Goal: Task Accomplishment & Management: Use online tool/utility

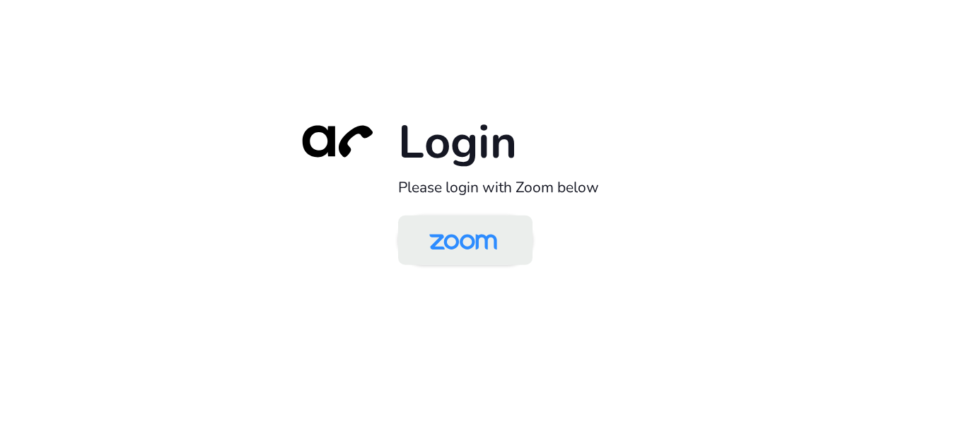
click at [491, 250] on img at bounding box center [463, 241] width 98 height 46
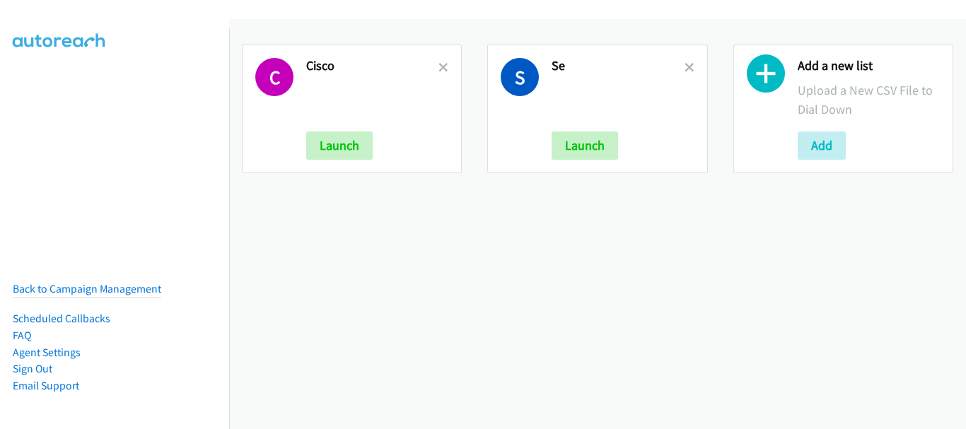
drag, startPoint x: 681, startPoint y: 68, endPoint x: 673, endPoint y: 68, distance: 8.5
click at [684, 68] on icon at bounding box center [689, 69] width 10 height 10
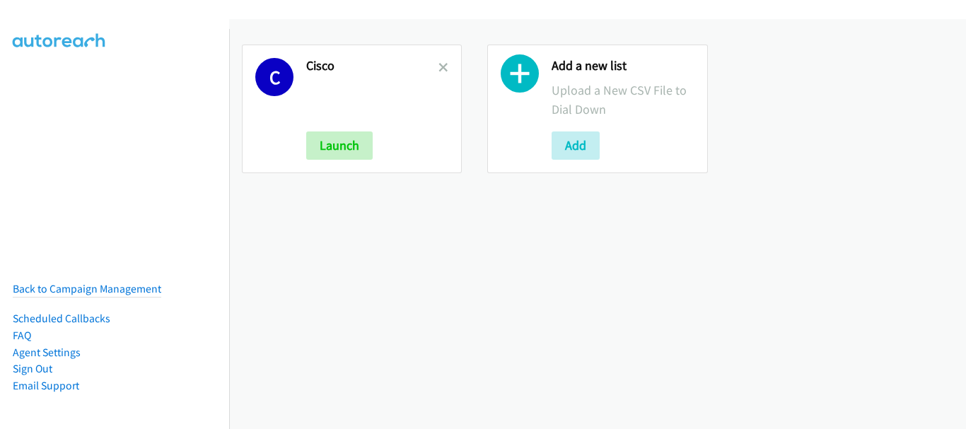
click at [438, 65] on icon at bounding box center [443, 69] width 10 height 10
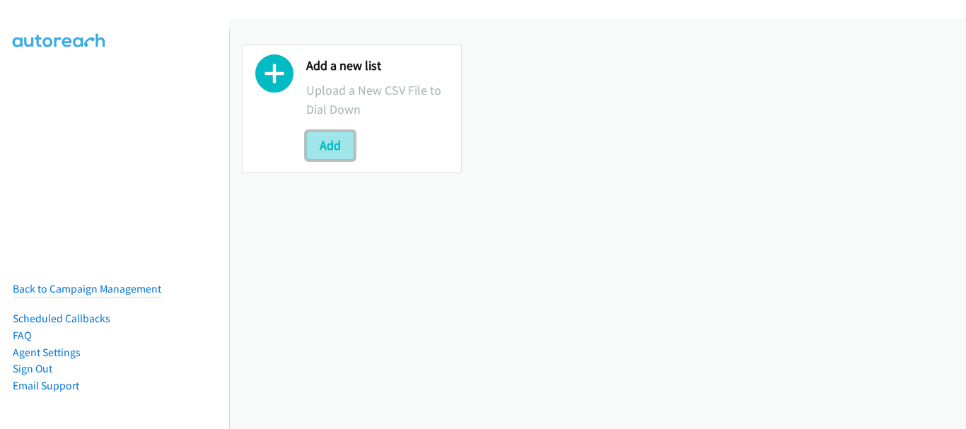
click at [341, 147] on button "Add" at bounding box center [330, 145] width 48 height 28
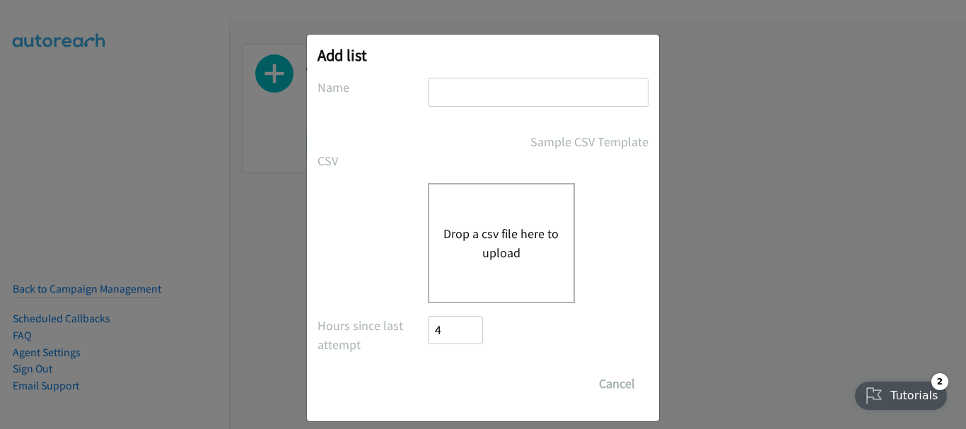
click at [469, 115] on div at bounding box center [538, 99] width 221 height 42
click at [471, 103] on input "text" at bounding box center [538, 92] width 221 height 29
type input "RedHat"
click at [449, 206] on div "Drop a csv file here to upload" at bounding box center [501, 243] width 147 height 120
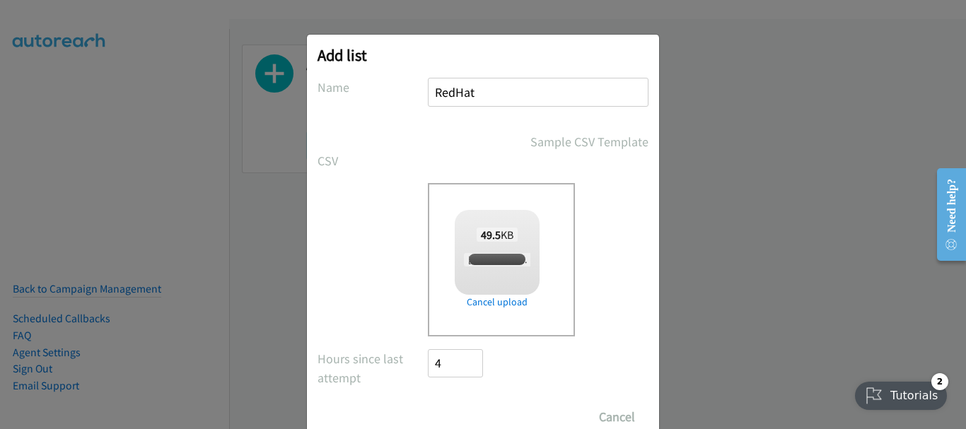
checkbox input "true"
click at [458, 413] on input "Save List" at bounding box center [465, 417] width 74 height 28
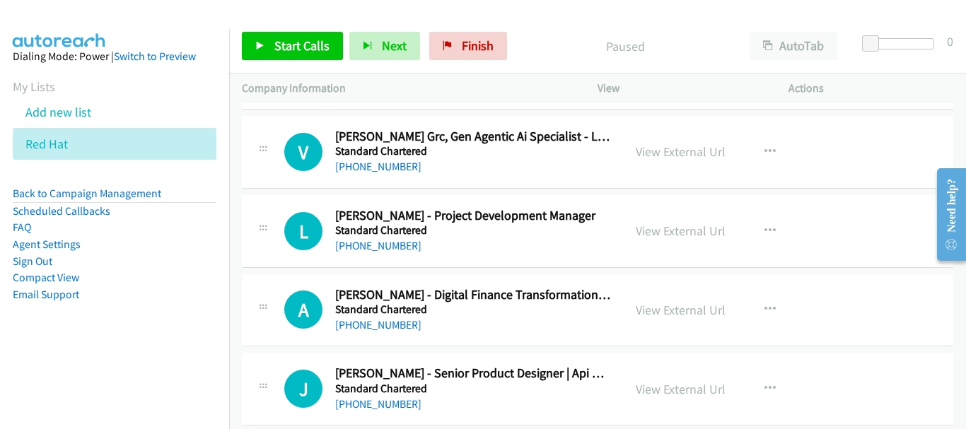
scroll to position [17475, 0]
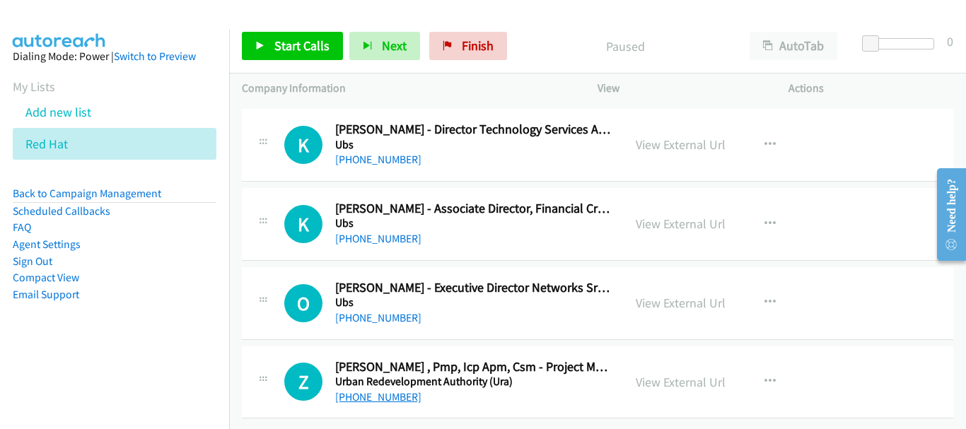
click at [390, 390] on link "+65 9685 4876" at bounding box center [378, 396] width 86 height 13
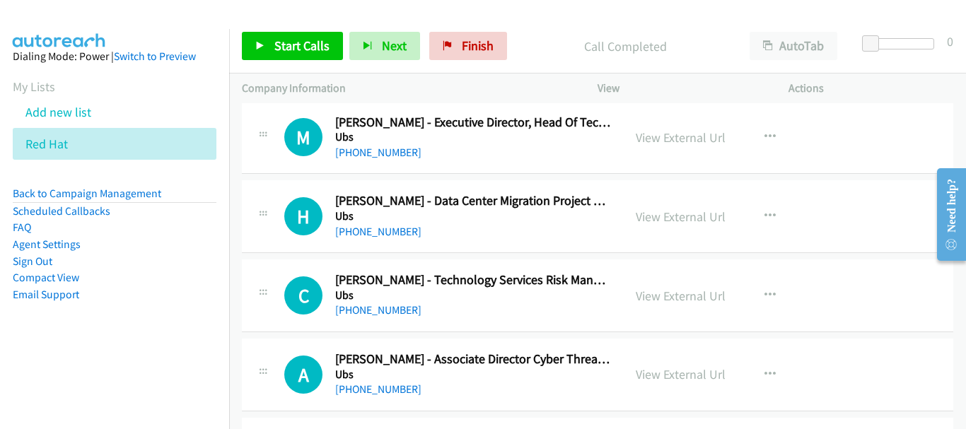
scroll to position [15637, 0]
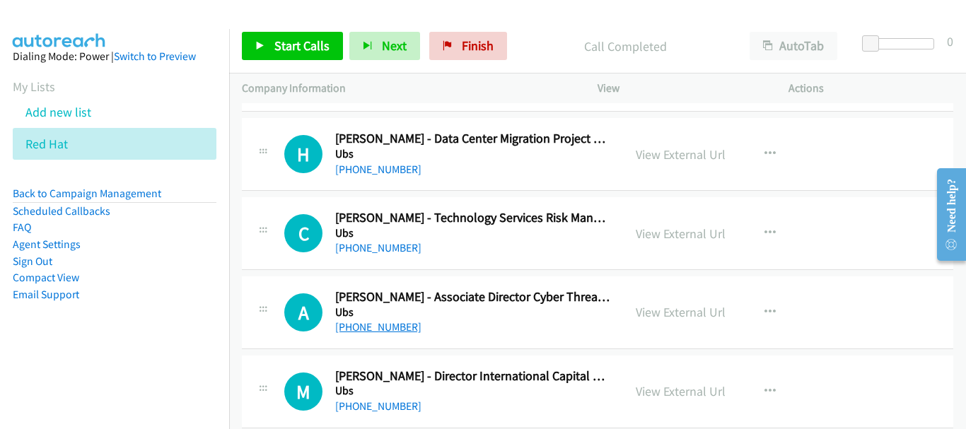
click at [383, 328] on link "+65 6495 8000" at bounding box center [378, 326] width 86 height 13
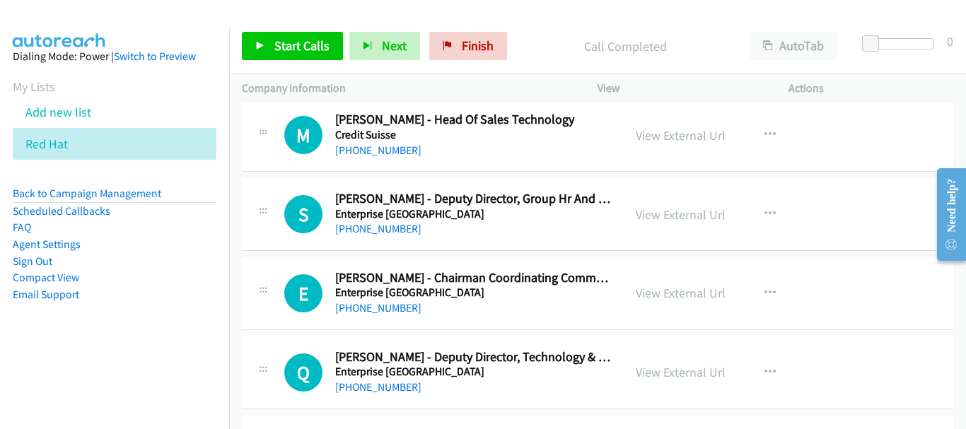
scroll to position [2686, 0]
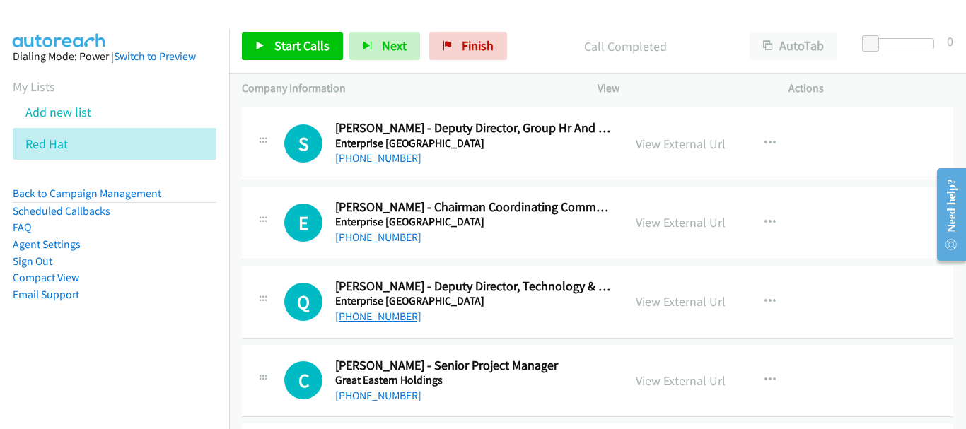
click at [393, 318] on link "+65 9821 9040" at bounding box center [378, 316] width 86 height 13
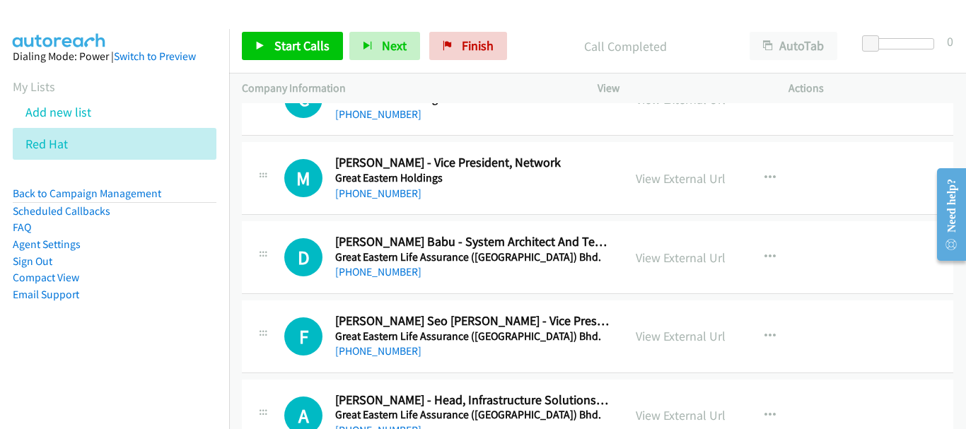
scroll to position [2969, 0]
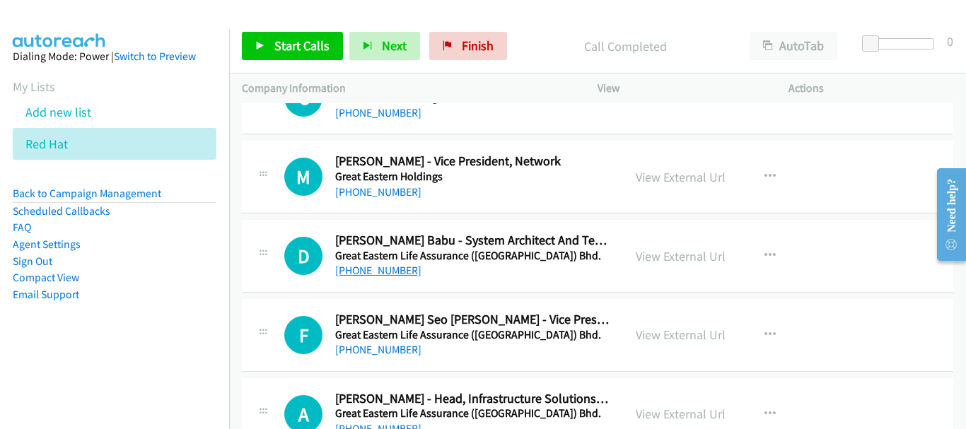
click at [373, 266] on link "+65 8322 4797" at bounding box center [378, 270] width 86 height 13
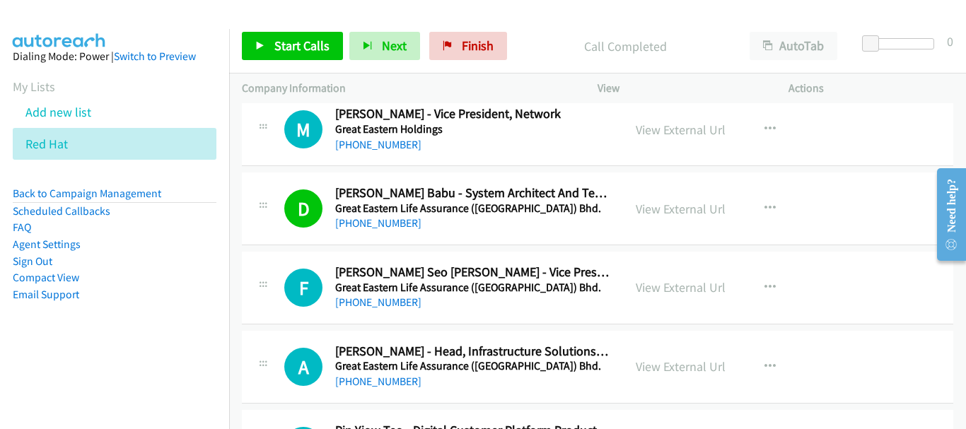
scroll to position [3039, 0]
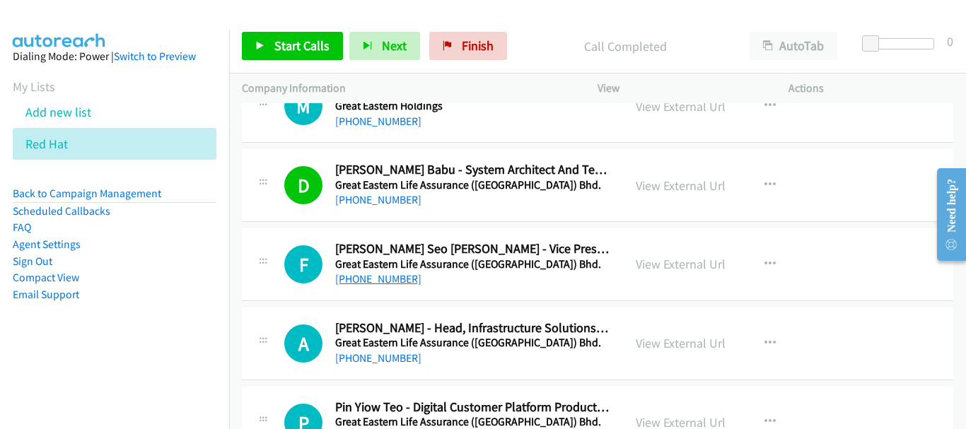
click at [392, 283] on link "+65 6248 2087" at bounding box center [378, 278] width 86 height 13
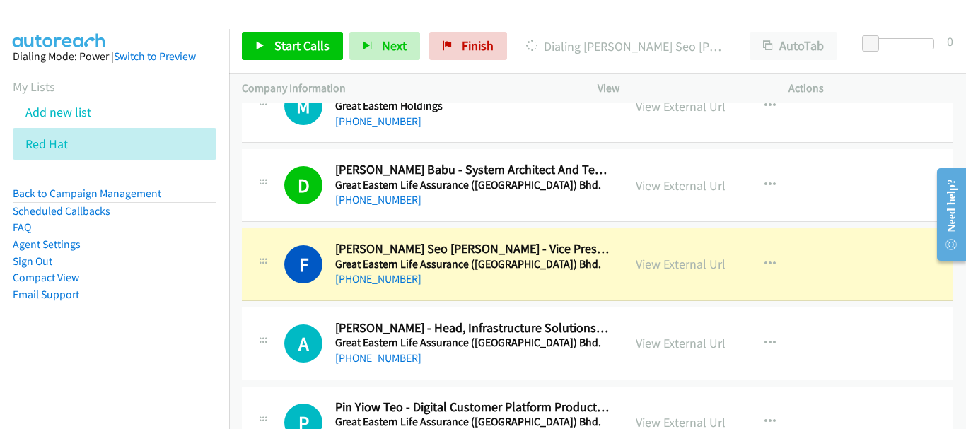
scroll to position [3110, 0]
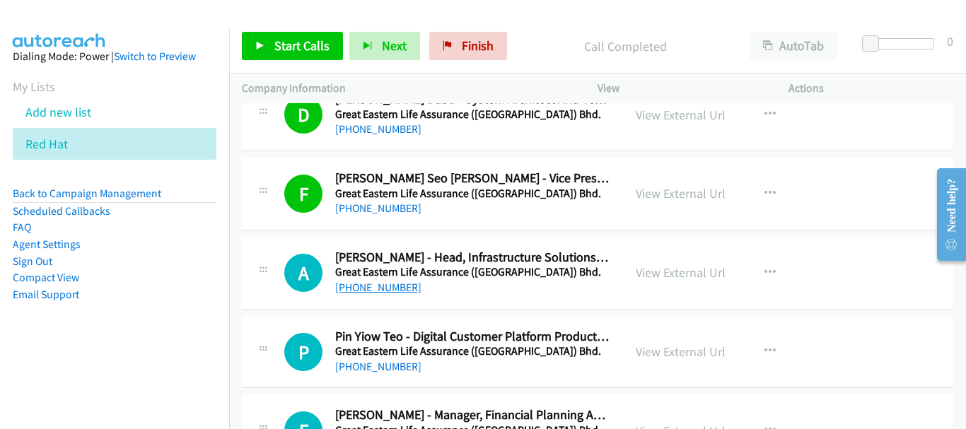
click at [384, 289] on link "+65 6807 6060" at bounding box center [378, 287] width 86 height 13
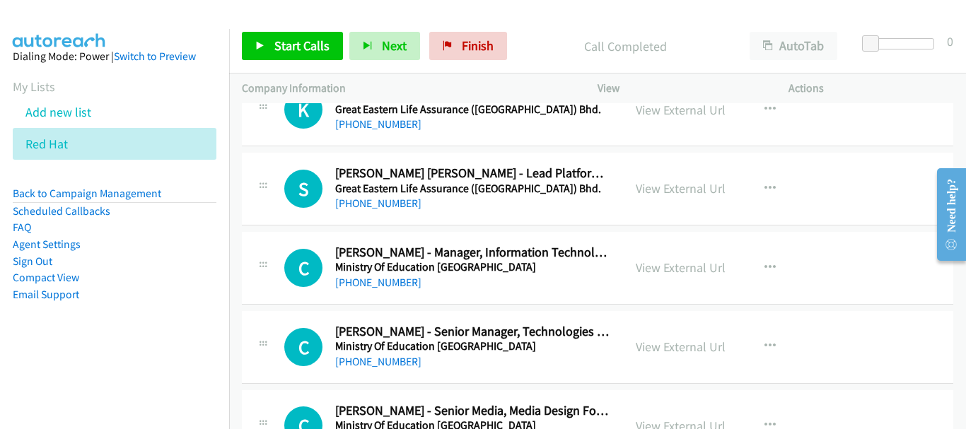
scroll to position [3534, 0]
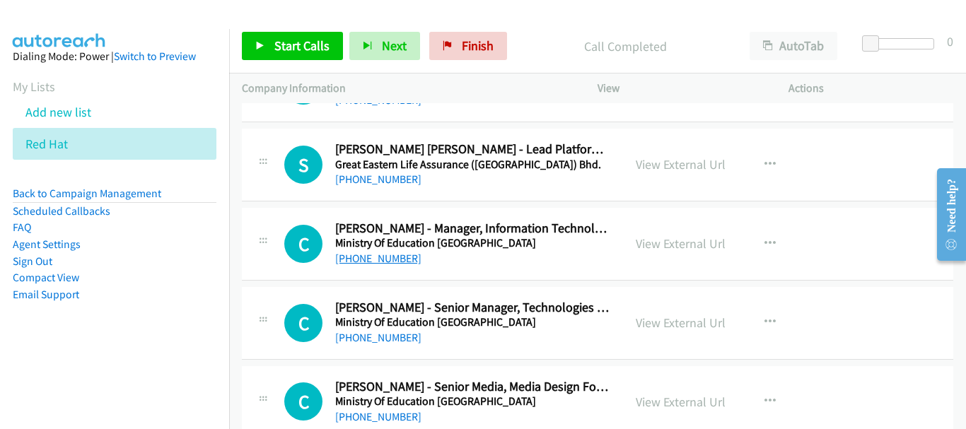
click at [389, 254] on link "+65 9634 5527" at bounding box center [378, 258] width 86 height 13
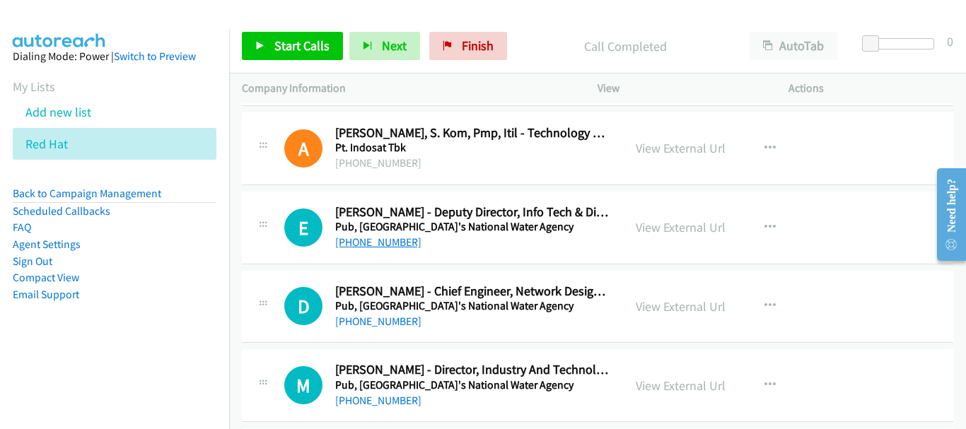
scroll to position [5301, 0]
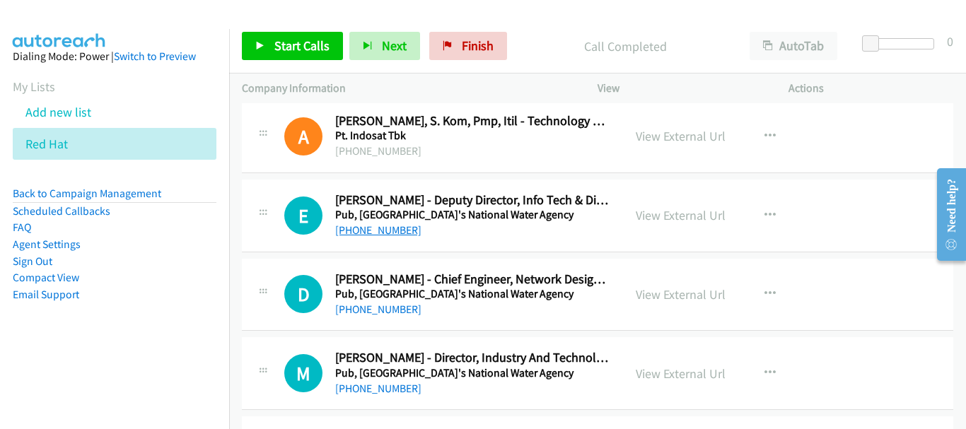
click at [376, 228] on link "+65 6731 3822" at bounding box center [378, 229] width 86 height 13
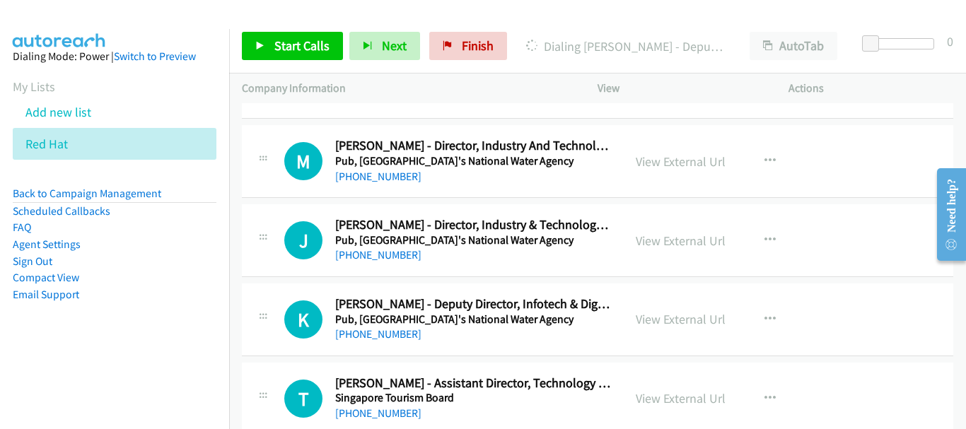
scroll to position [5584, 0]
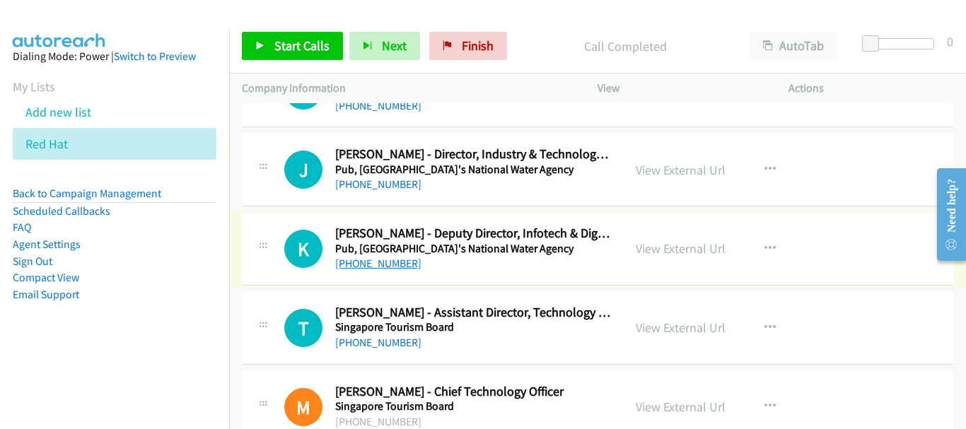
click at [368, 264] on link "+65 9073 3167" at bounding box center [378, 263] width 86 height 13
click at [383, 341] on link "+65 6831 3706" at bounding box center [378, 342] width 86 height 13
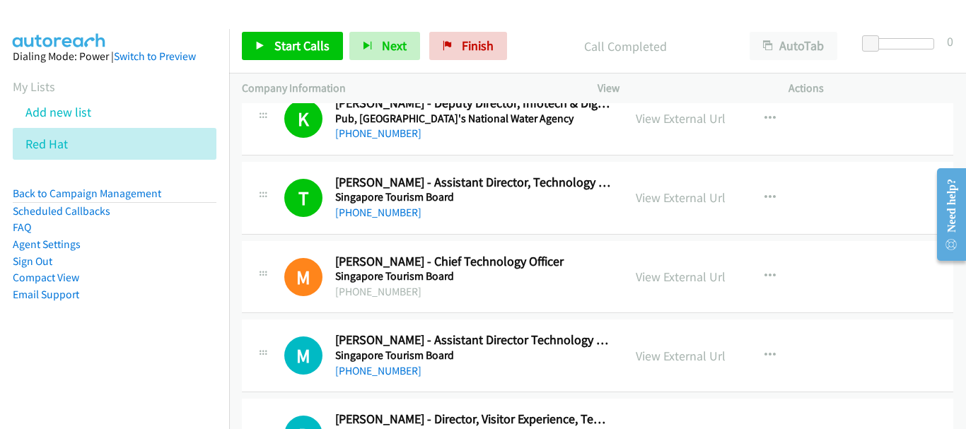
scroll to position [5725, 0]
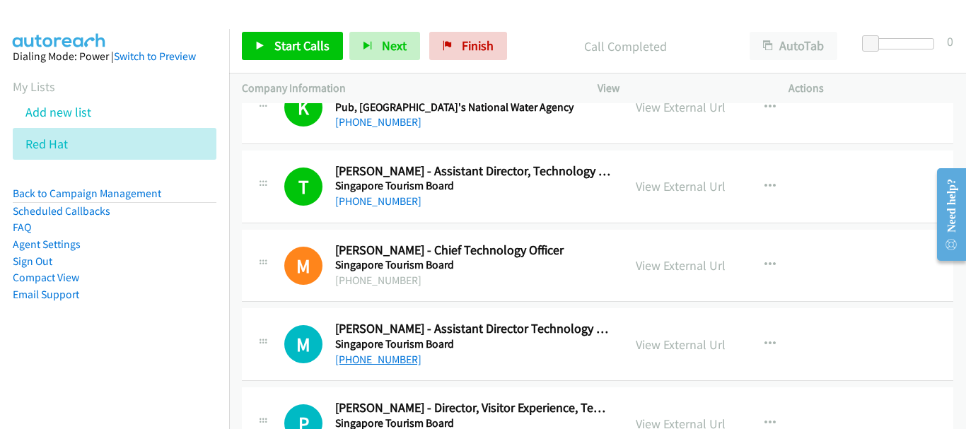
click at [387, 365] on link "+65 9652 6737" at bounding box center [378, 359] width 86 height 13
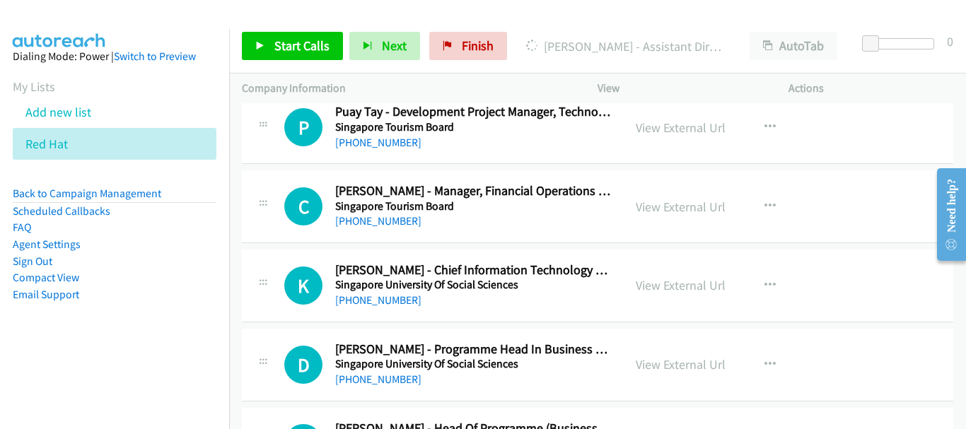
scroll to position [6432, 0]
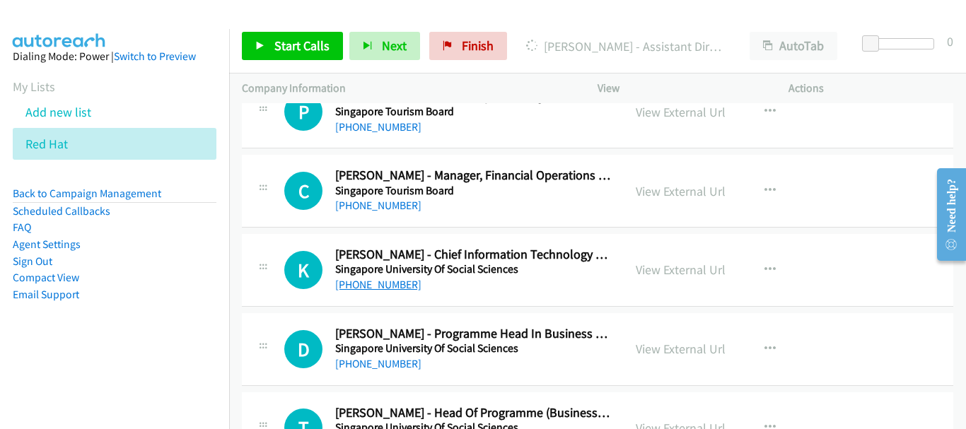
click at [393, 287] on link "+65 6248 0163" at bounding box center [378, 284] width 86 height 13
click at [387, 281] on link "+65 6248 0163" at bounding box center [378, 284] width 86 height 13
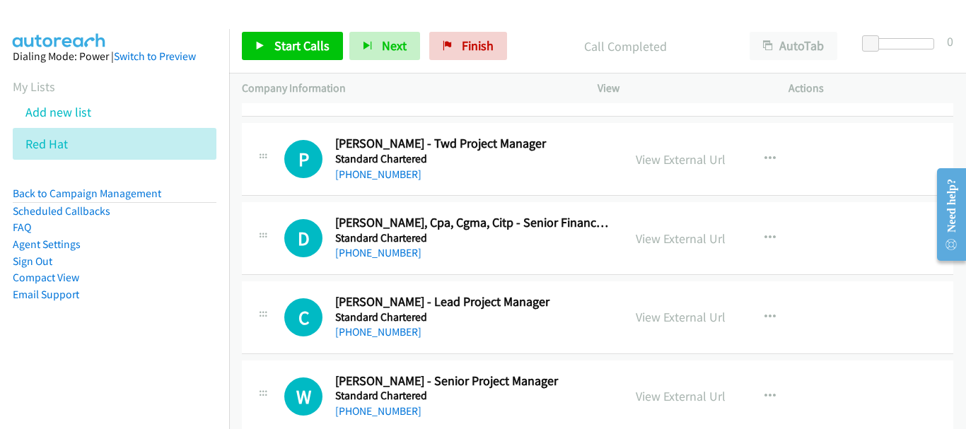
scroll to position [7210, 0]
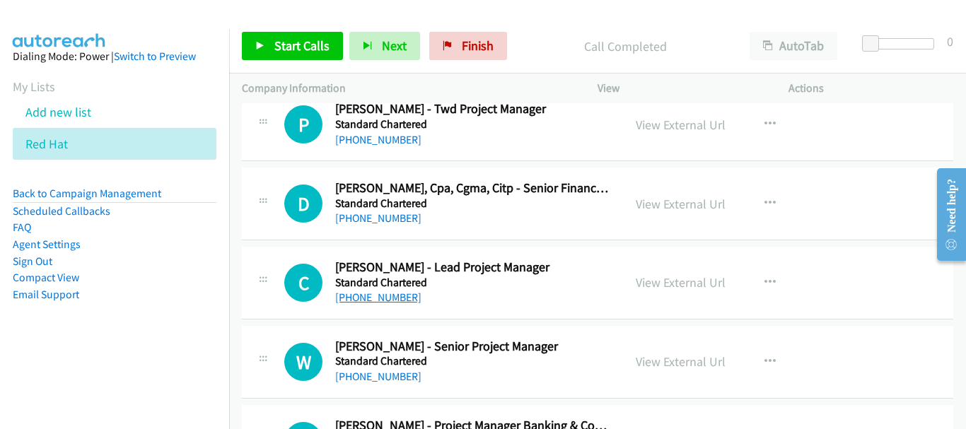
click at [393, 293] on link "+65 8383 4605" at bounding box center [378, 297] width 86 height 13
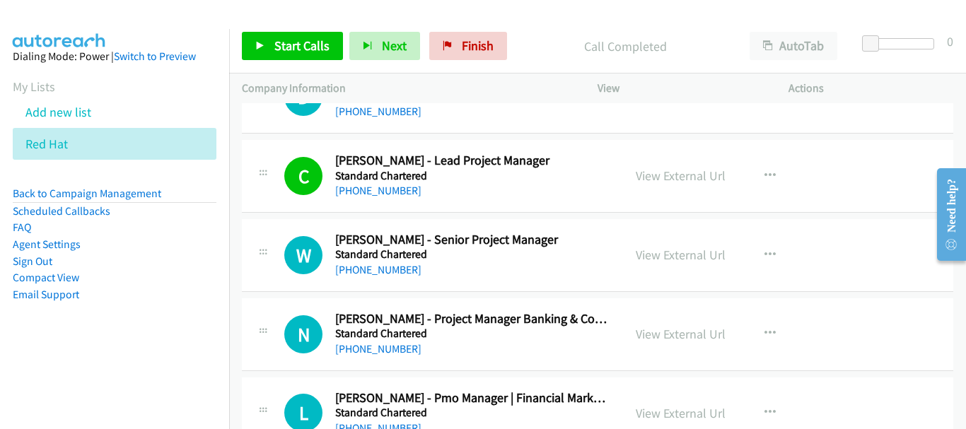
scroll to position [7351, 0]
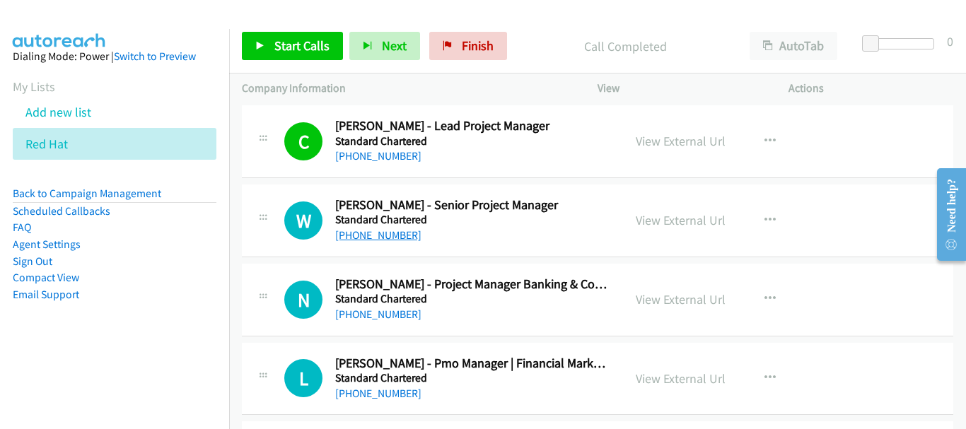
click at [393, 235] on link "+65 9640 5339" at bounding box center [378, 234] width 86 height 13
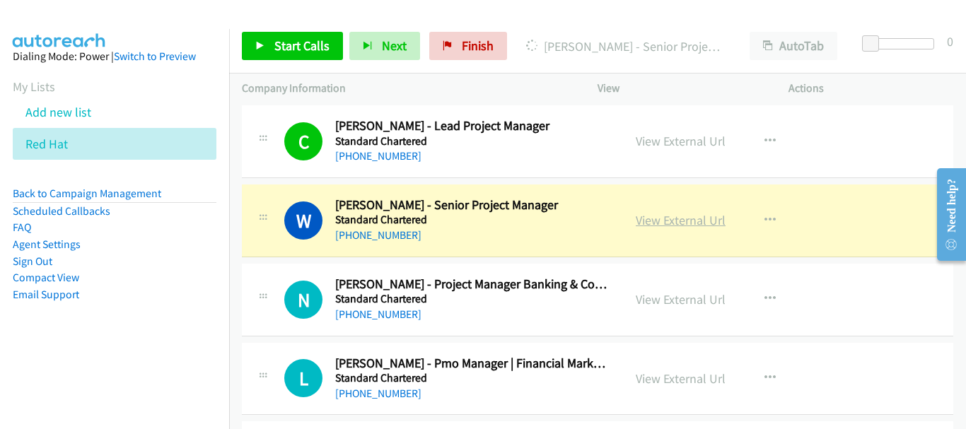
click at [678, 218] on link "View External Url" at bounding box center [680, 220] width 90 height 16
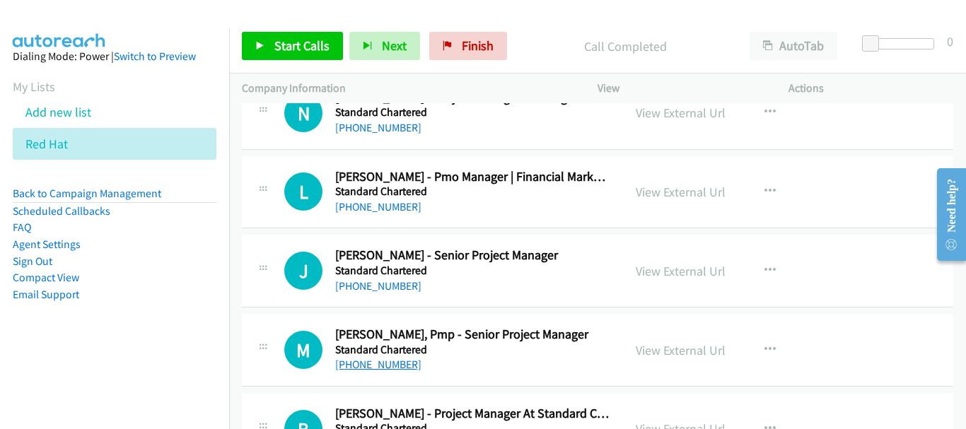
scroll to position [7563, 0]
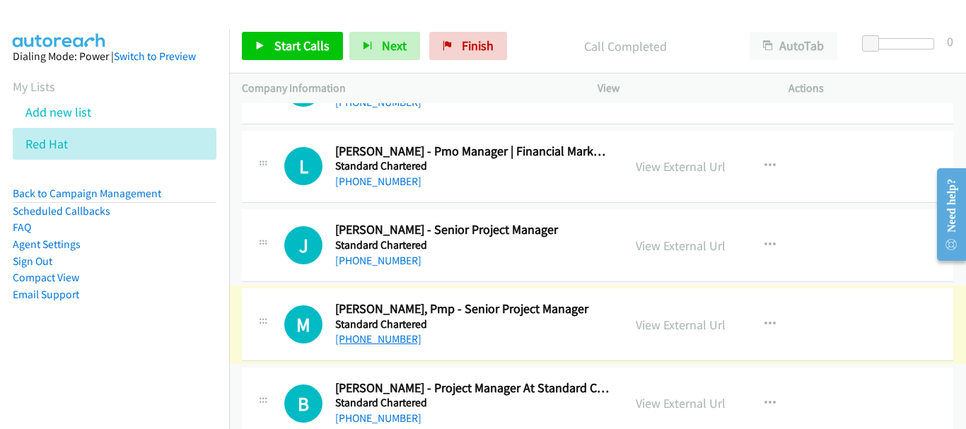
click at [387, 342] on link "+65 9380 9960" at bounding box center [378, 338] width 86 height 13
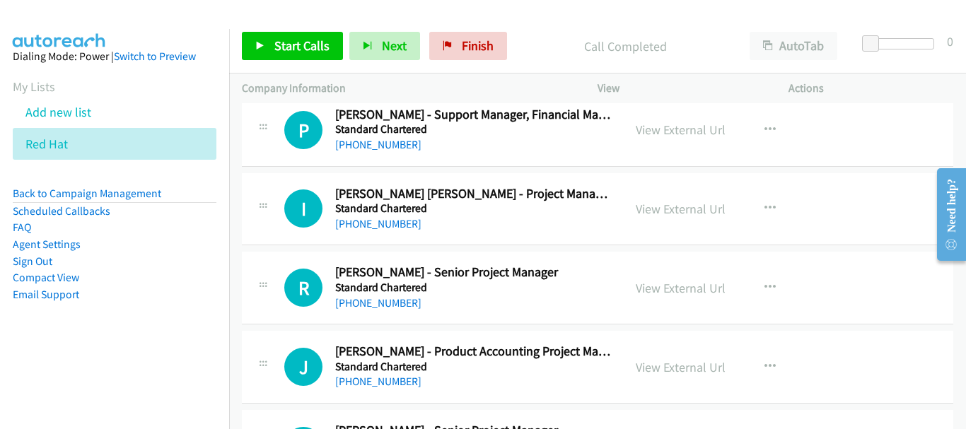
scroll to position [7917, 0]
click at [388, 219] on link "+65 9664 9675" at bounding box center [378, 222] width 86 height 13
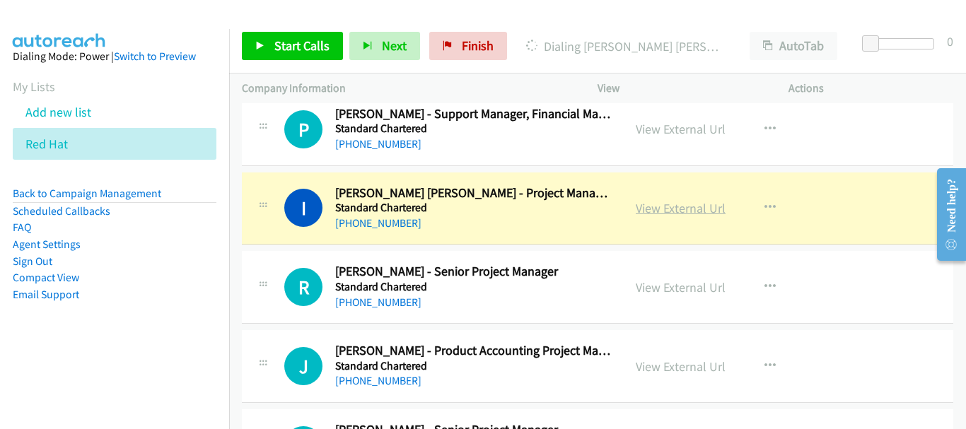
click at [708, 211] on link "View External Url" at bounding box center [680, 208] width 90 height 16
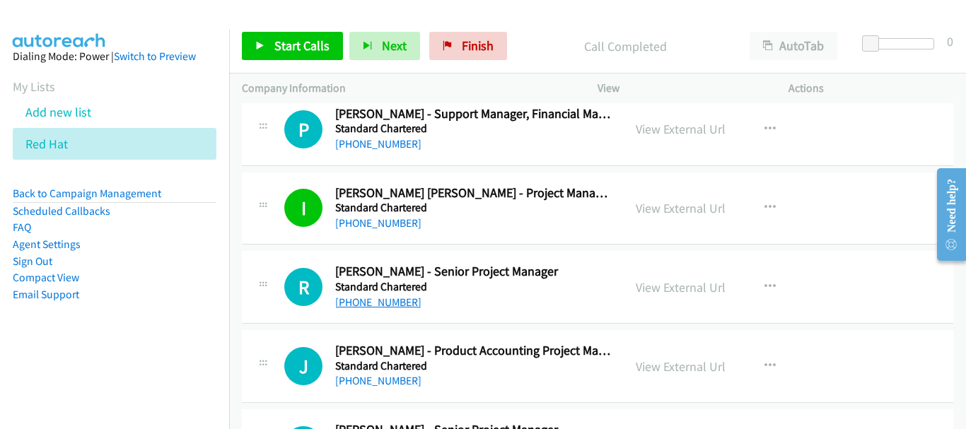
click at [392, 302] on link "+65 8163 3455" at bounding box center [378, 301] width 86 height 13
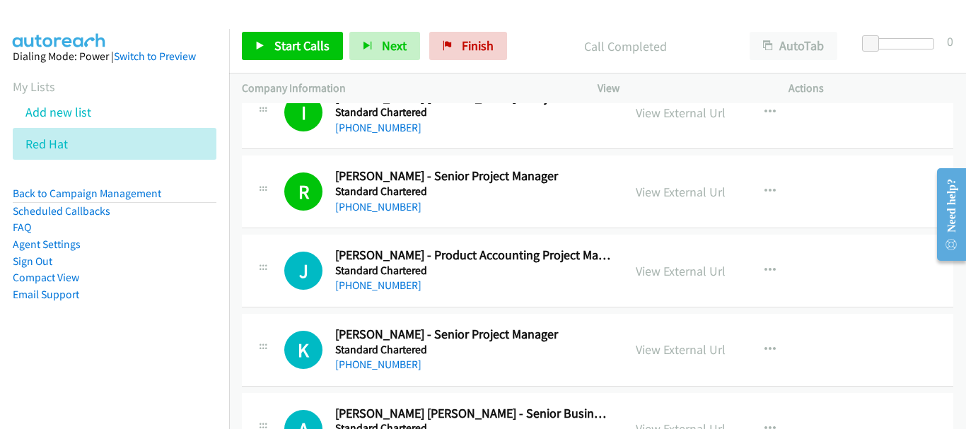
scroll to position [8058, 0]
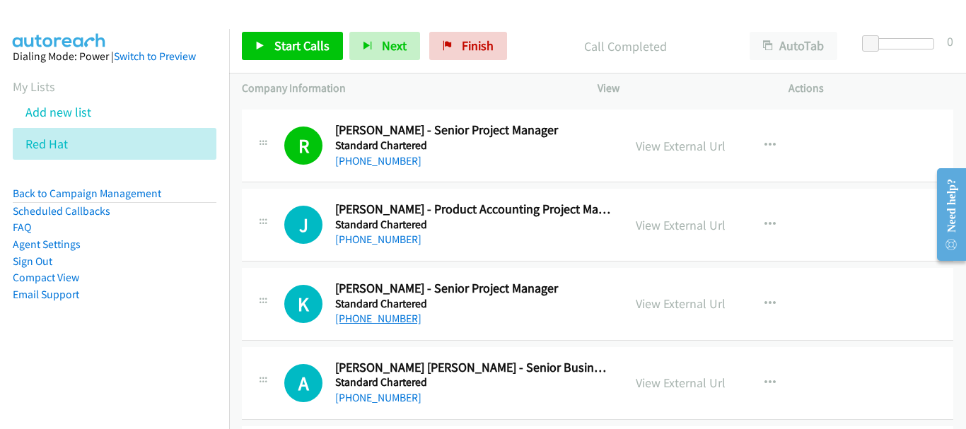
click at [387, 315] on link "+65 9008 7048" at bounding box center [378, 318] width 86 height 13
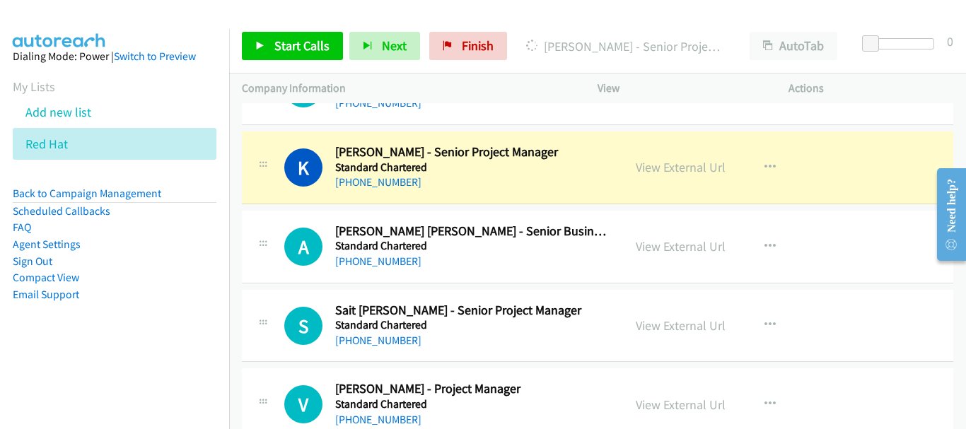
scroll to position [8199, 0]
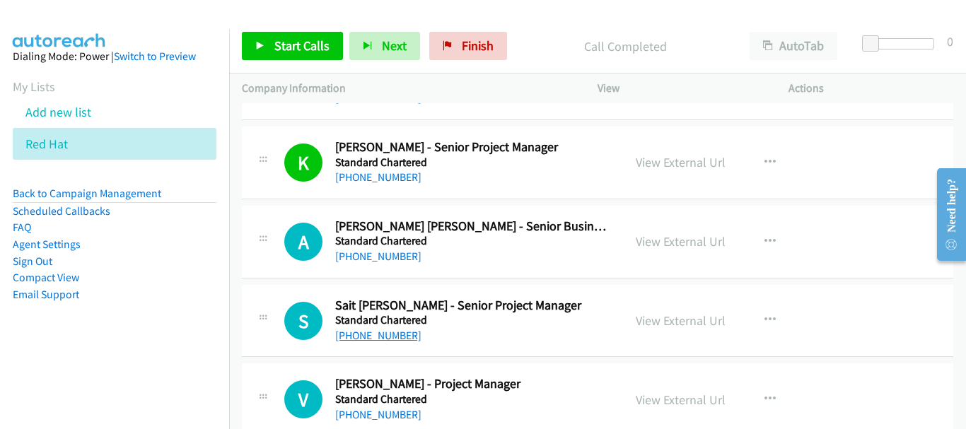
click at [355, 332] on link "+65 8812 2612" at bounding box center [378, 335] width 86 height 13
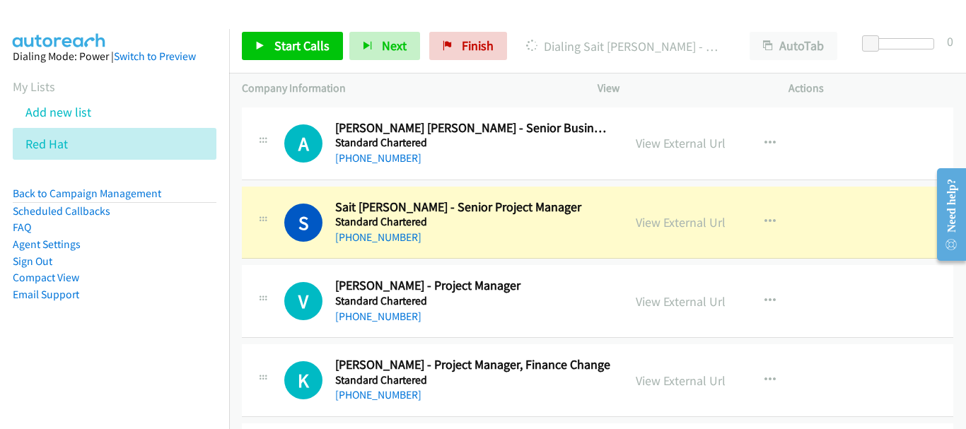
scroll to position [8341, 0]
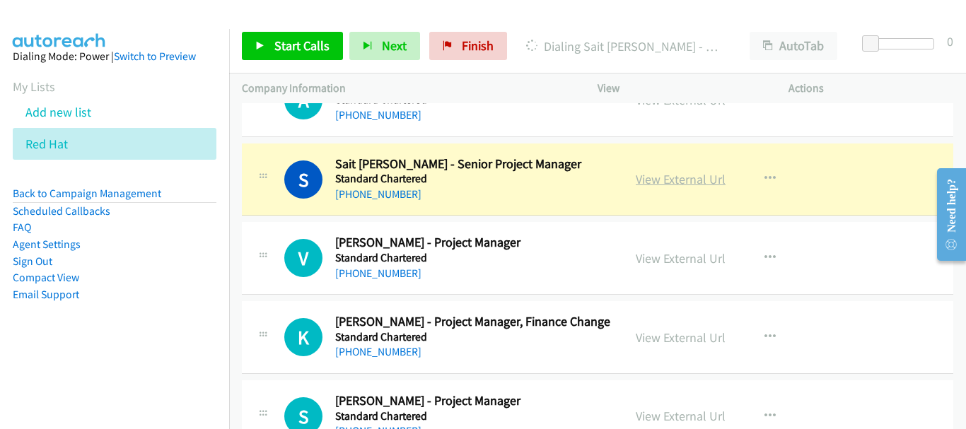
click at [698, 184] on link "View External Url" at bounding box center [680, 179] width 90 height 16
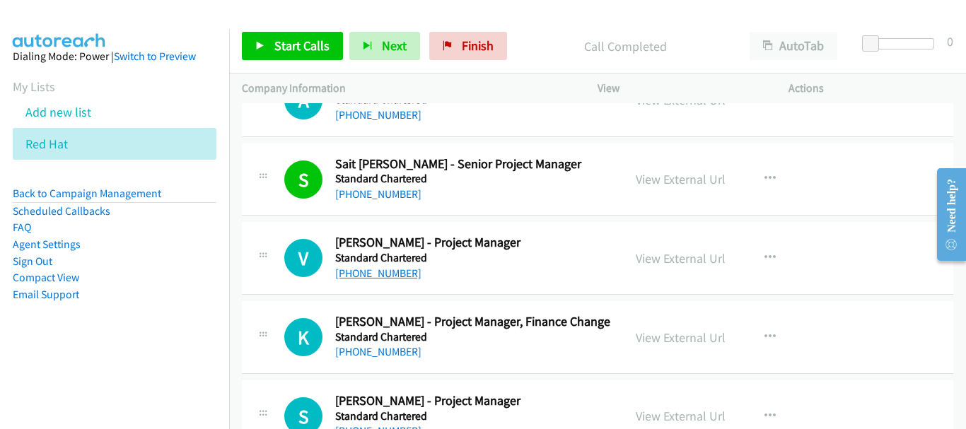
click at [377, 279] on link "+65 9424 2263" at bounding box center [378, 272] width 86 height 13
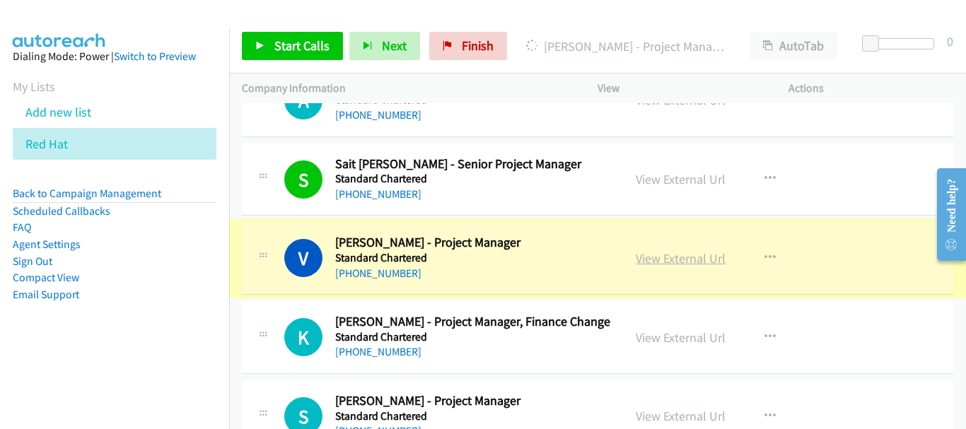
click at [689, 257] on link "View External Url" at bounding box center [680, 258] width 90 height 16
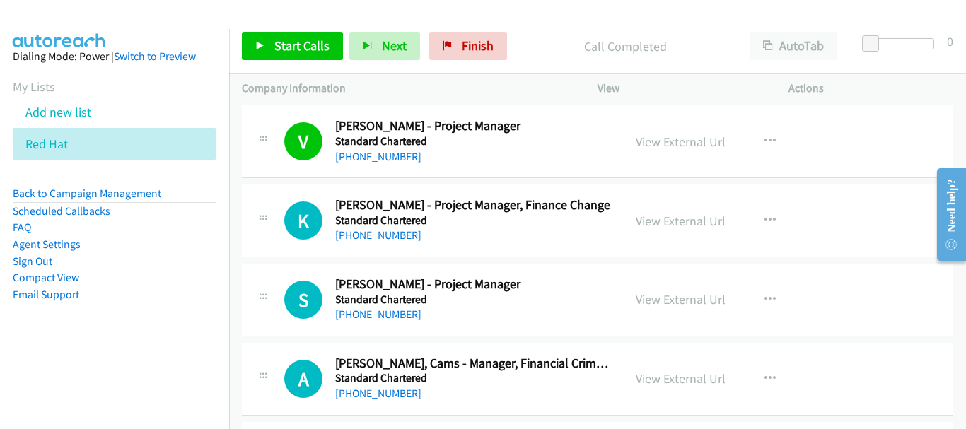
scroll to position [8482, 0]
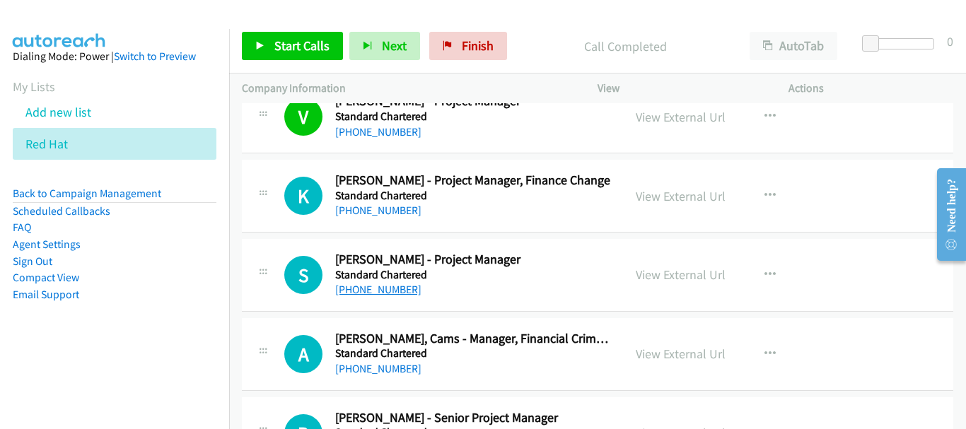
click at [395, 289] on link "+65 9277 8617" at bounding box center [378, 289] width 86 height 13
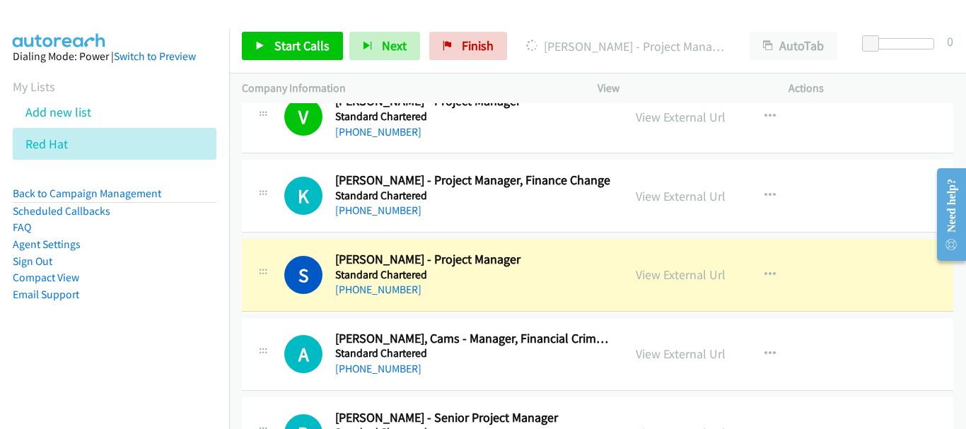
scroll to position [8553, 0]
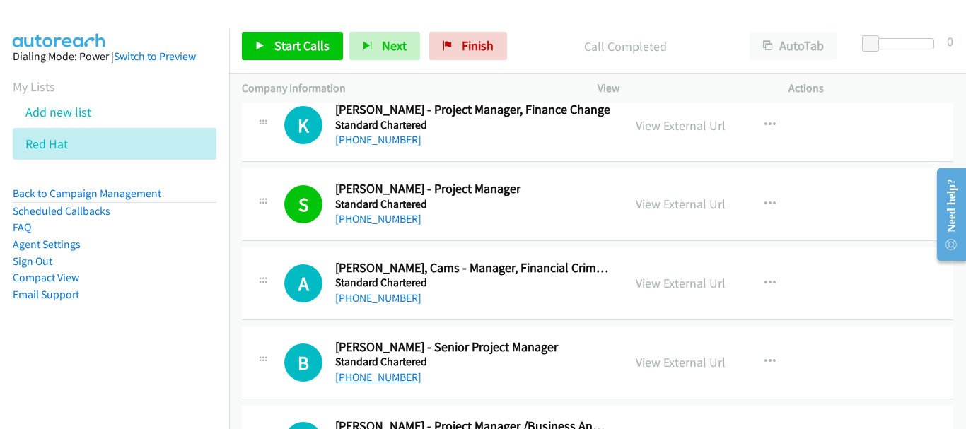
click at [377, 379] on link "+65 9424 5247" at bounding box center [378, 376] width 86 height 13
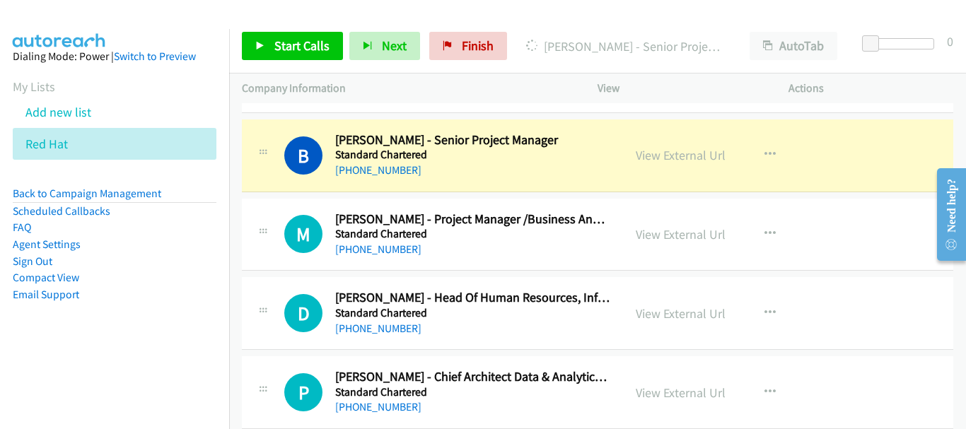
scroll to position [8765, 0]
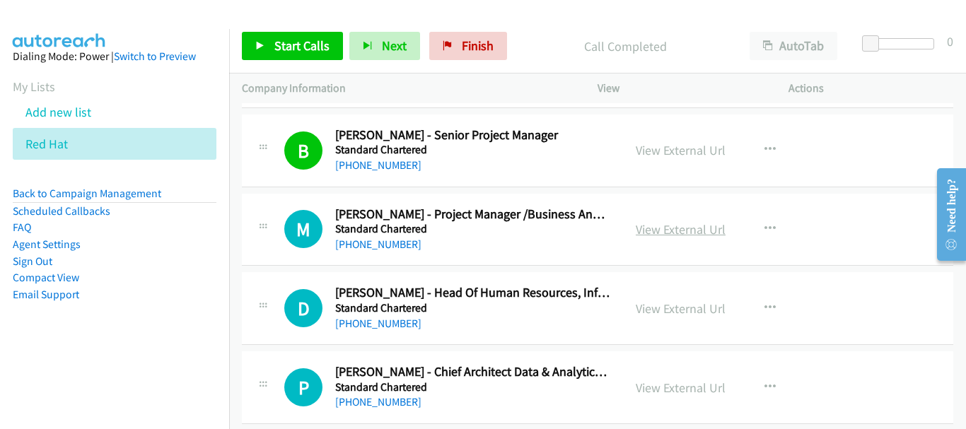
click at [690, 234] on link "View External Url" at bounding box center [680, 229] width 90 height 16
click at [374, 244] on link "+65 9761 3257" at bounding box center [378, 244] width 86 height 13
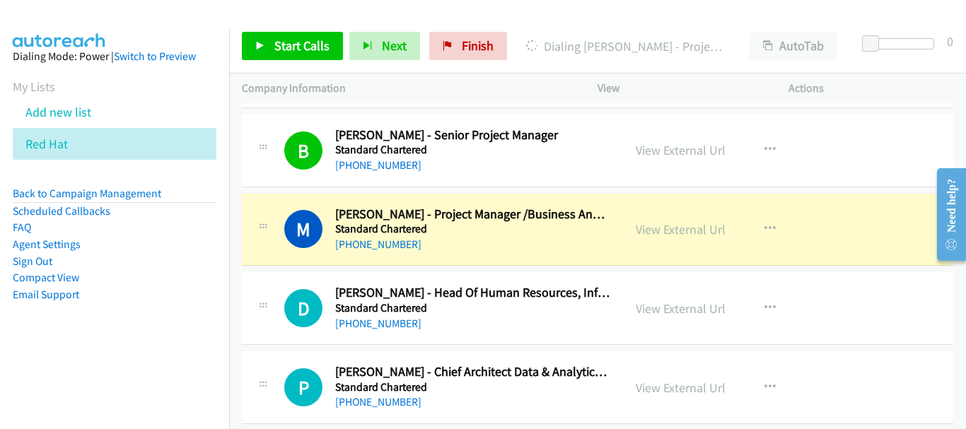
scroll to position [8836, 0]
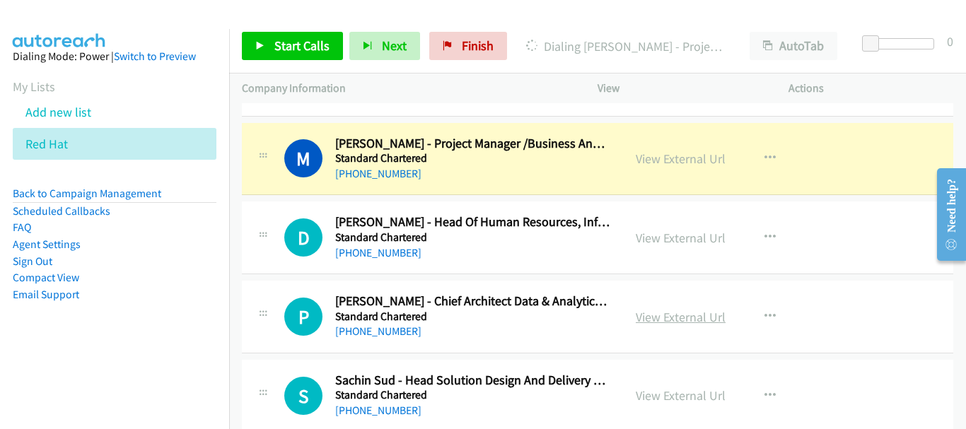
click at [653, 322] on link "View External Url" at bounding box center [680, 317] width 90 height 16
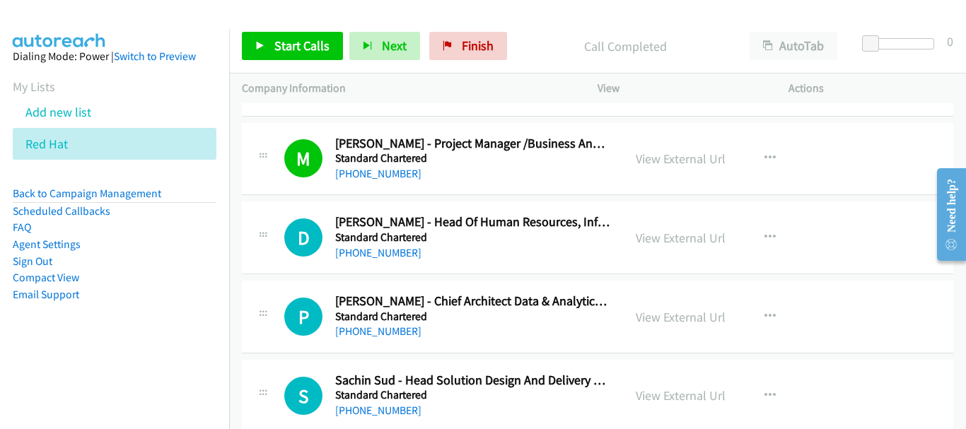
click at [655, 303] on div "View External Url View External Url Schedule/Manage Callback Start Calls Here R…" at bounding box center [725, 316] width 204 height 47
click at [655, 315] on link "View External Url" at bounding box center [680, 317] width 90 height 16
click at [402, 333] on div "+65 8138 6570" at bounding box center [472, 331] width 275 height 17
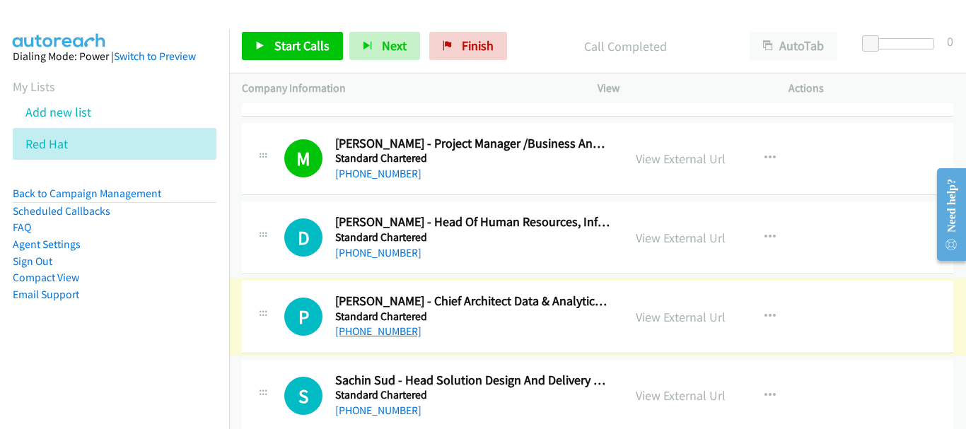
click at [382, 330] on link "+65 8138 6570" at bounding box center [378, 330] width 86 height 13
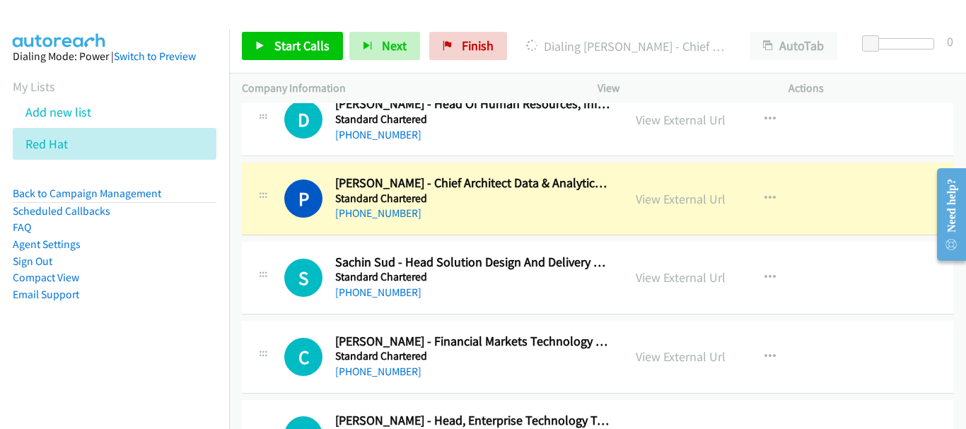
scroll to position [8906, 0]
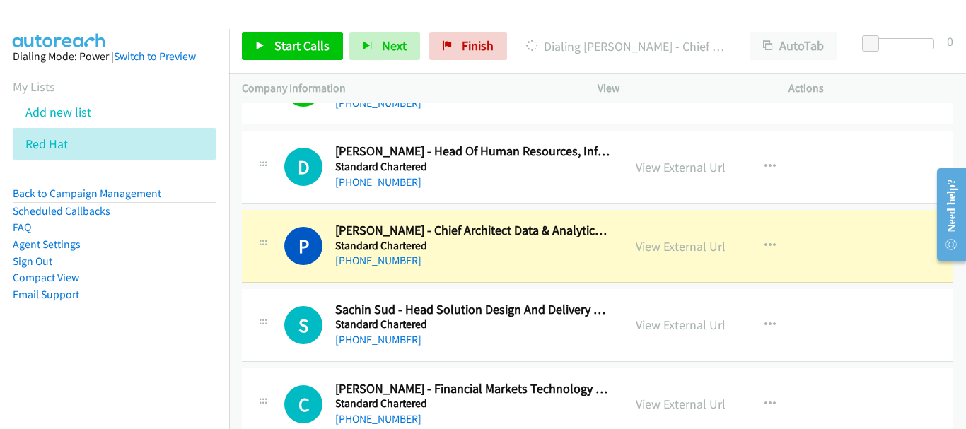
click at [666, 243] on link "View External Url" at bounding box center [680, 246] width 90 height 16
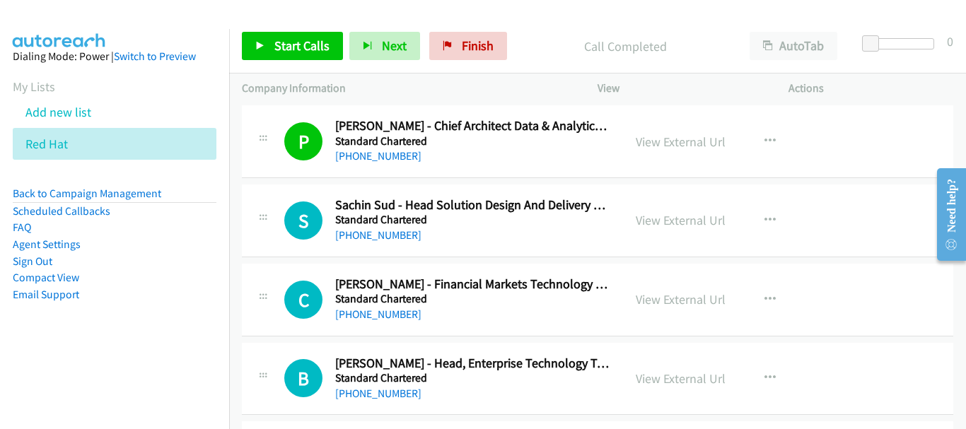
scroll to position [9048, 0]
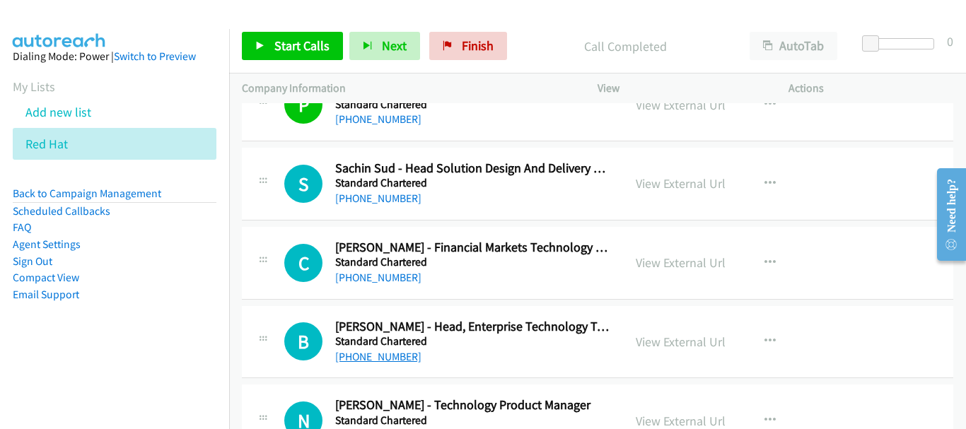
click at [386, 356] on link "+65 9320 4111" at bounding box center [378, 356] width 86 height 13
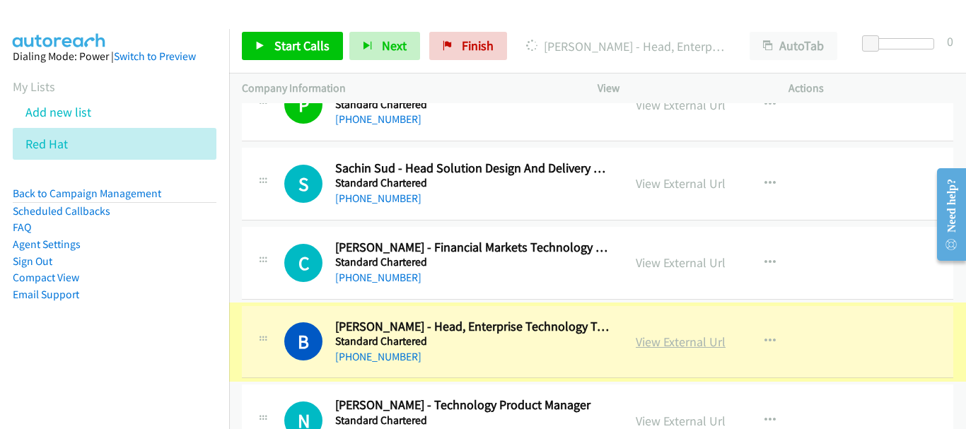
click at [658, 340] on link "View External Url" at bounding box center [680, 342] width 90 height 16
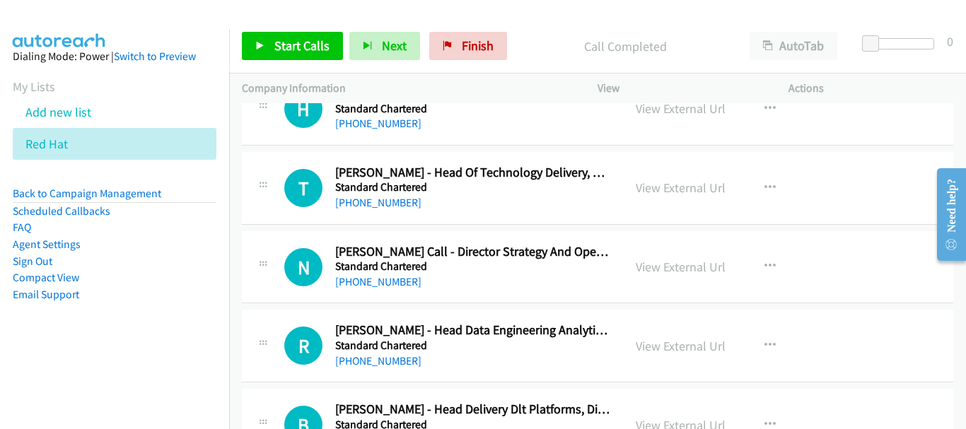
scroll to position [9542, 0]
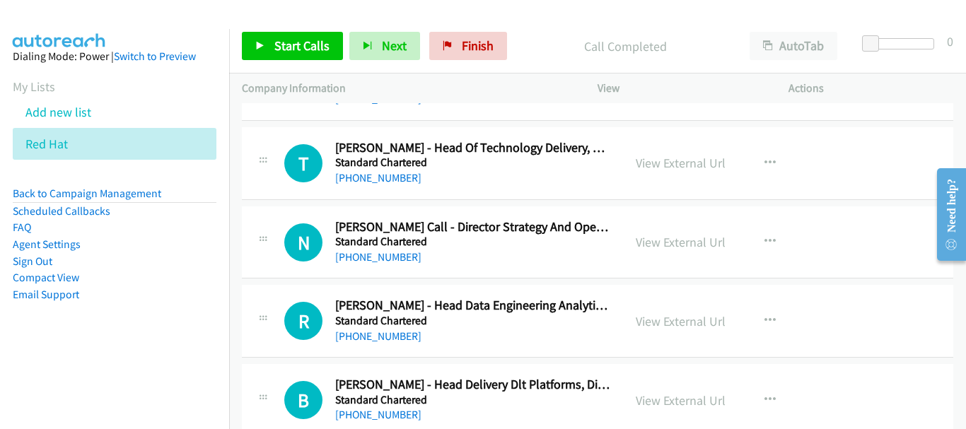
click at [649, 310] on div "View External Url View External Url Schedule/Manage Callback Start Calls Here R…" at bounding box center [725, 321] width 204 height 47
click at [652, 324] on link "View External Url" at bounding box center [680, 321] width 90 height 16
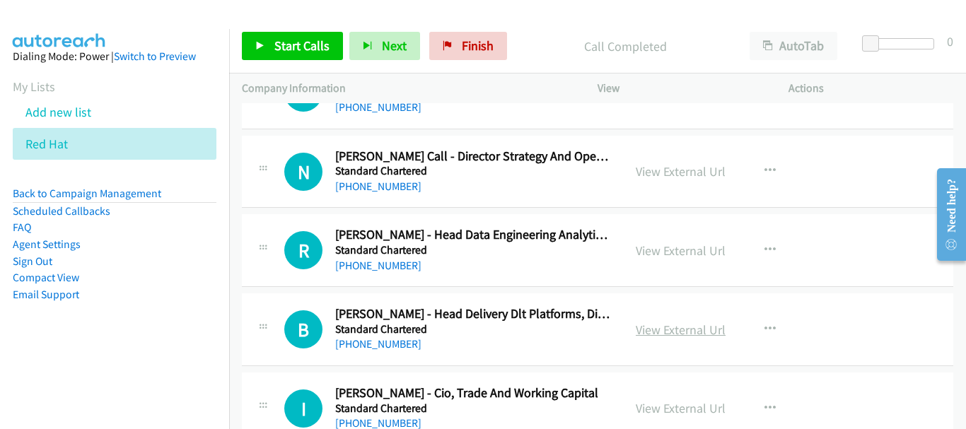
click at [663, 330] on link "View External Url" at bounding box center [680, 330] width 90 height 16
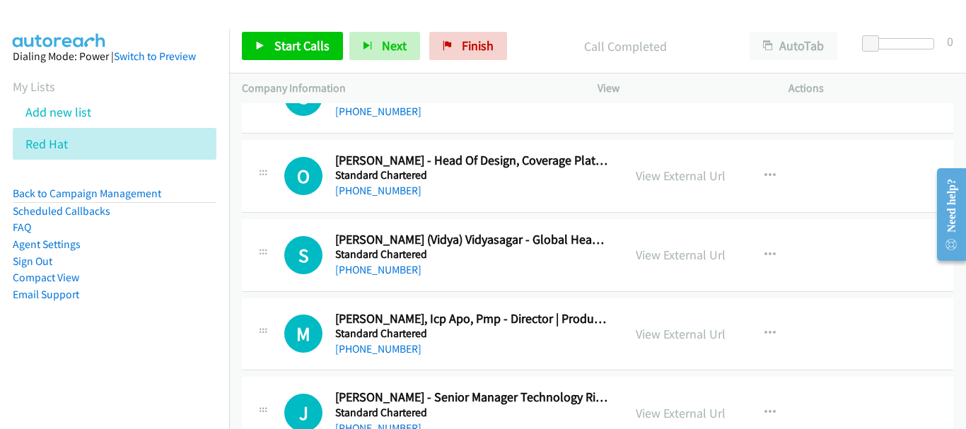
scroll to position [10391, 0]
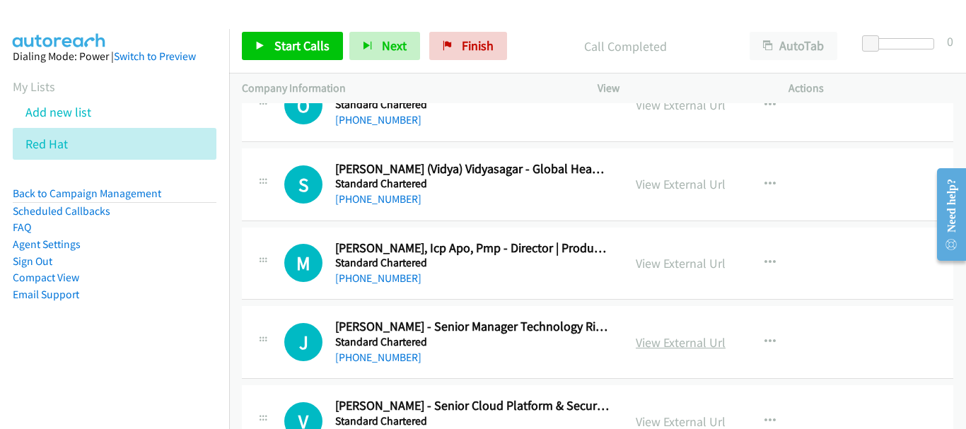
click at [655, 346] on link "View External Url" at bounding box center [680, 342] width 90 height 16
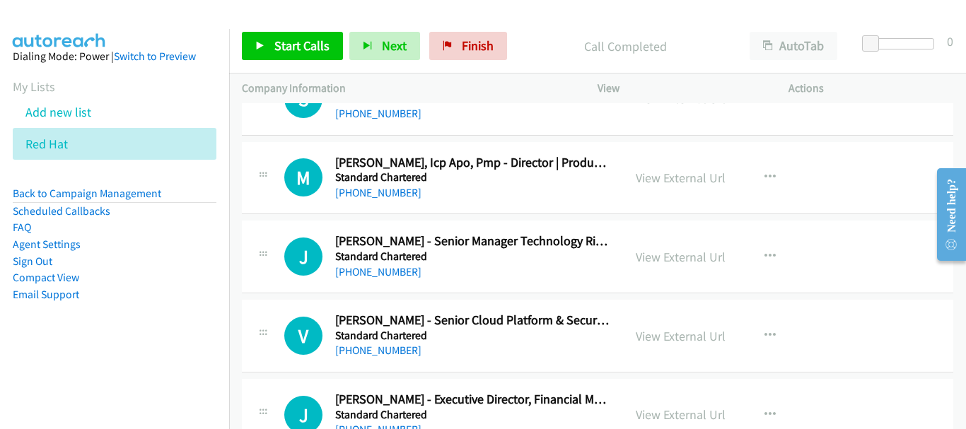
scroll to position [10532, 0]
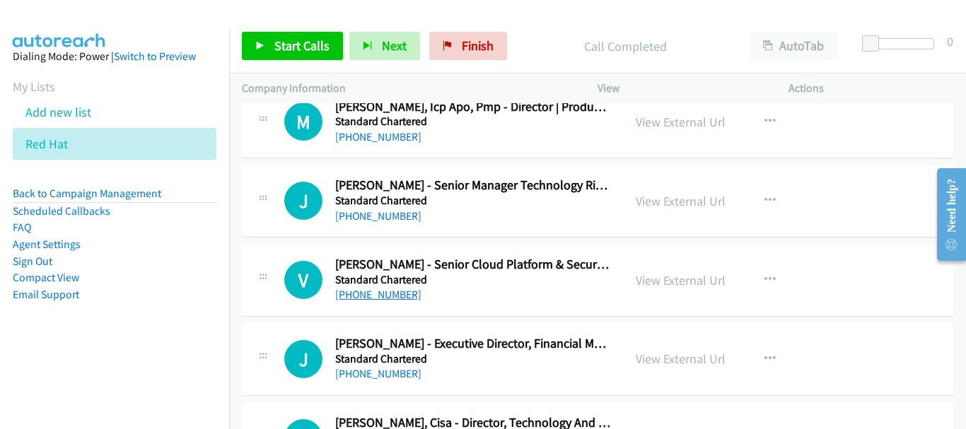
click at [392, 298] on link "+65 9776 4900" at bounding box center [378, 294] width 86 height 13
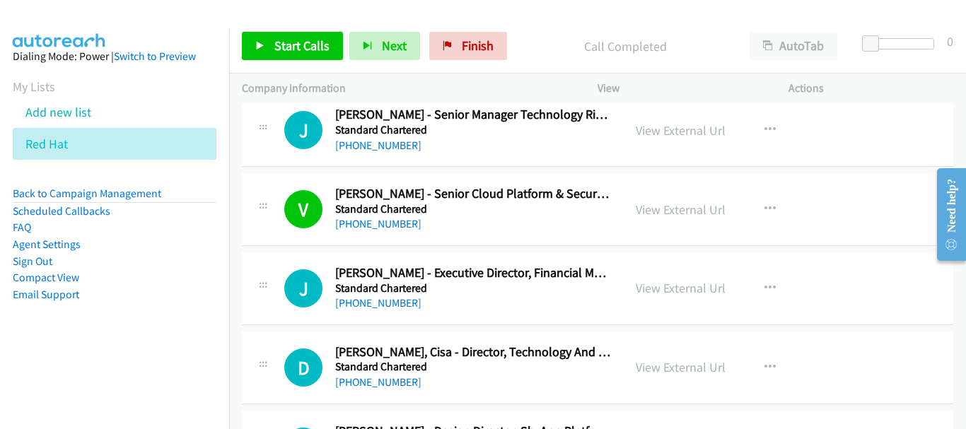
scroll to position [10673, 0]
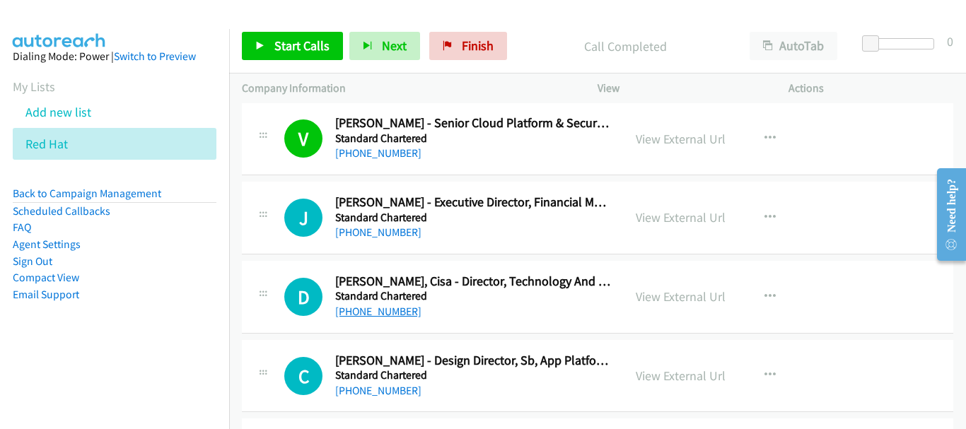
click at [388, 310] on link "+65 9733 0579" at bounding box center [378, 311] width 86 height 13
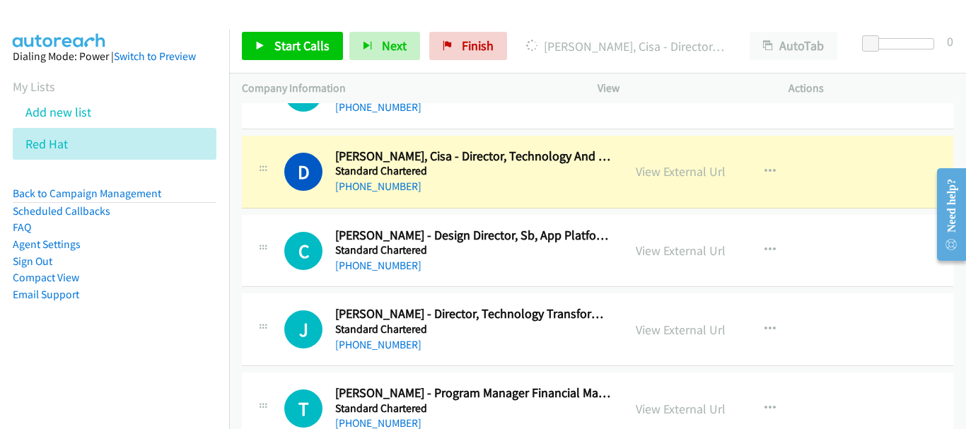
scroll to position [10815, 0]
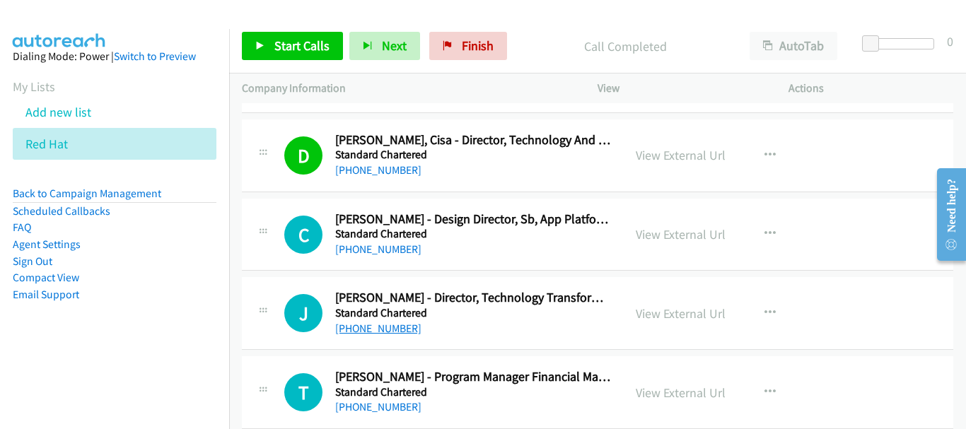
click at [387, 328] on link "+65 9690 1611" at bounding box center [378, 328] width 86 height 13
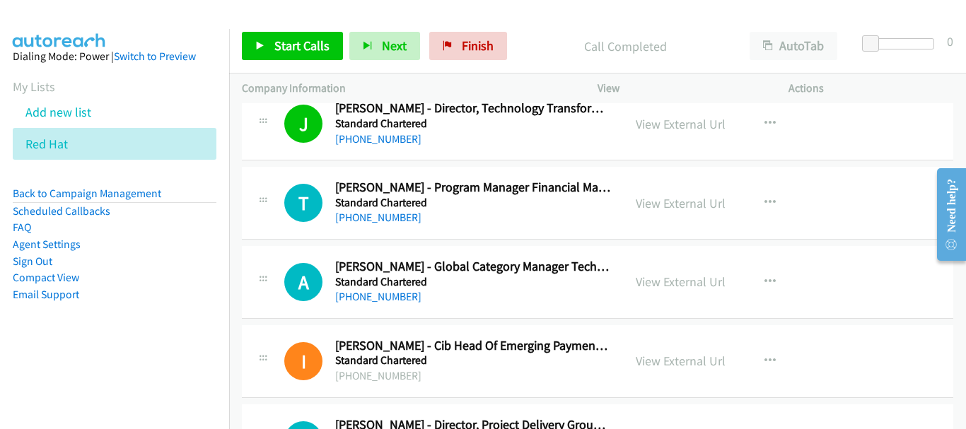
scroll to position [11027, 0]
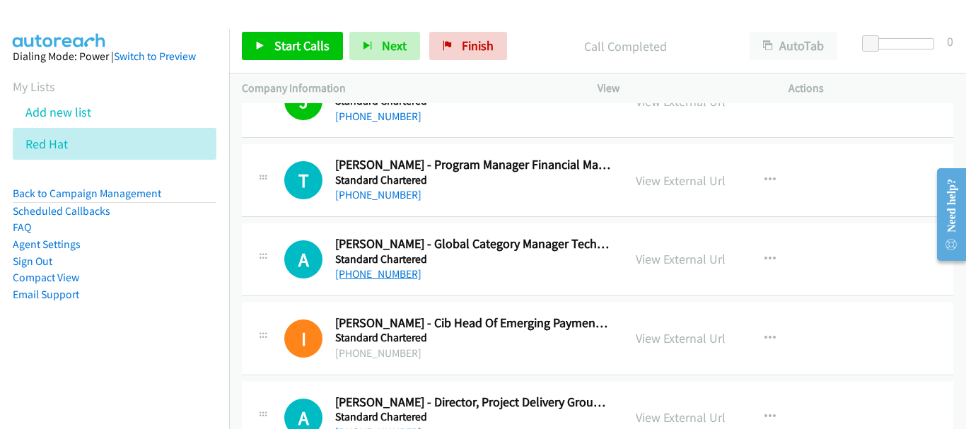
click at [391, 272] on link "+65 9658 2053" at bounding box center [378, 273] width 86 height 13
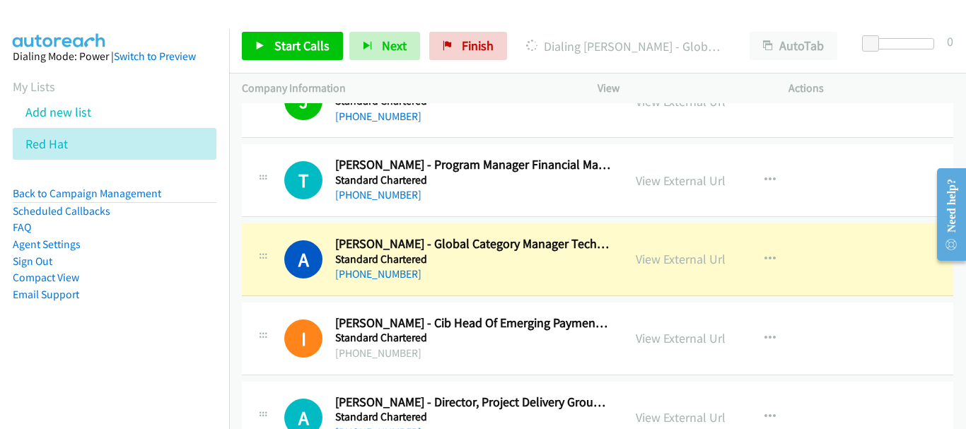
scroll to position [11097, 0]
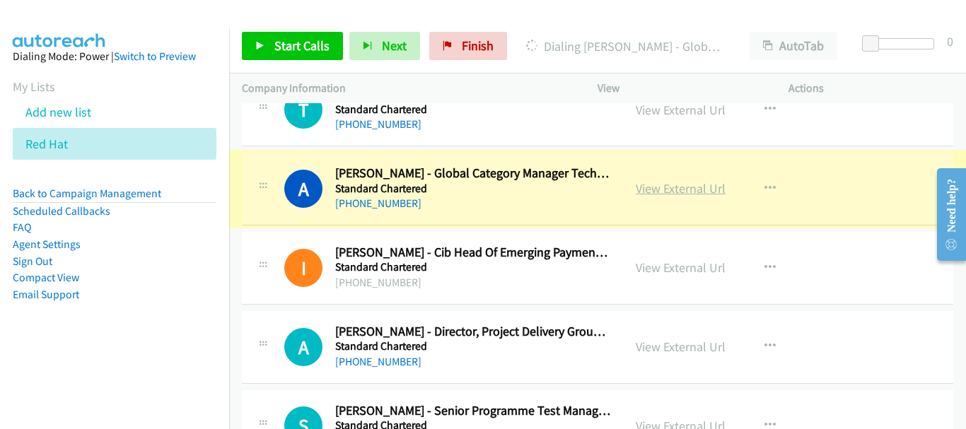
click at [654, 192] on link "View External Url" at bounding box center [680, 188] width 90 height 16
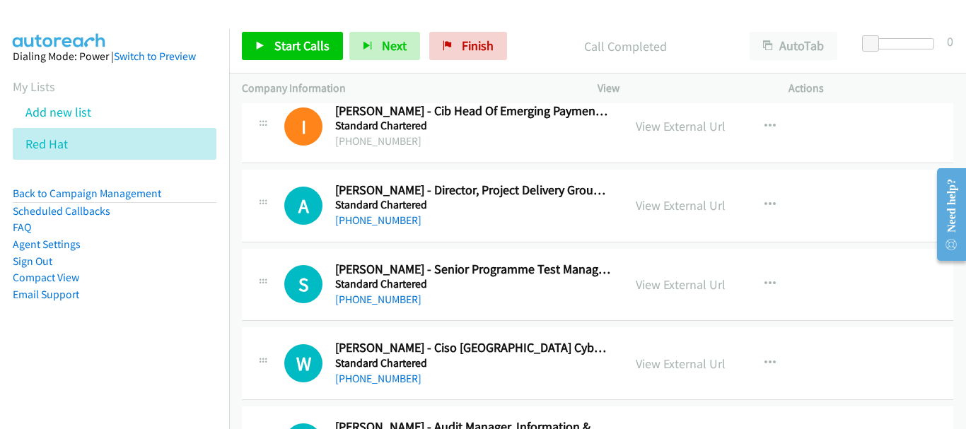
scroll to position [11310, 0]
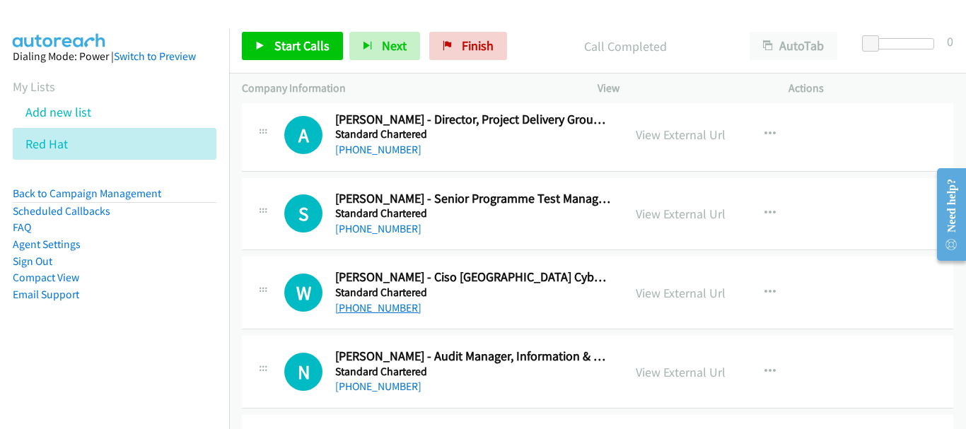
click at [394, 311] on link "+65 9171 0829" at bounding box center [378, 307] width 86 height 13
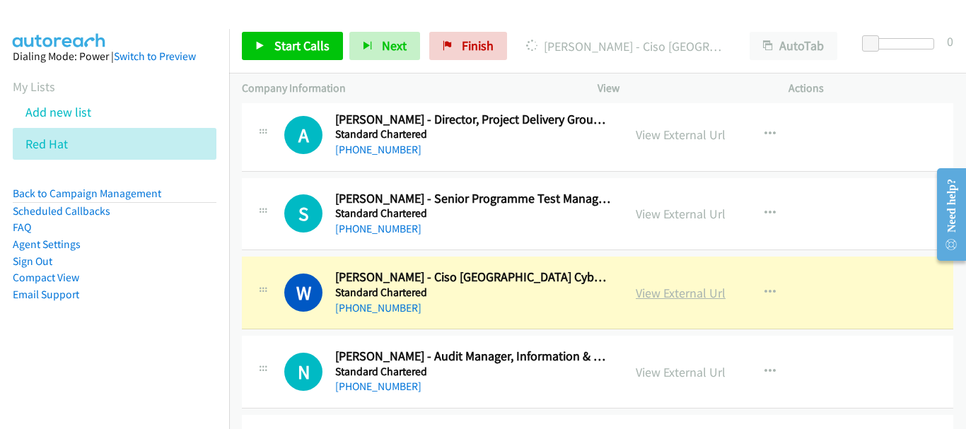
click at [681, 288] on link "View External Url" at bounding box center [680, 293] width 90 height 16
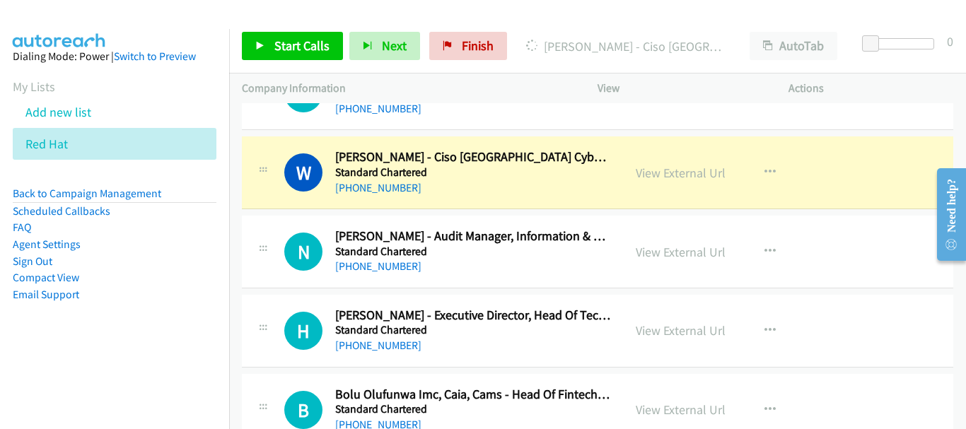
scroll to position [11451, 0]
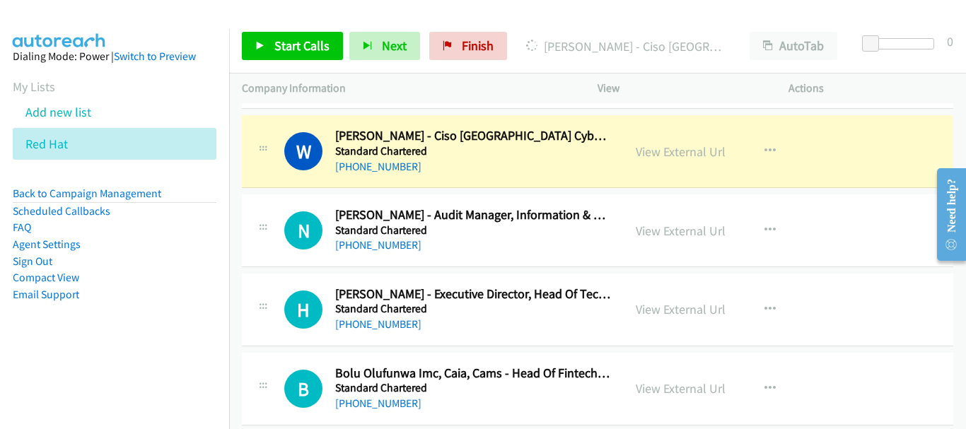
click at [628, 310] on div "View External Url View External Url Schedule/Manage Callback Start Calls Here R…" at bounding box center [725, 309] width 204 height 47
click at [645, 310] on link "View External Url" at bounding box center [680, 309] width 90 height 16
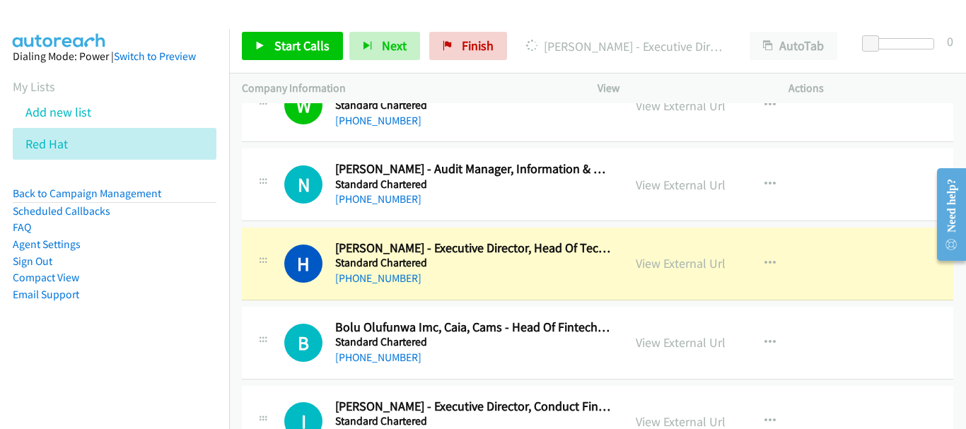
scroll to position [11522, 0]
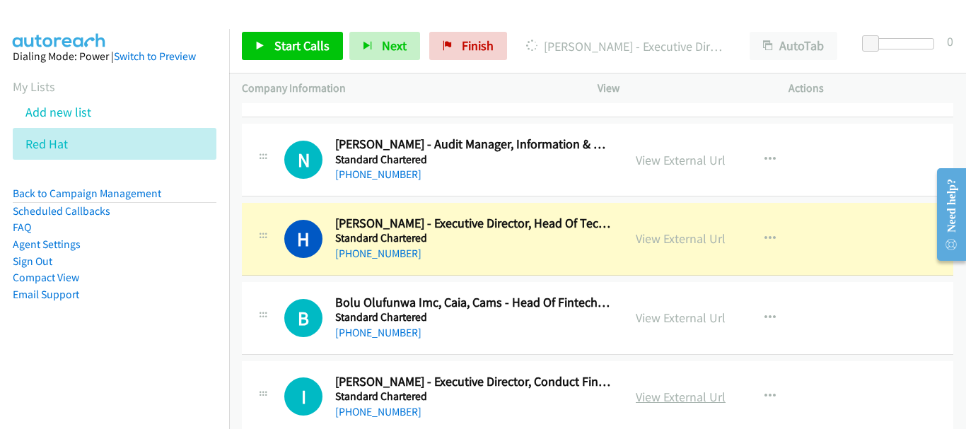
click at [682, 392] on link "View External Url" at bounding box center [680, 397] width 90 height 16
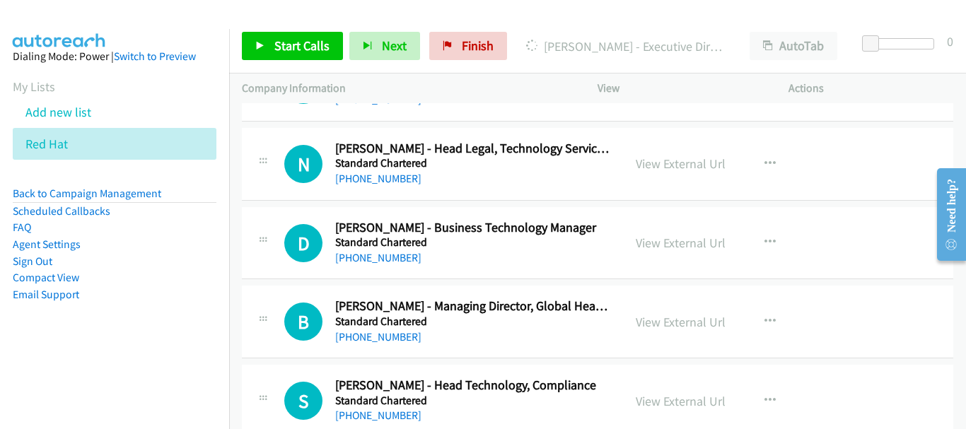
scroll to position [12087, 0]
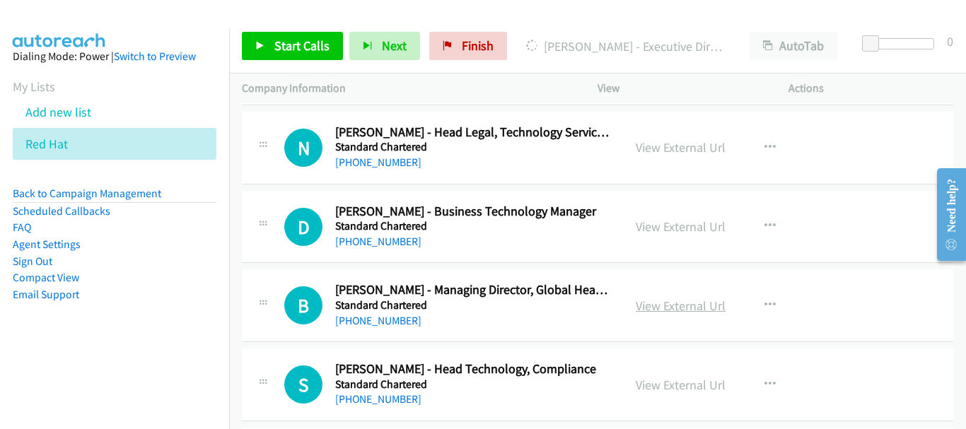
click at [675, 303] on link "View External Url" at bounding box center [680, 306] width 90 height 16
click at [375, 329] on div "B Callback Scheduled Balachandher Balakrishnan - Managing Director, Global Head…" at bounding box center [597, 305] width 711 height 73
click at [375, 323] on link "+65 9652 7037" at bounding box center [378, 320] width 86 height 13
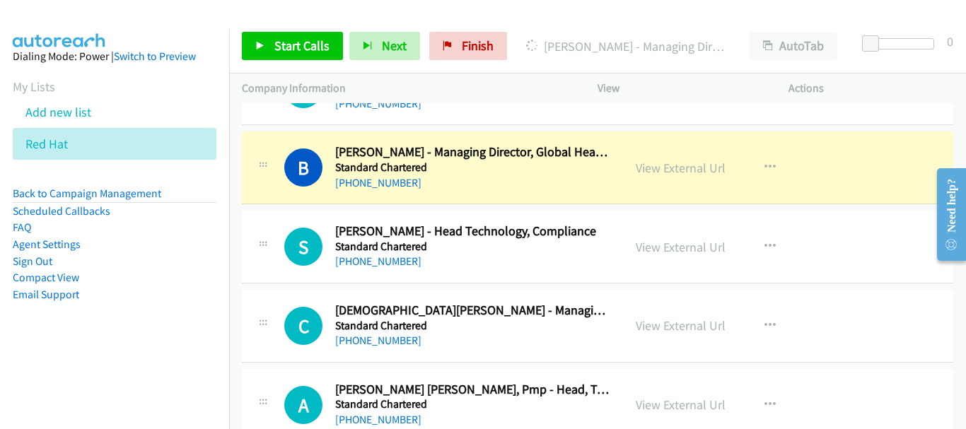
scroll to position [12228, 0]
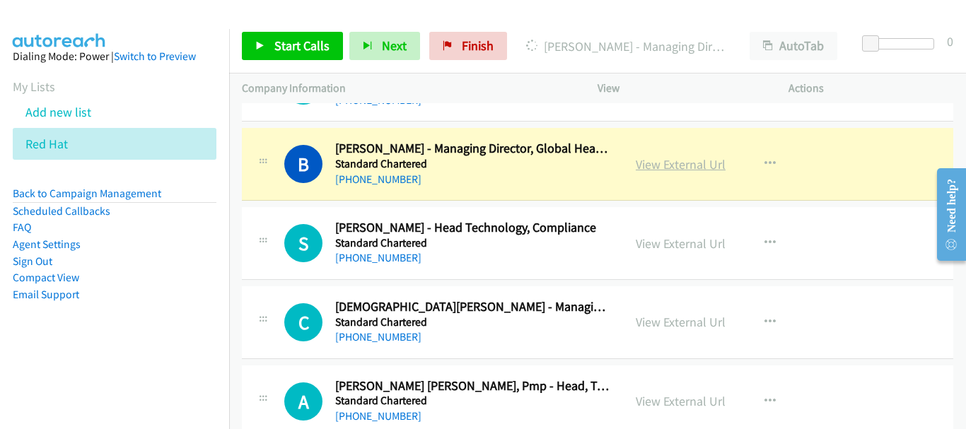
click at [657, 170] on link "View External Url" at bounding box center [680, 164] width 90 height 16
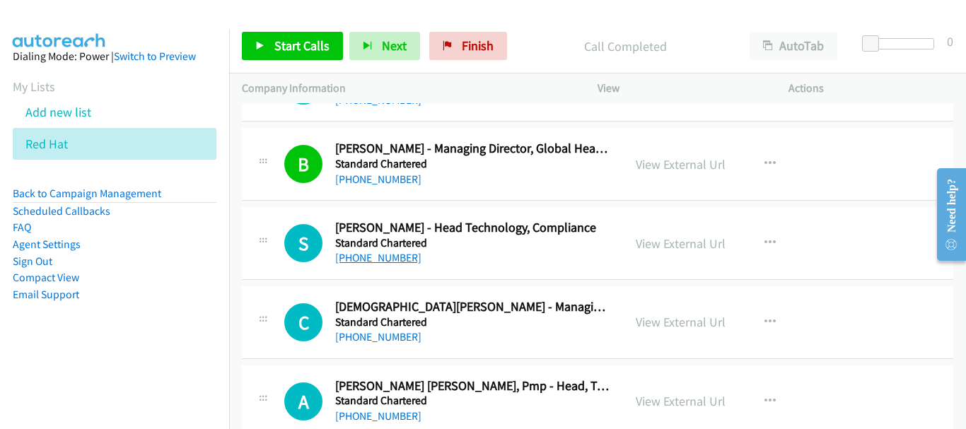
click at [389, 263] on link "+65 9852 8362" at bounding box center [378, 257] width 86 height 13
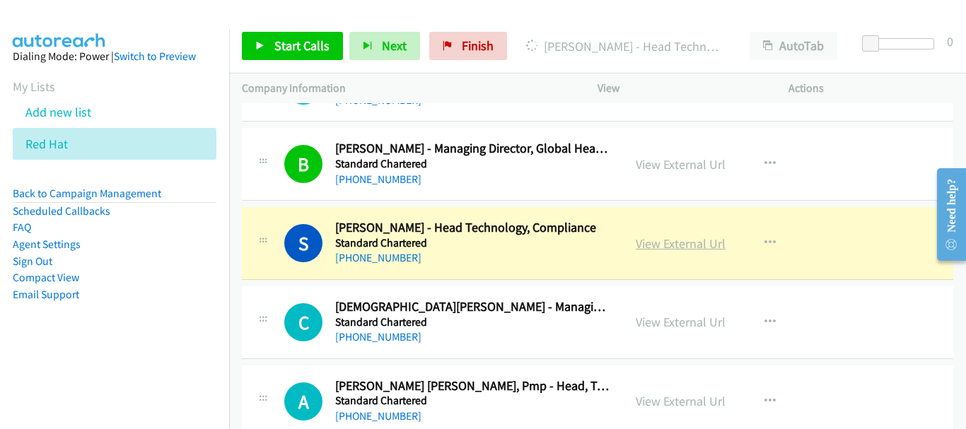
click at [659, 245] on link "View External Url" at bounding box center [680, 243] width 90 height 16
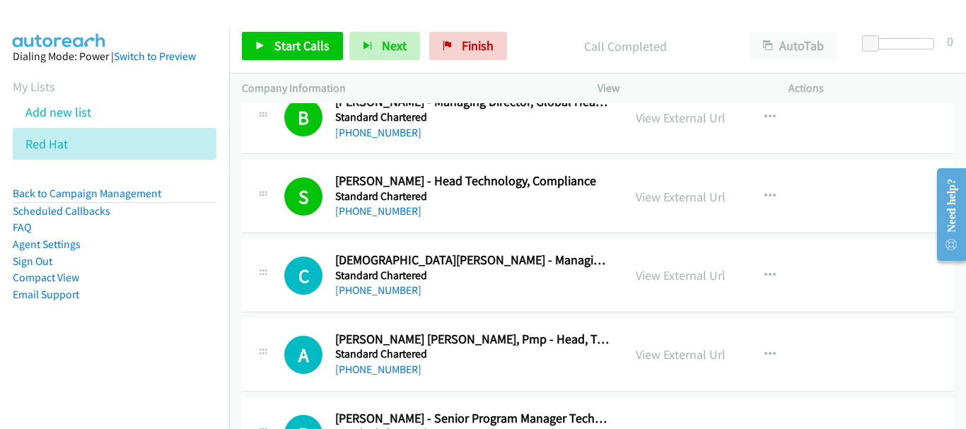
scroll to position [12299, 0]
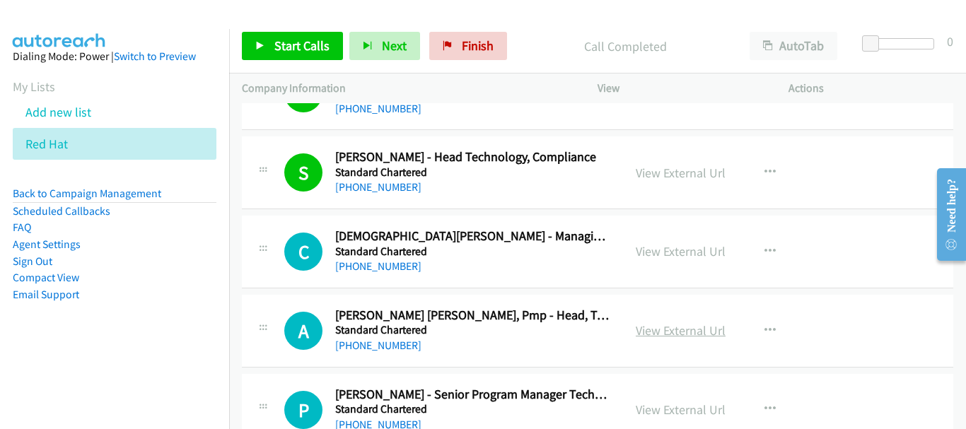
click at [685, 328] on link "View External Url" at bounding box center [680, 330] width 90 height 16
click at [363, 351] on link "+65 9026 5044" at bounding box center [378, 345] width 86 height 13
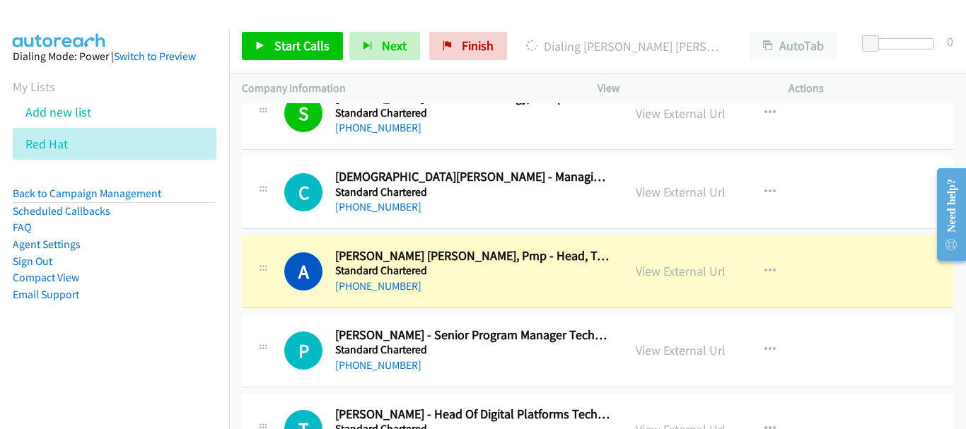
scroll to position [12440, 0]
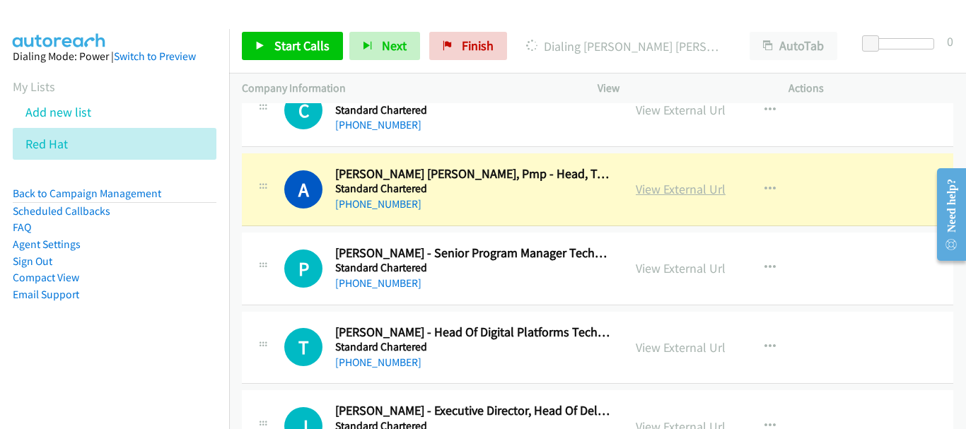
click at [686, 190] on link "View External Url" at bounding box center [680, 189] width 90 height 16
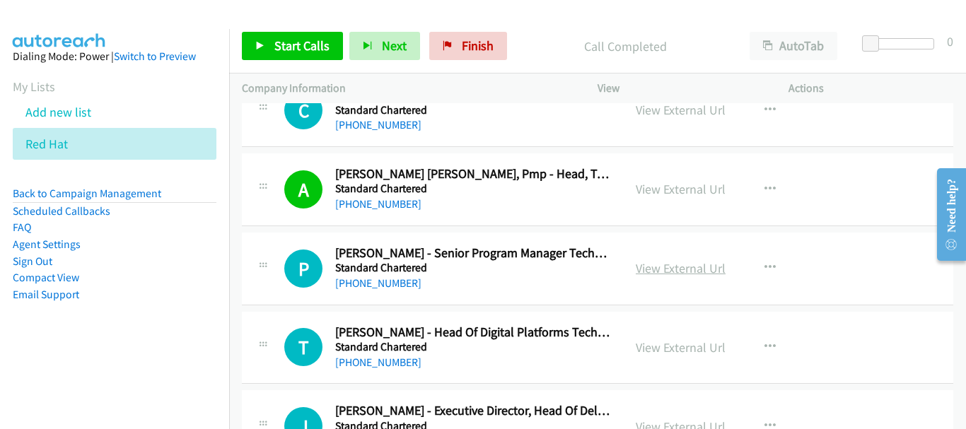
click at [687, 269] on link "View External Url" at bounding box center [680, 268] width 90 height 16
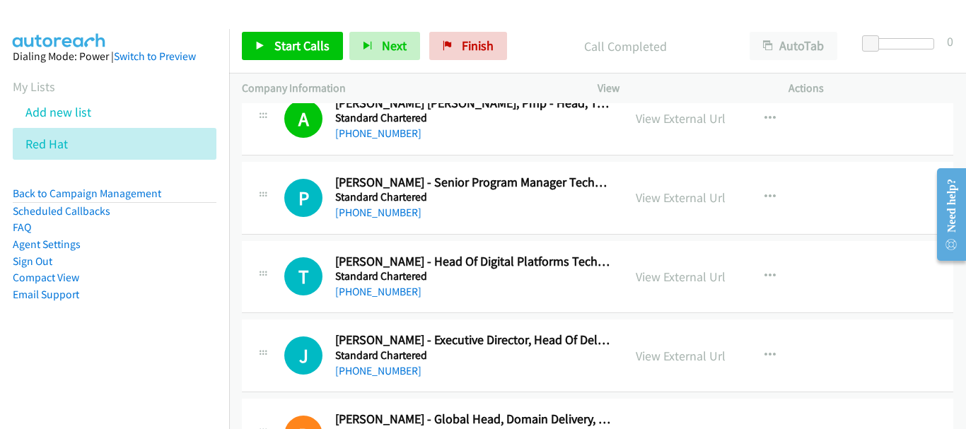
scroll to position [12582, 0]
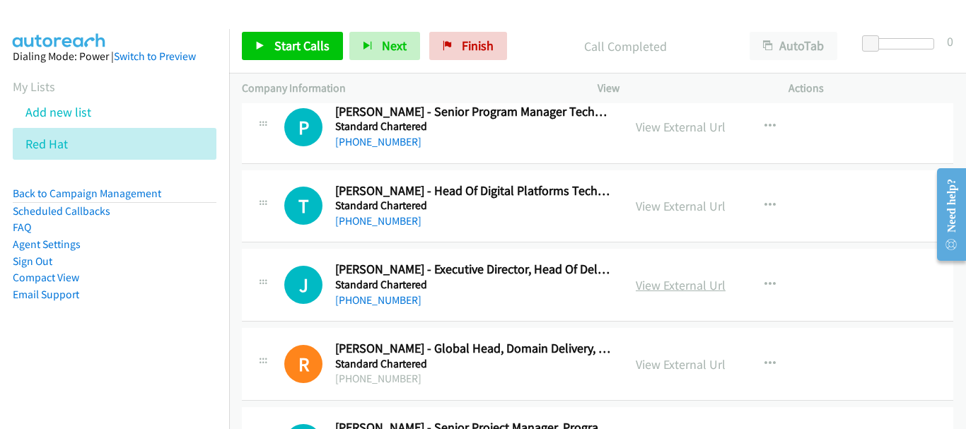
click at [677, 292] on link "View External Url" at bounding box center [680, 285] width 90 height 16
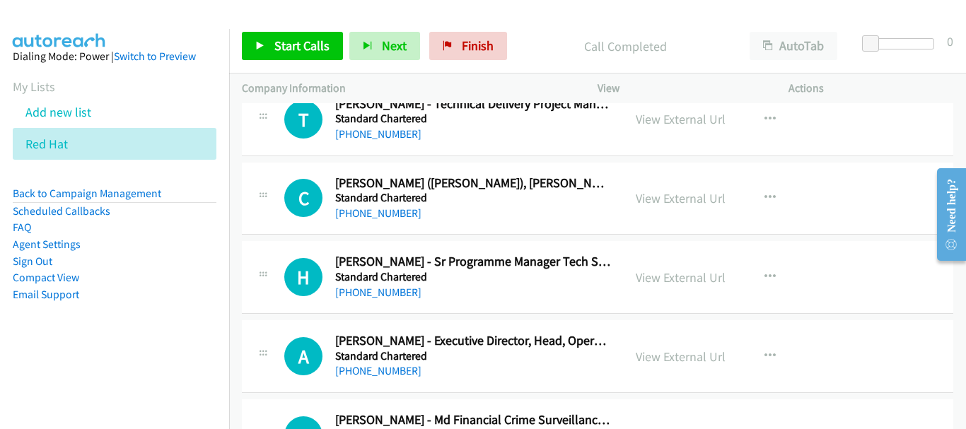
scroll to position [13006, 0]
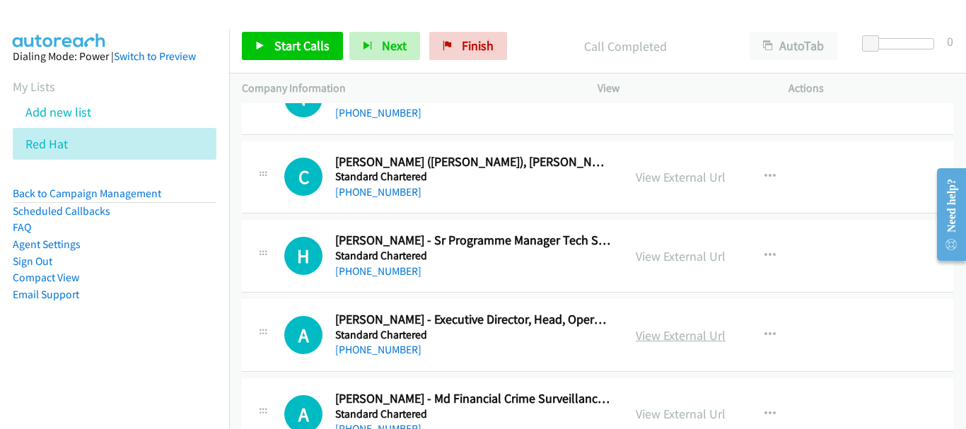
click at [652, 336] on link "View External Url" at bounding box center [680, 335] width 90 height 16
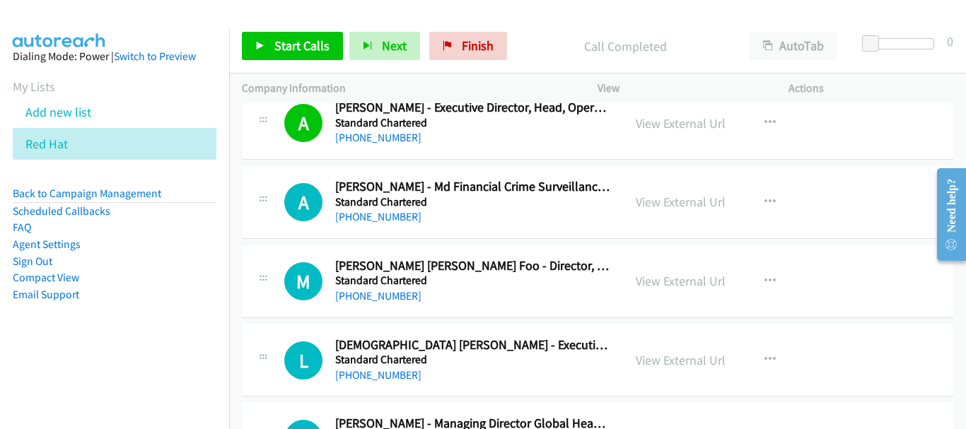
scroll to position [13289, 0]
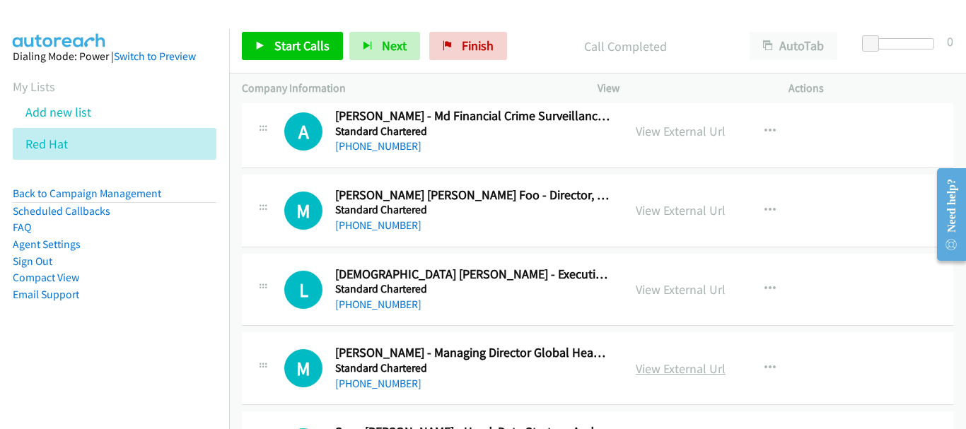
click at [691, 371] on link "View External Url" at bounding box center [680, 368] width 90 height 16
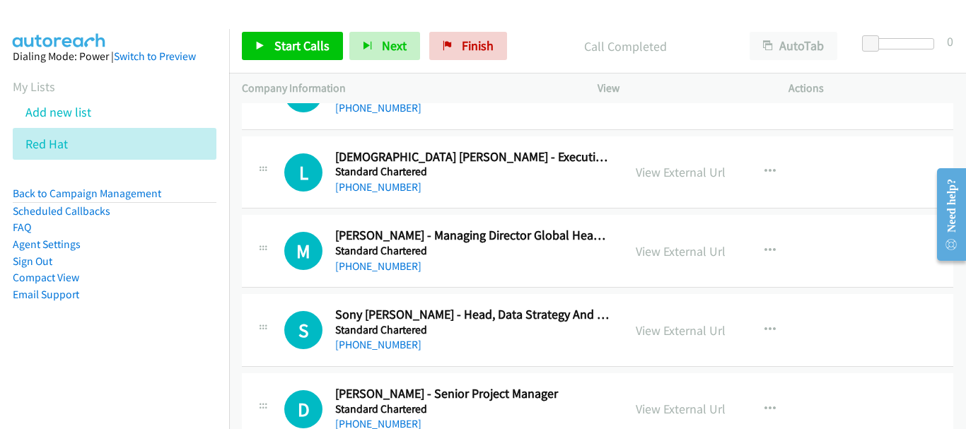
scroll to position [13430, 0]
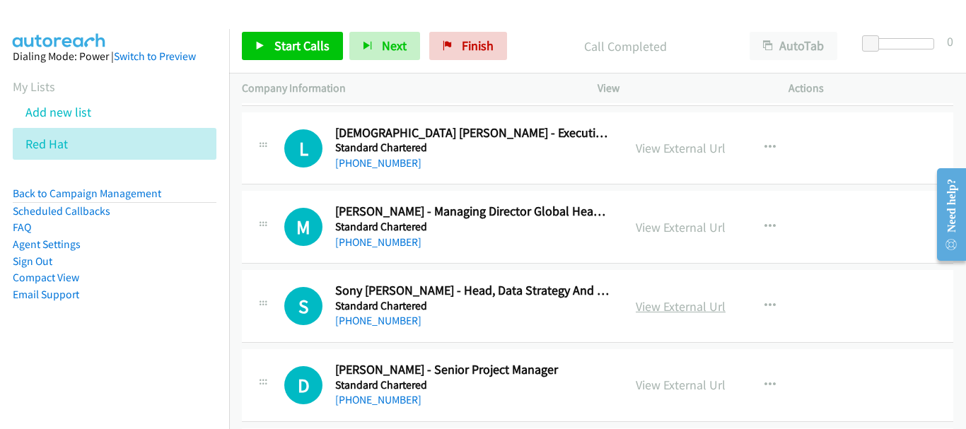
click at [662, 310] on link "View External Url" at bounding box center [680, 306] width 90 height 16
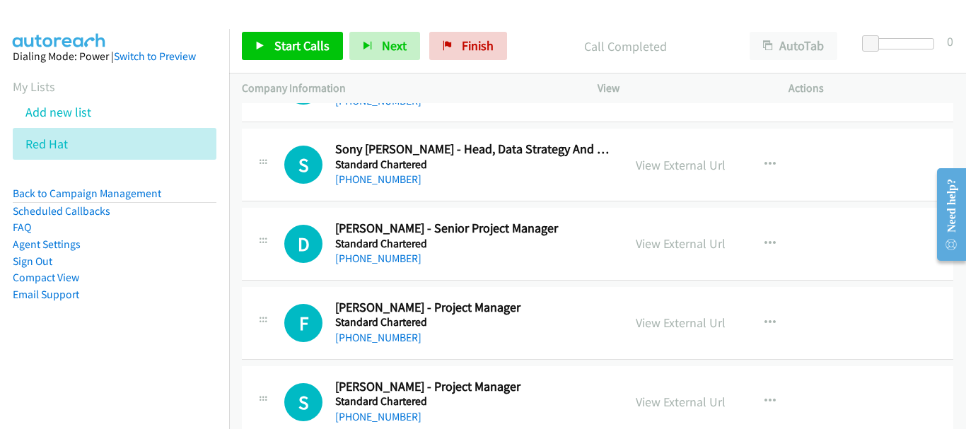
scroll to position [13642, 0]
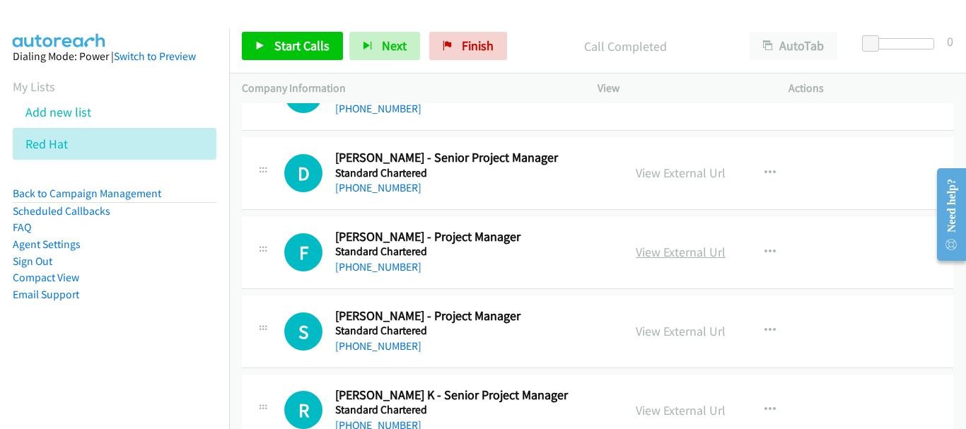
click at [645, 254] on link "View External Url" at bounding box center [680, 252] width 90 height 16
drag, startPoint x: 675, startPoint y: 332, endPoint x: 537, endPoint y: 392, distance: 150.4
click at [652, 328] on link "View External Url" at bounding box center [680, 331] width 90 height 16
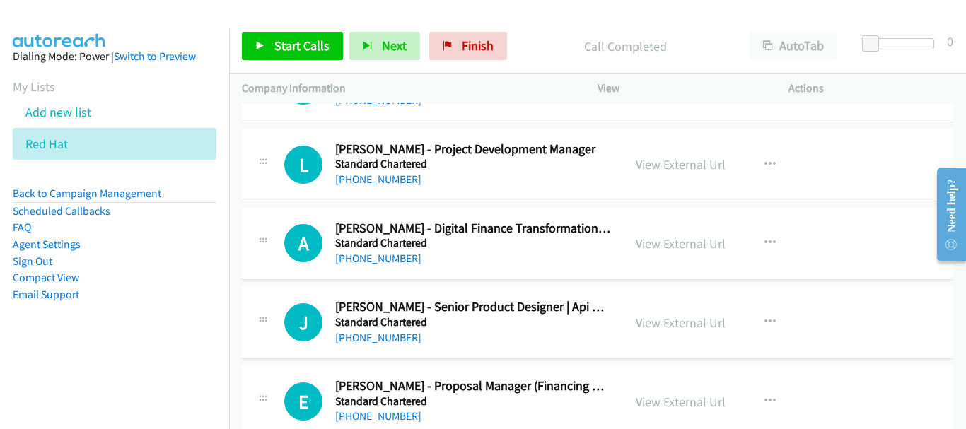
scroll to position [14208, 0]
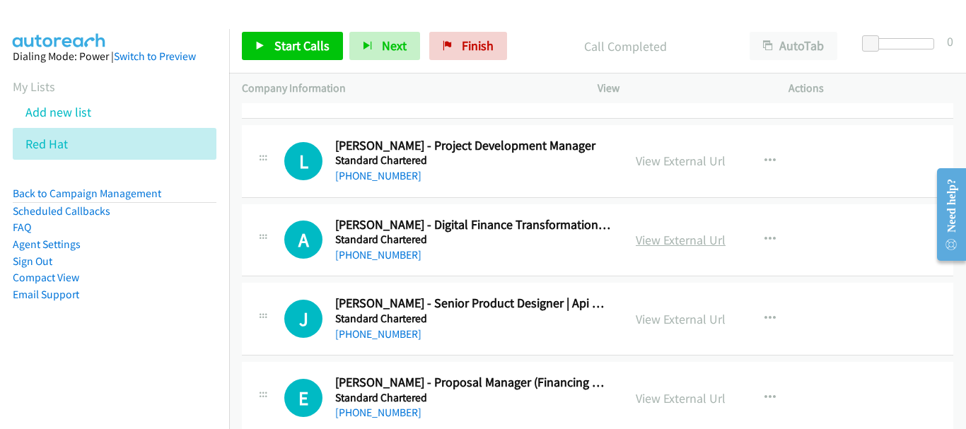
click at [668, 246] on link "View External Url" at bounding box center [680, 240] width 90 height 16
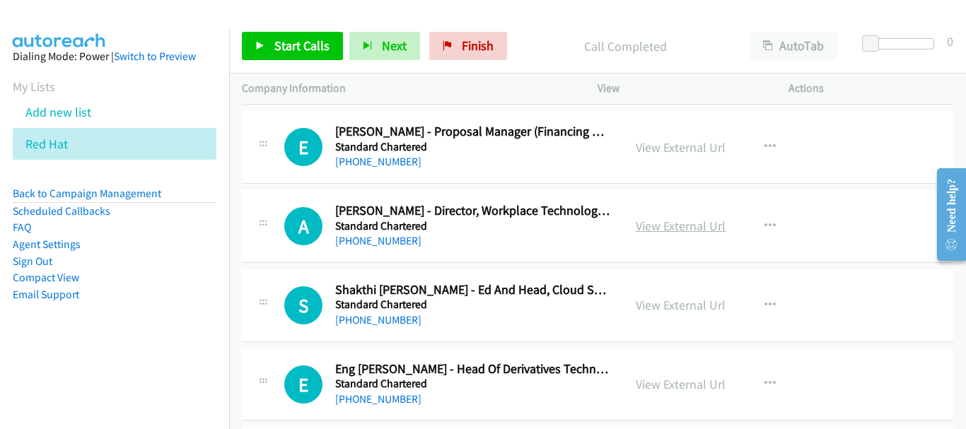
scroll to position [14490, 0]
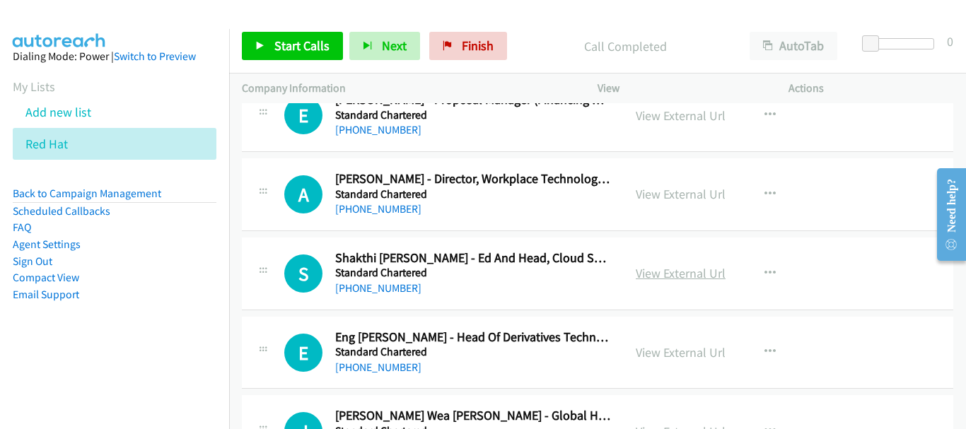
click at [688, 274] on link "View External Url" at bounding box center [680, 273] width 90 height 16
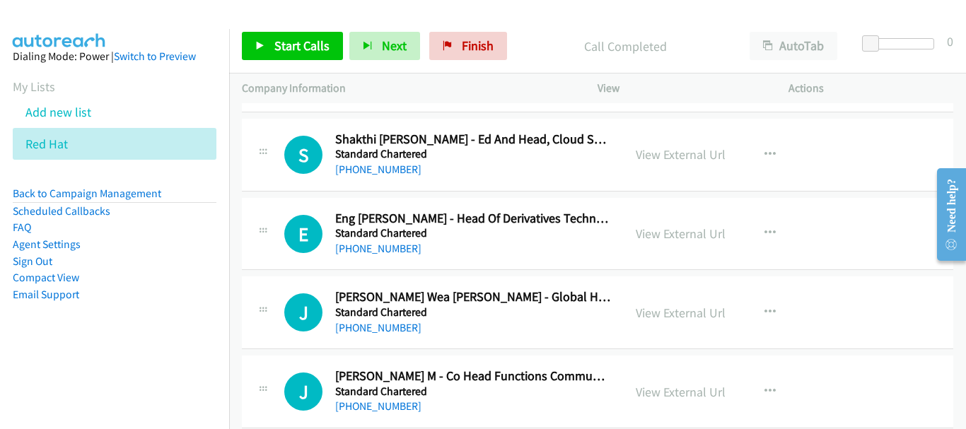
scroll to position [14632, 0]
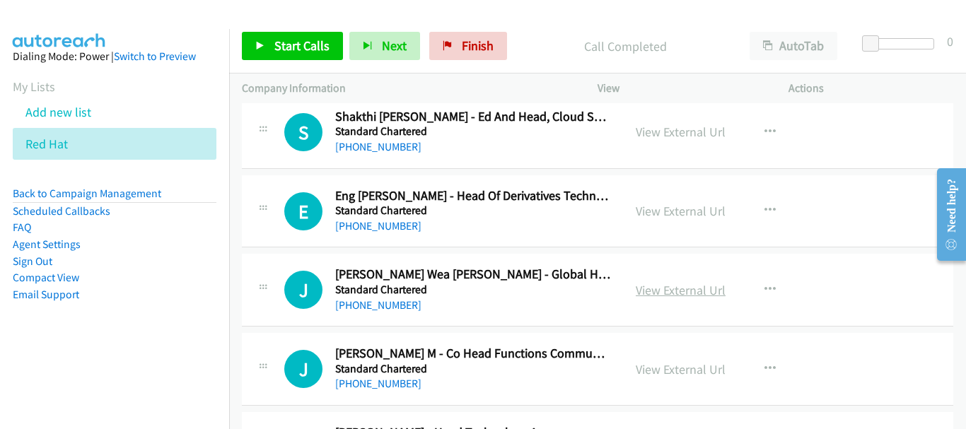
click at [679, 288] on link "View External Url" at bounding box center [680, 290] width 90 height 16
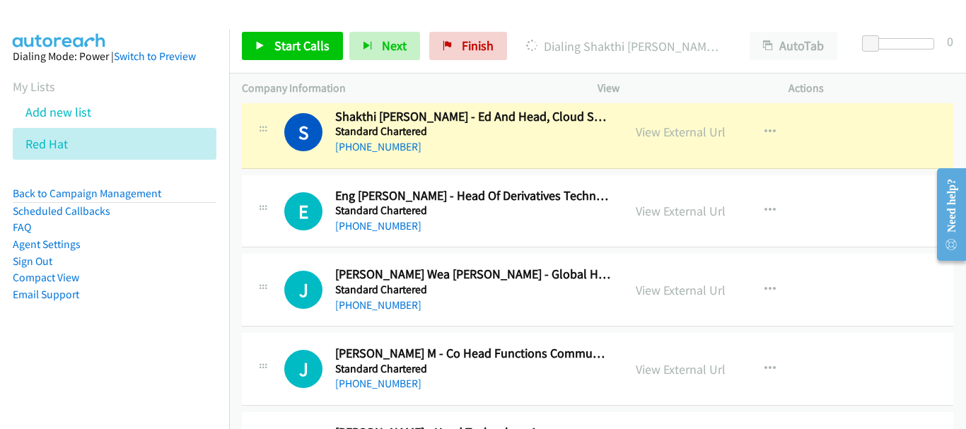
scroll to position [14773, 0]
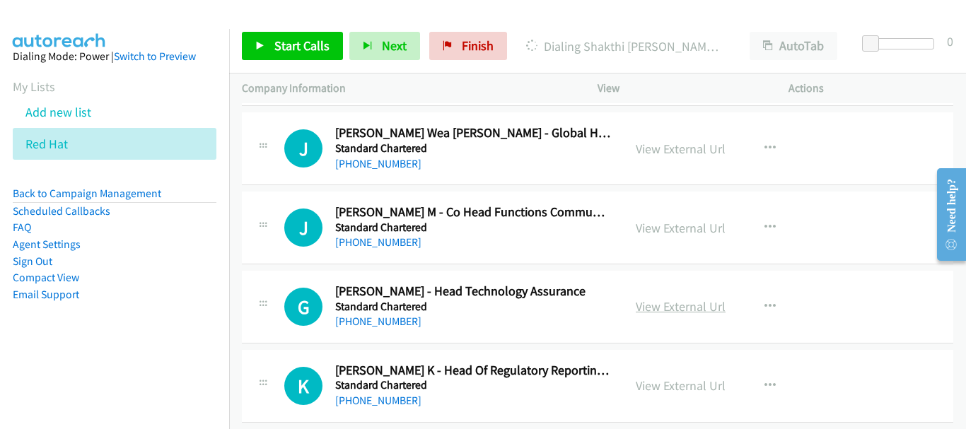
click at [674, 311] on link "View External Url" at bounding box center [680, 306] width 90 height 16
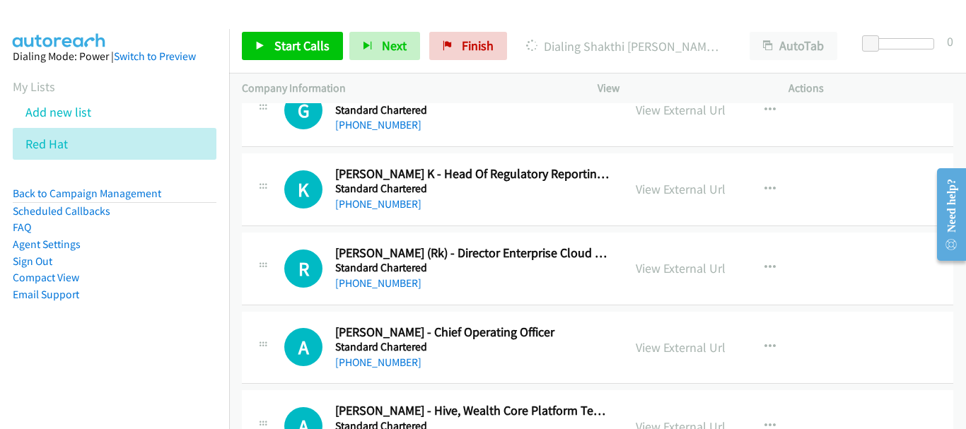
scroll to position [14985, 0]
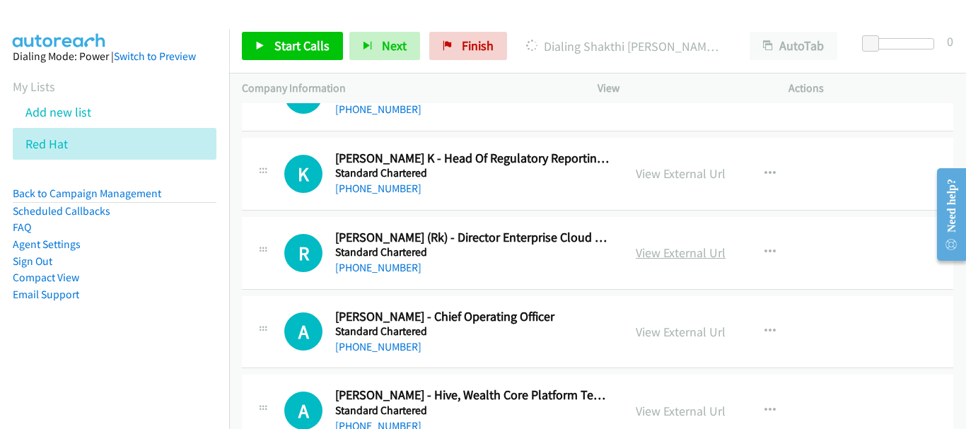
click at [659, 254] on link "View External Url" at bounding box center [680, 253] width 90 height 16
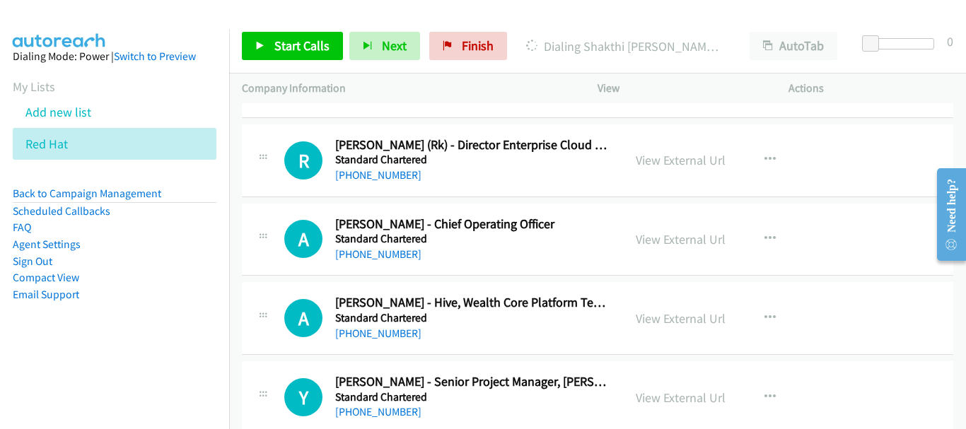
scroll to position [15127, 0]
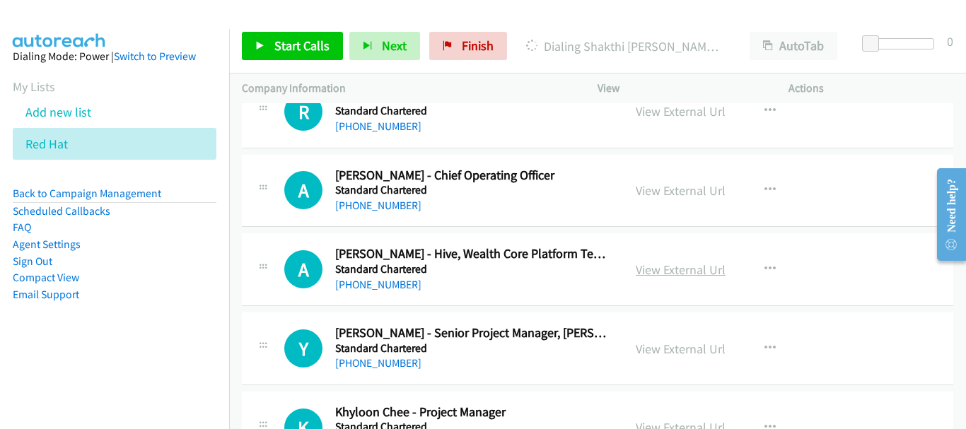
click at [672, 269] on link "View External Url" at bounding box center [680, 270] width 90 height 16
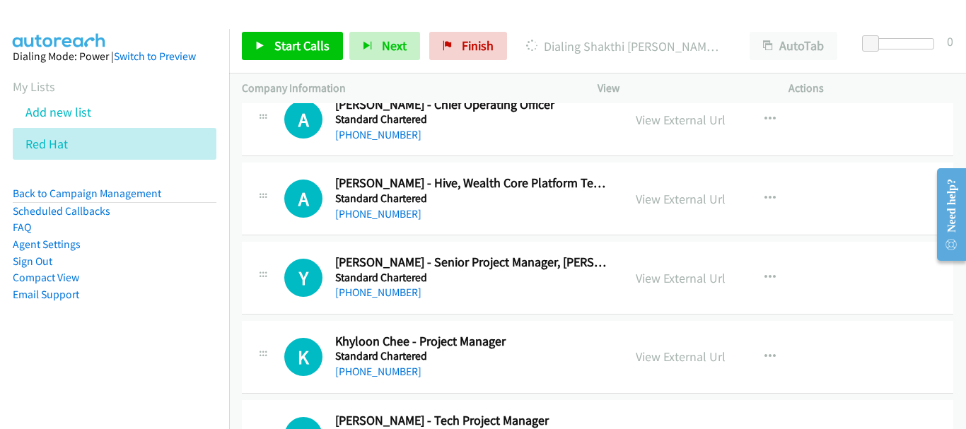
scroll to position [15268, 0]
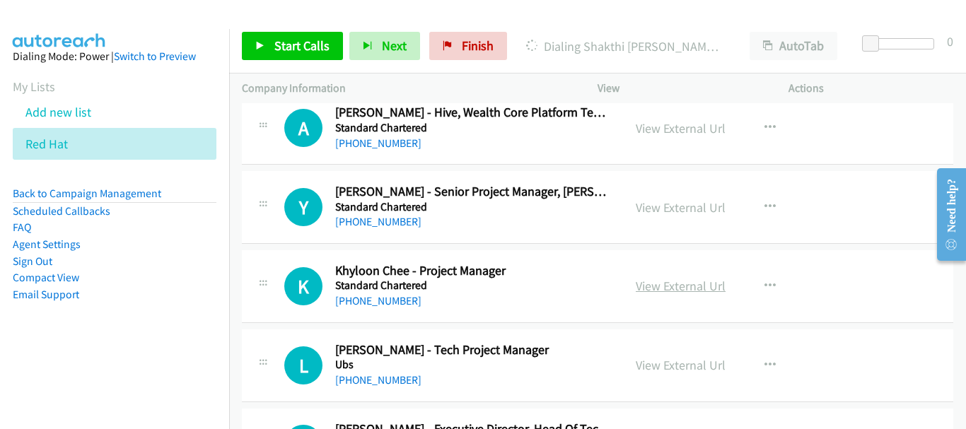
click at [700, 286] on link "View External Url" at bounding box center [680, 286] width 90 height 16
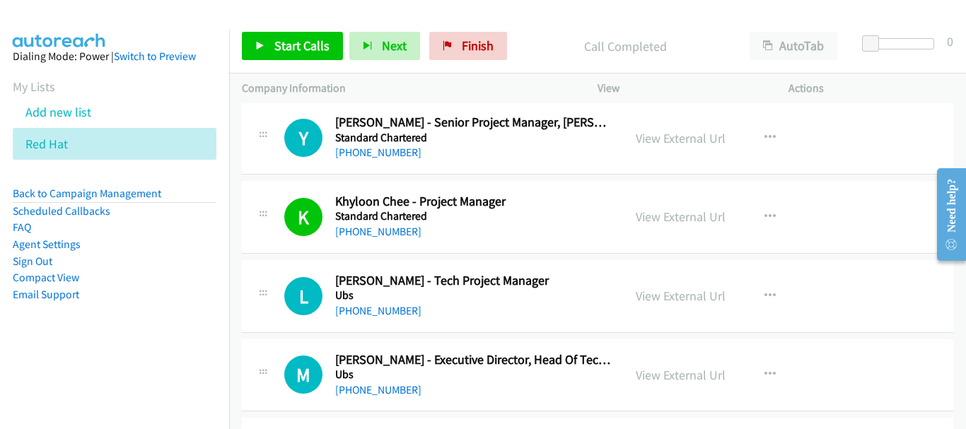
scroll to position [15339, 0]
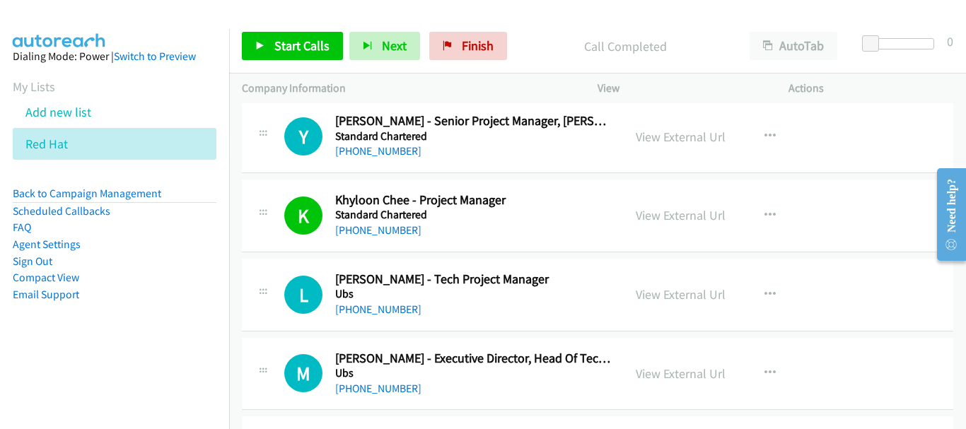
click at [401, 314] on div "+65 9099 6245" at bounding box center [472, 309] width 275 height 17
click at [396, 308] on link "+65 9099 6245" at bounding box center [378, 309] width 86 height 13
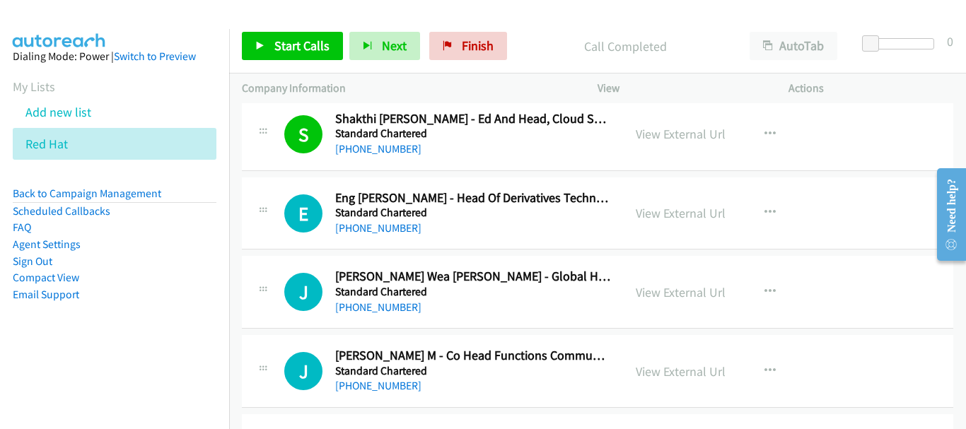
scroll to position [0, 0]
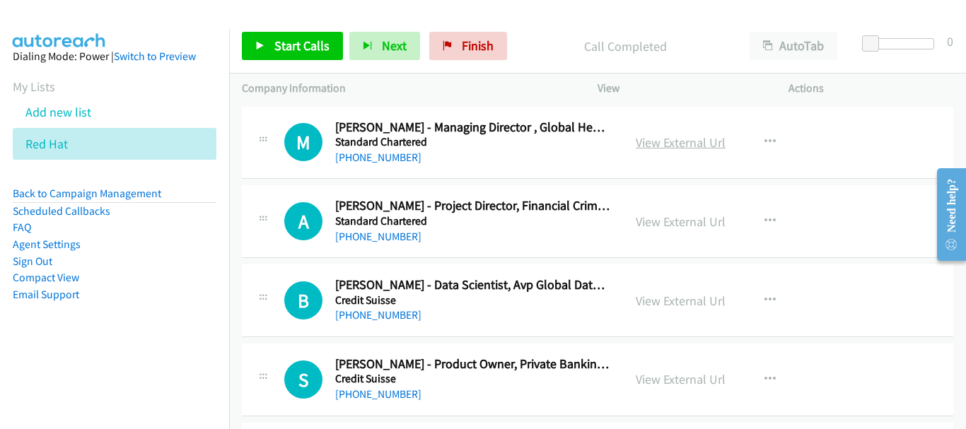
click at [655, 144] on link "View External Url" at bounding box center [680, 142] width 90 height 16
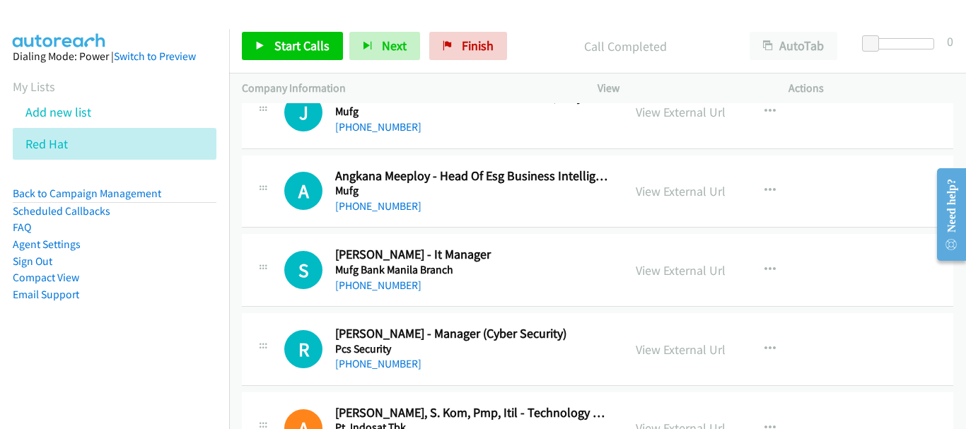
scroll to position [5089, 0]
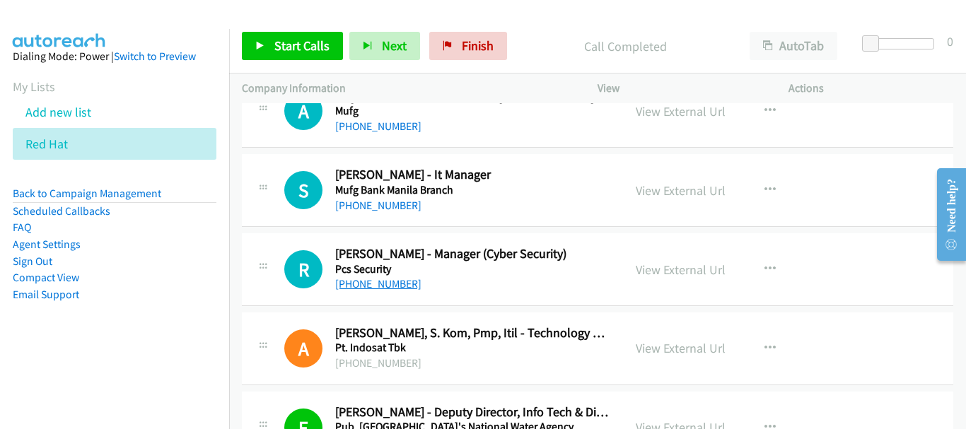
click at [357, 281] on link "+65 6692 7015" at bounding box center [378, 283] width 86 height 13
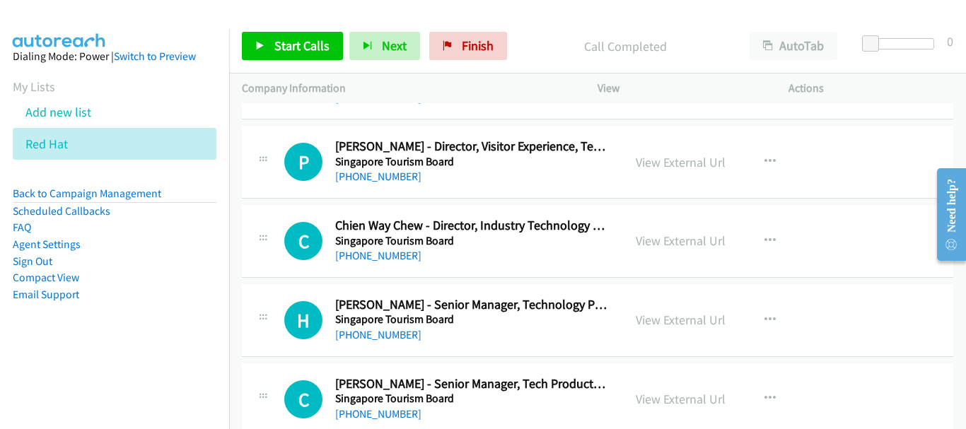
scroll to position [6008, 0]
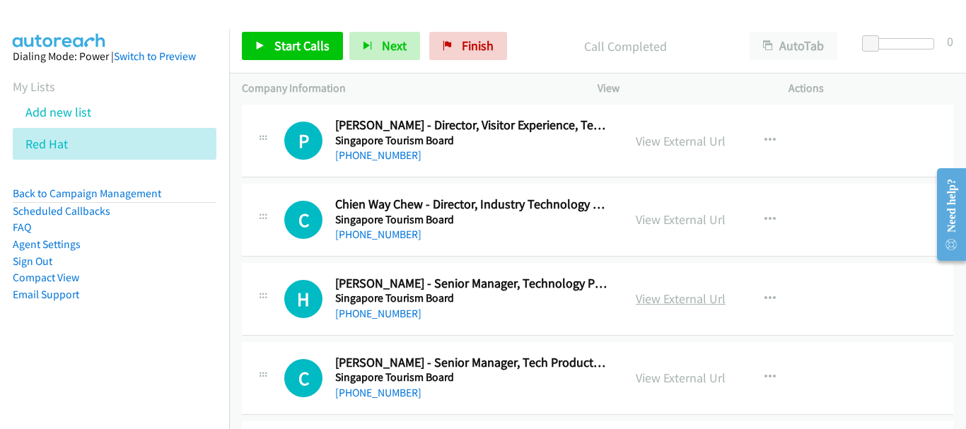
click at [663, 297] on link "View External Url" at bounding box center [680, 299] width 90 height 16
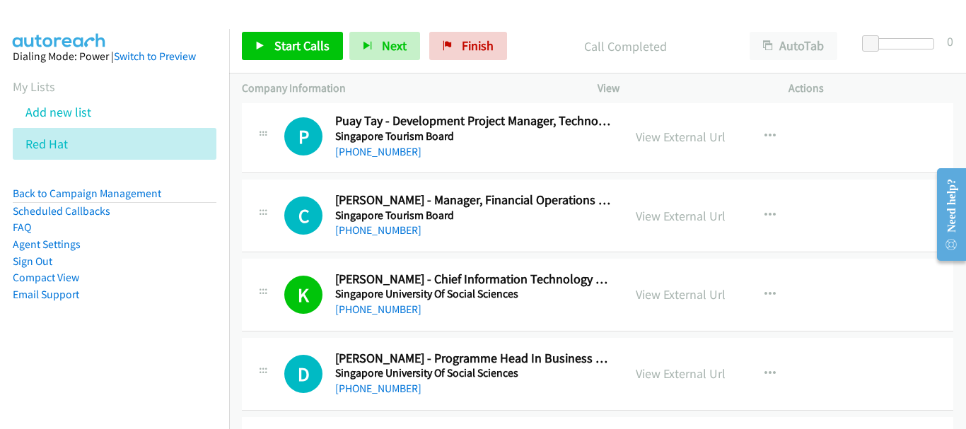
scroll to position [6432, 0]
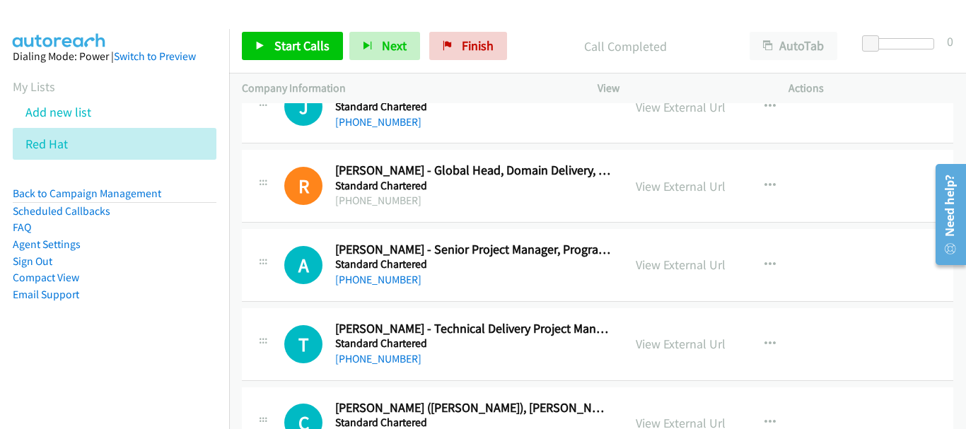
scroll to position [12831, 0]
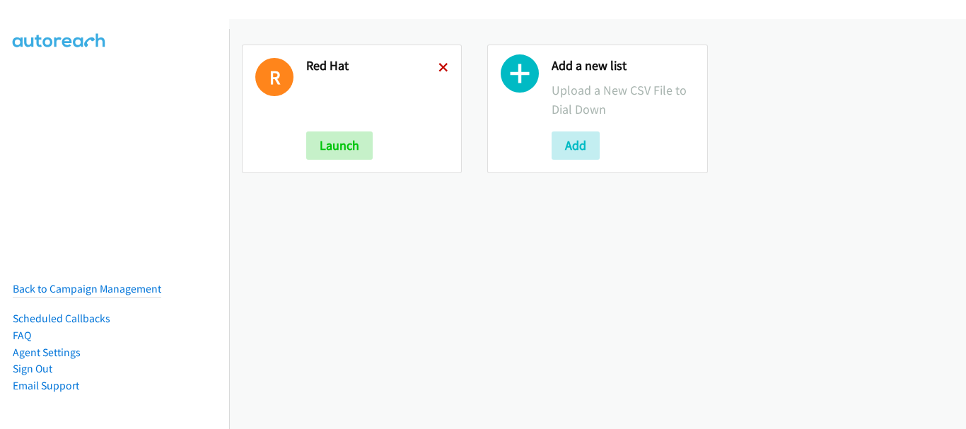
click at [440, 72] on icon at bounding box center [443, 69] width 10 height 10
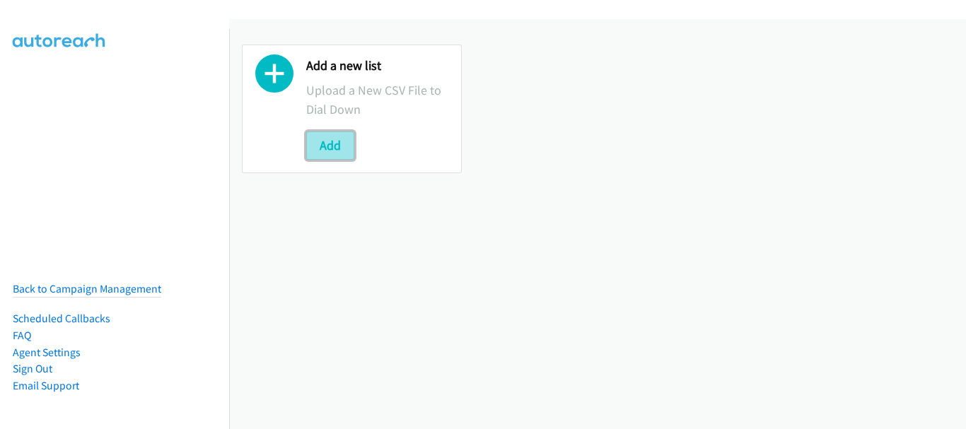
click at [322, 148] on button "Add" at bounding box center [330, 145] width 48 height 28
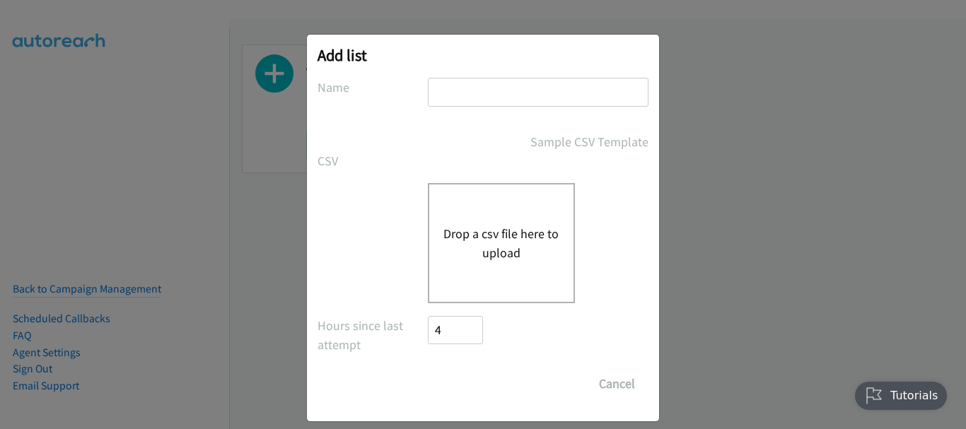
click at [467, 95] on input "text" at bounding box center [538, 92] width 221 height 29
type input "SE"
click at [484, 259] on button "Drop a csv file here to upload" at bounding box center [501, 243] width 116 height 38
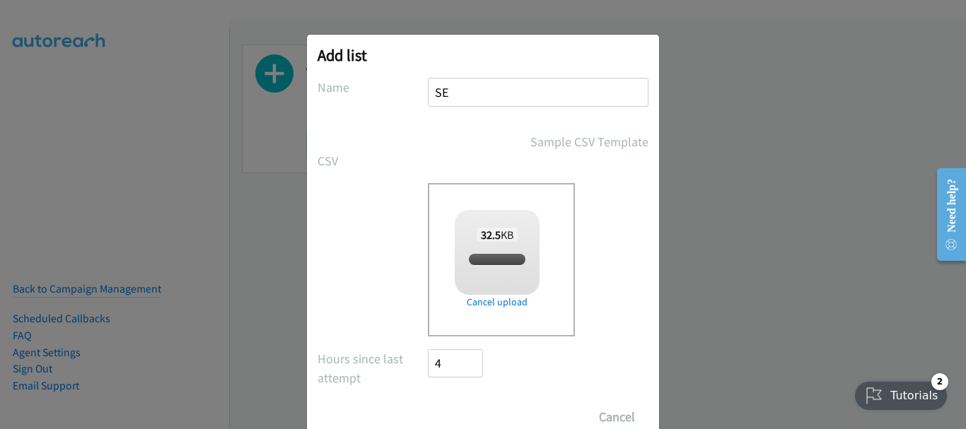
checkbox input "true"
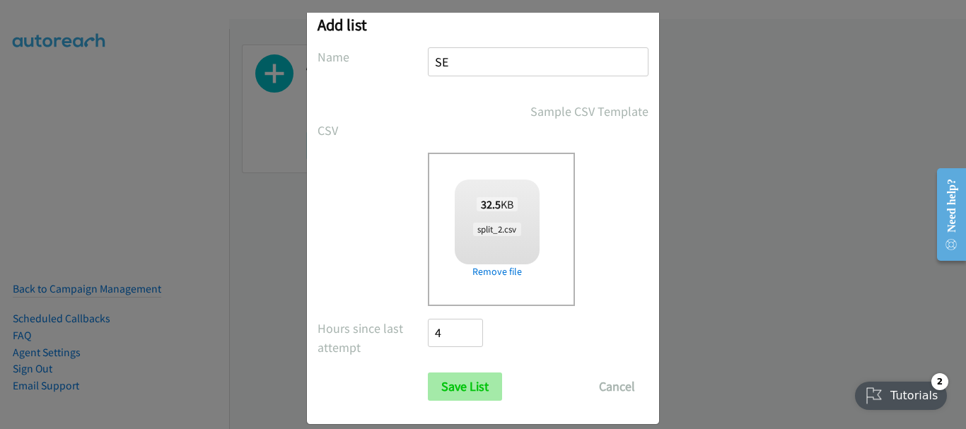
scroll to position [47, 0]
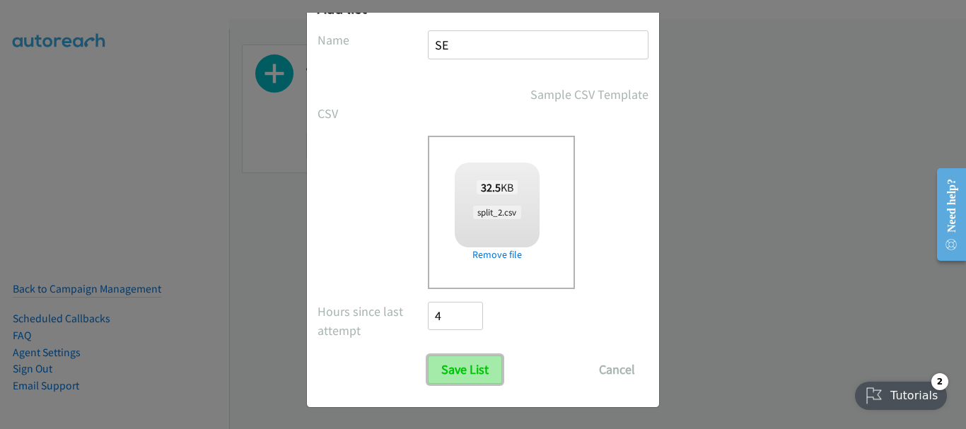
click at [476, 377] on input "Save List" at bounding box center [465, 370] width 74 height 28
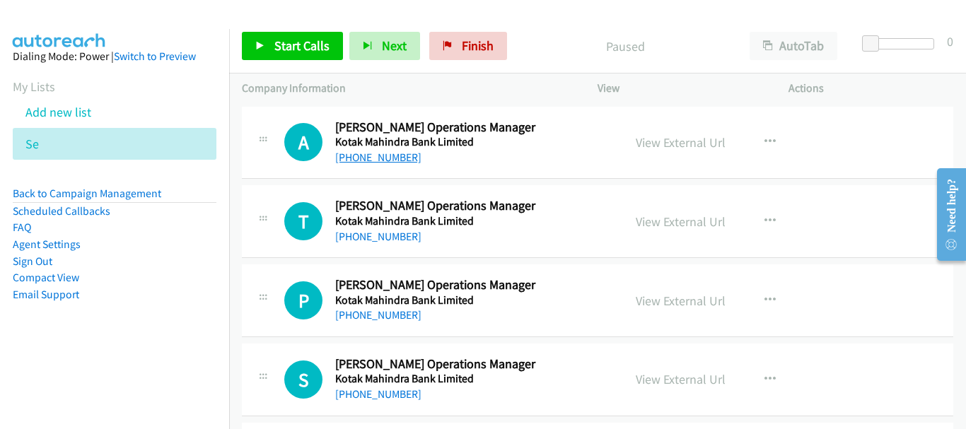
click at [368, 160] on link "+91 96388 88636" at bounding box center [378, 157] width 86 height 13
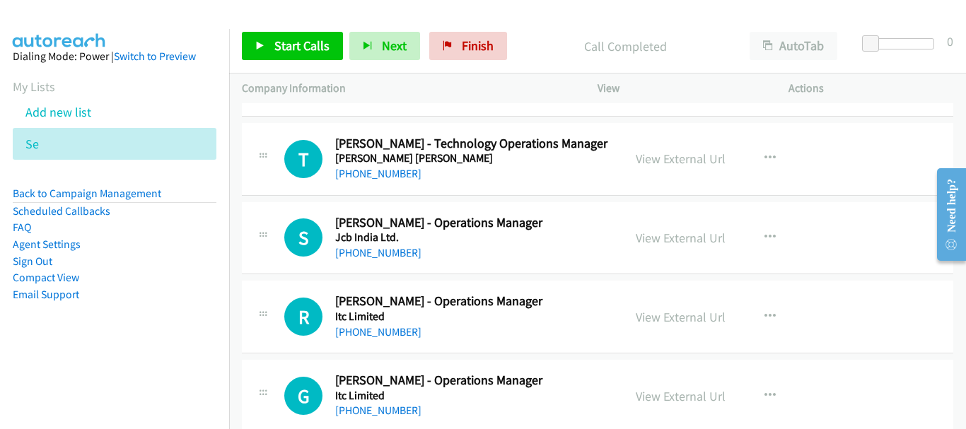
scroll to position [1202, 0]
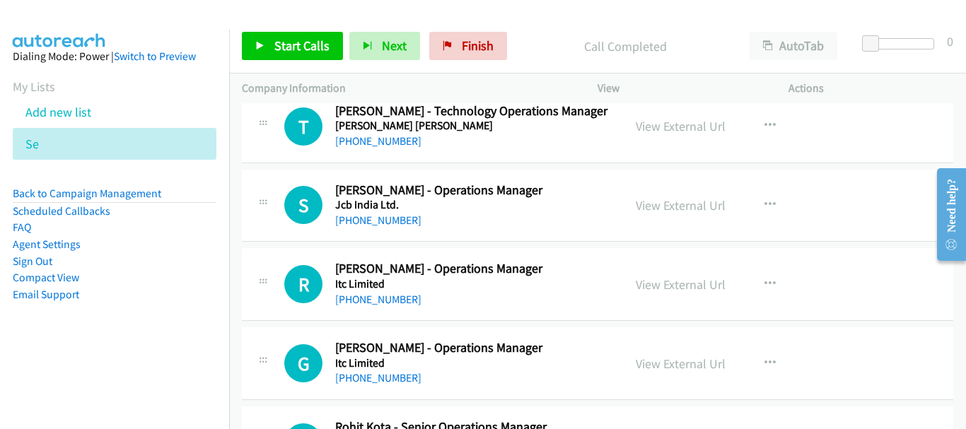
click at [401, 230] on div "S Callback Scheduled Sanjiv Soni - Operations Manager Jcb India Ltd. Asia/Calcu…" at bounding box center [597, 206] width 711 height 73
click at [399, 212] on div "+91 99581 81364" at bounding box center [472, 220] width 274 height 17
click at [400, 213] on link "+91 99581 81364" at bounding box center [378, 219] width 86 height 13
click at [363, 303] on link "+91 98441 21485" at bounding box center [378, 299] width 86 height 13
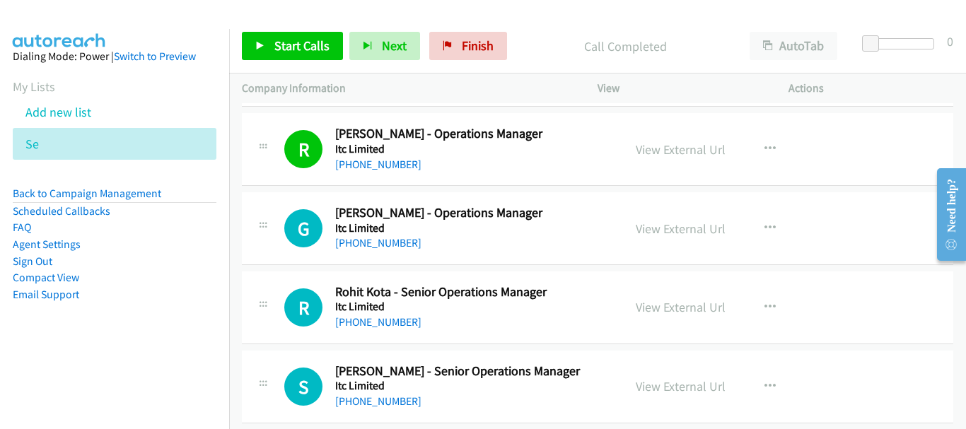
scroll to position [1343, 0]
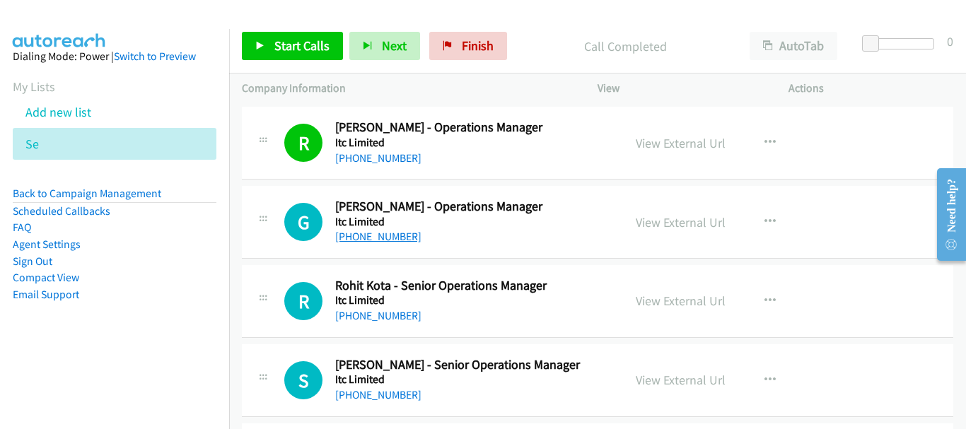
click at [388, 237] on link "+91 95401 37888" at bounding box center [378, 236] width 86 height 13
click at [381, 310] on link "+91 81919 94999" at bounding box center [378, 315] width 86 height 13
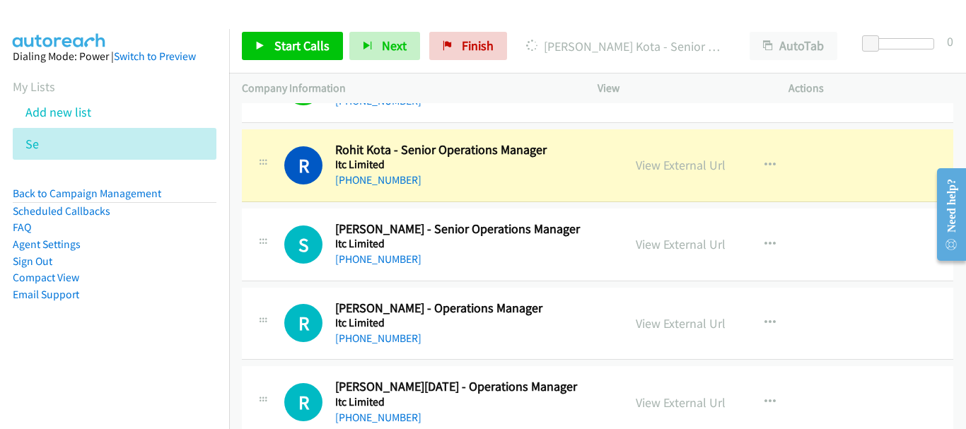
scroll to position [1484, 0]
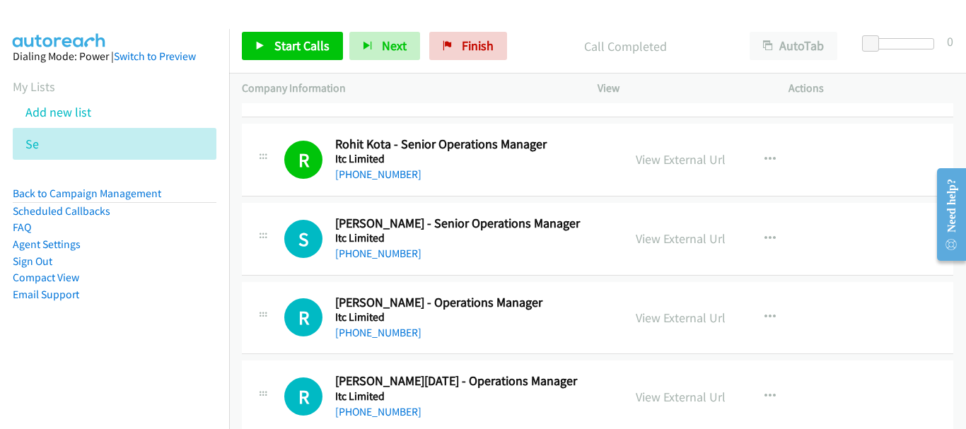
click at [348, 240] on h5 "Itc Limited" at bounding box center [472, 238] width 274 height 14
click at [348, 250] on link "+91 73533 34365" at bounding box center [378, 253] width 86 height 13
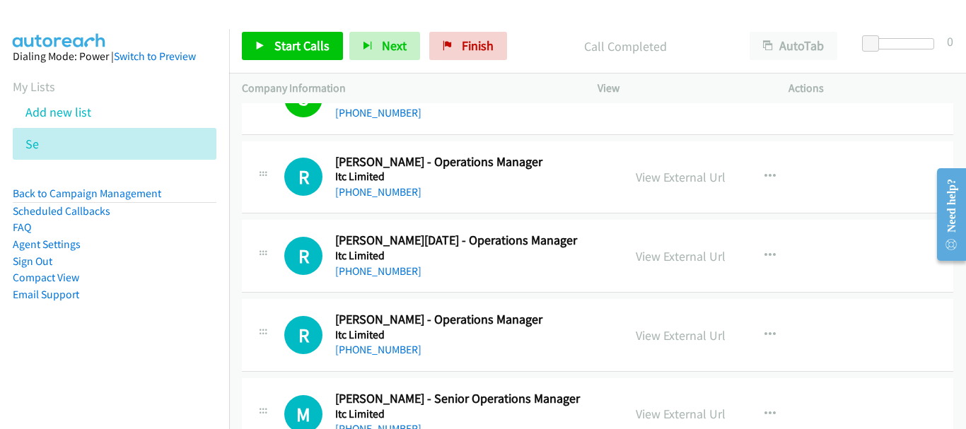
scroll to position [1626, 0]
click at [387, 191] on link "+91 92628 97752" at bounding box center [378, 190] width 86 height 13
click at [358, 265] on link "+91 93651 73209" at bounding box center [378, 270] width 86 height 13
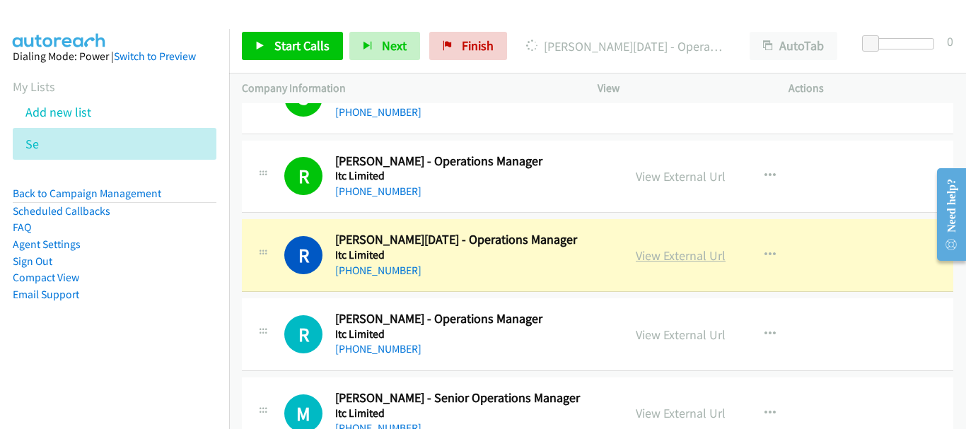
click at [683, 260] on link "View External Url" at bounding box center [680, 255] width 90 height 16
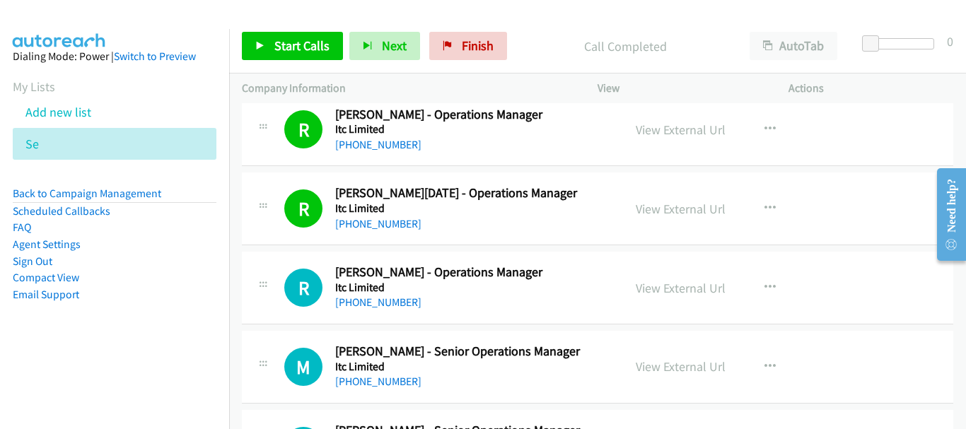
scroll to position [1696, 0]
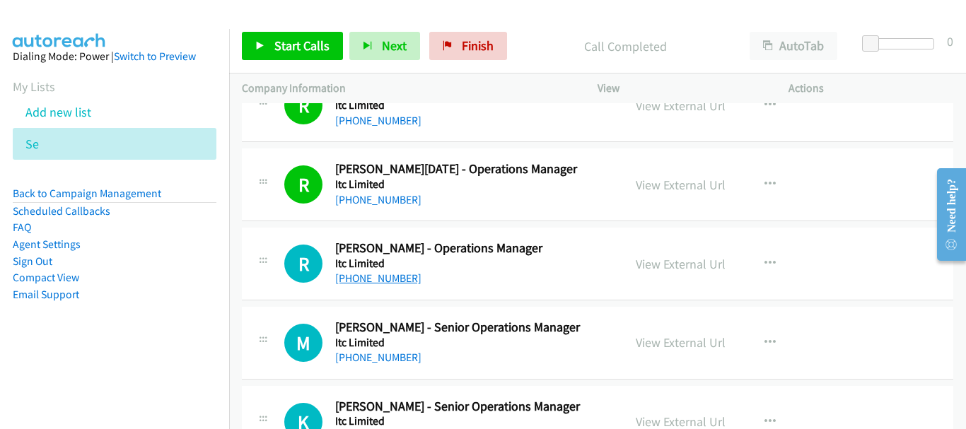
click at [378, 281] on link "+91 88266 38930" at bounding box center [378, 277] width 86 height 13
click at [356, 359] on link "+91 73497 80332" at bounding box center [378, 357] width 86 height 13
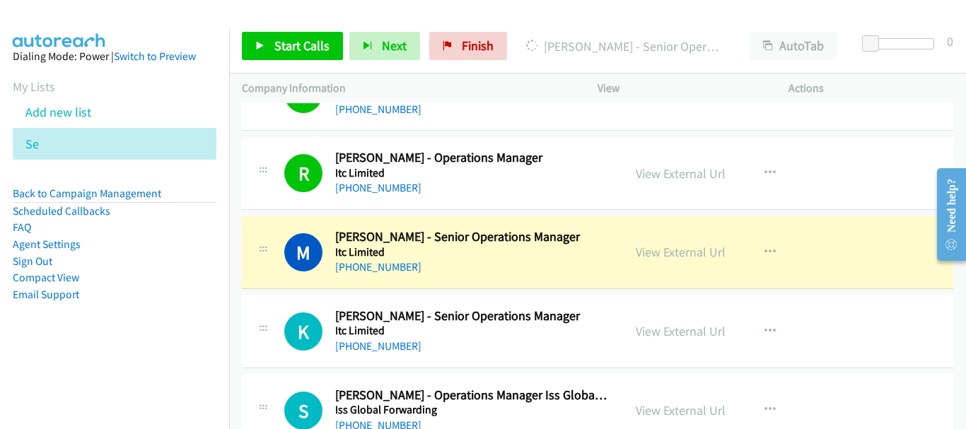
scroll to position [1767, 0]
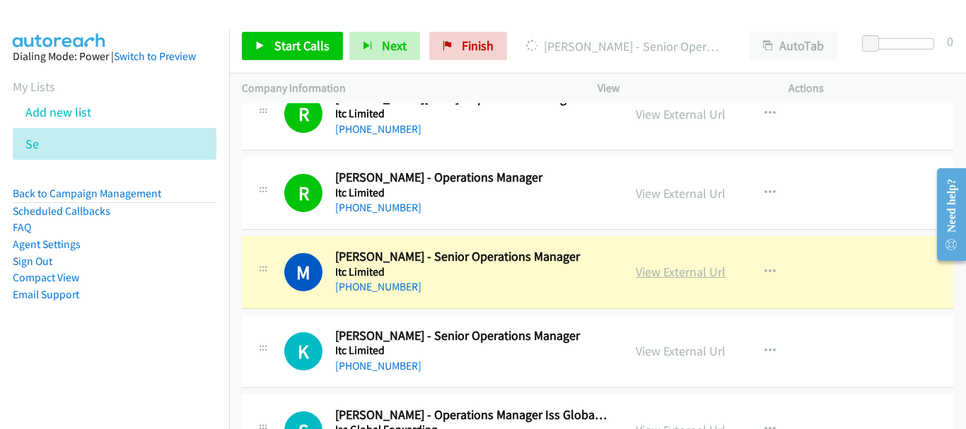
click at [658, 275] on link "View External Url" at bounding box center [680, 272] width 90 height 16
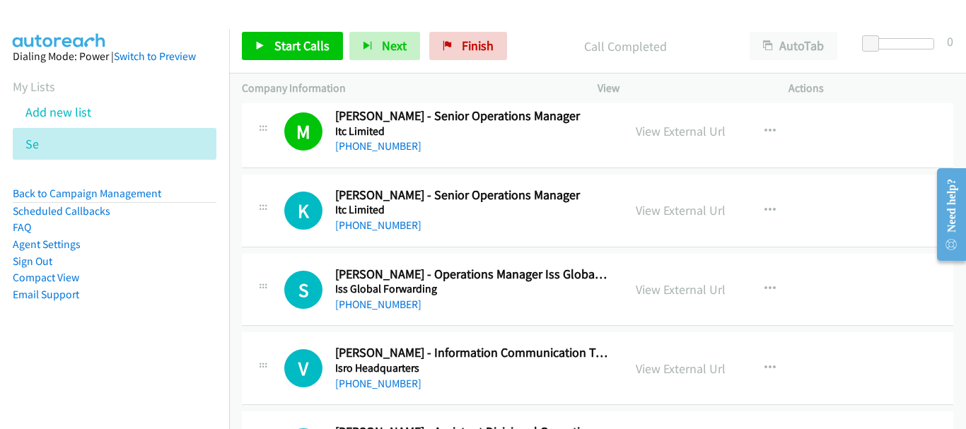
scroll to position [1908, 0]
click at [370, 223] on link "+91 91098 07758" at bounding box center [378, 224] width 86 height 13
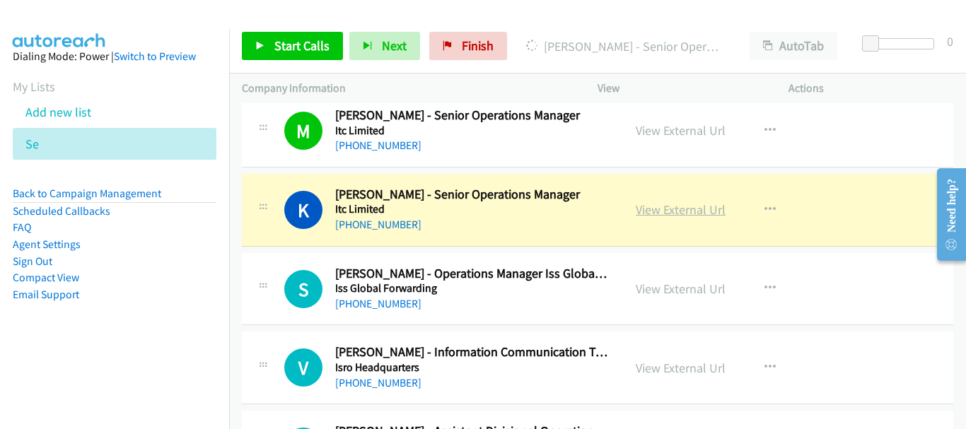
click at [672, 210] on link "View External Url" at bounding box center [680, 209] width 90 height 16
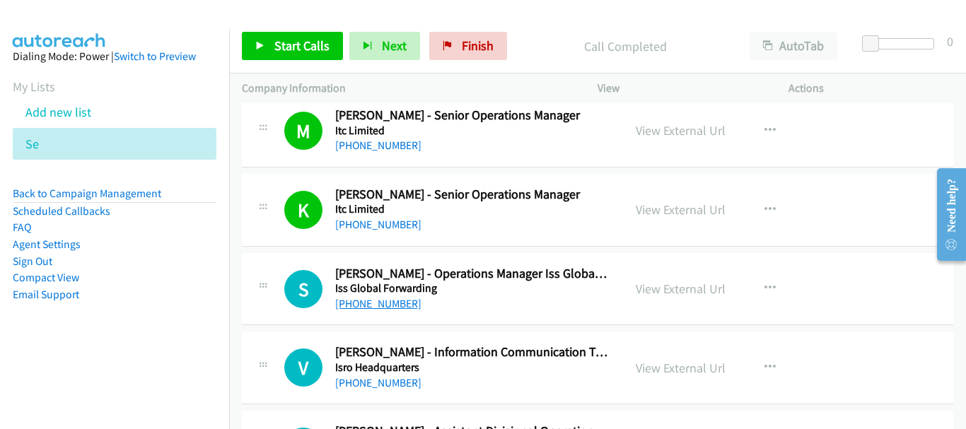
click at [381, 305] on link "+91 75063 38713" at bounding box center [378, 303] width 86 height 13
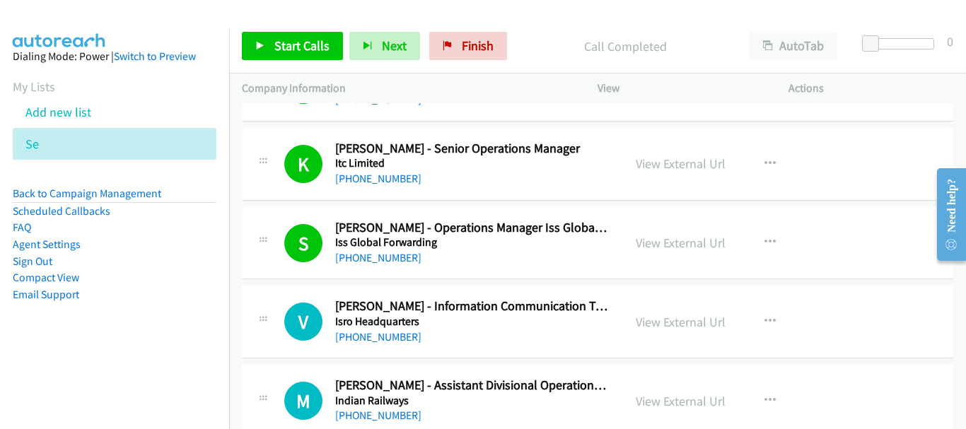
scroll to position [1979, 0]
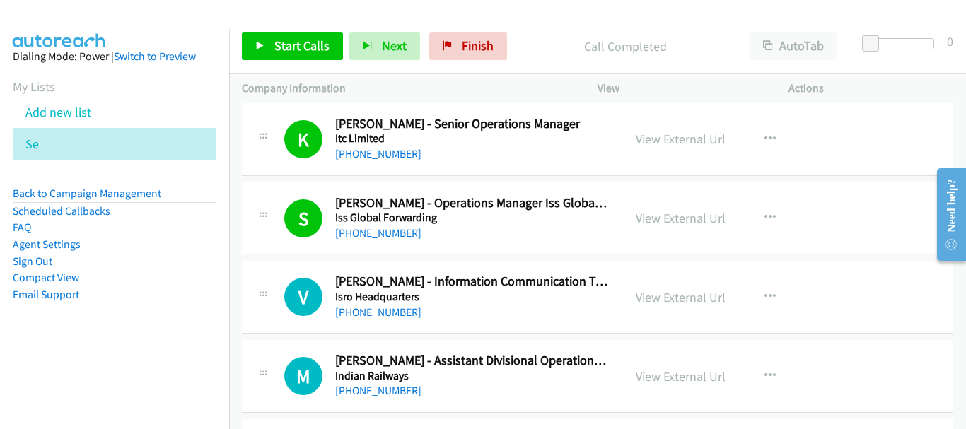
click at [386, 311] on link "+91 91727 54426" at bounding box center [378, 311] width 86 height 13
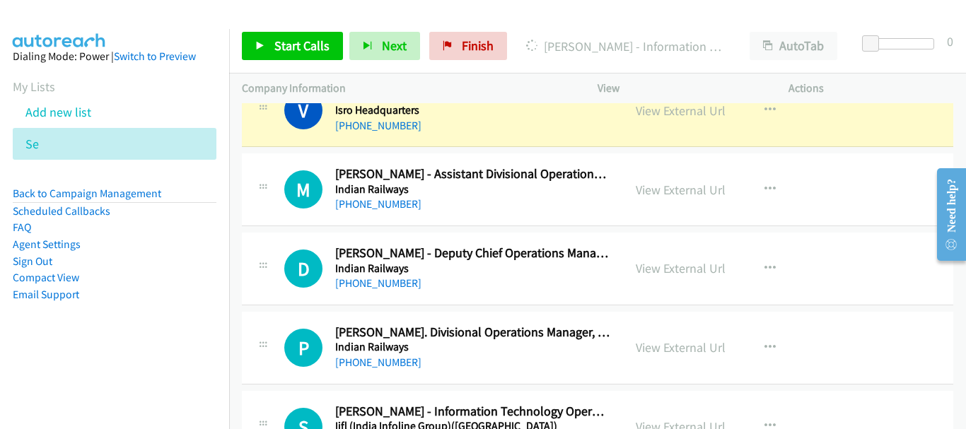
scroll to position [2191, 0]
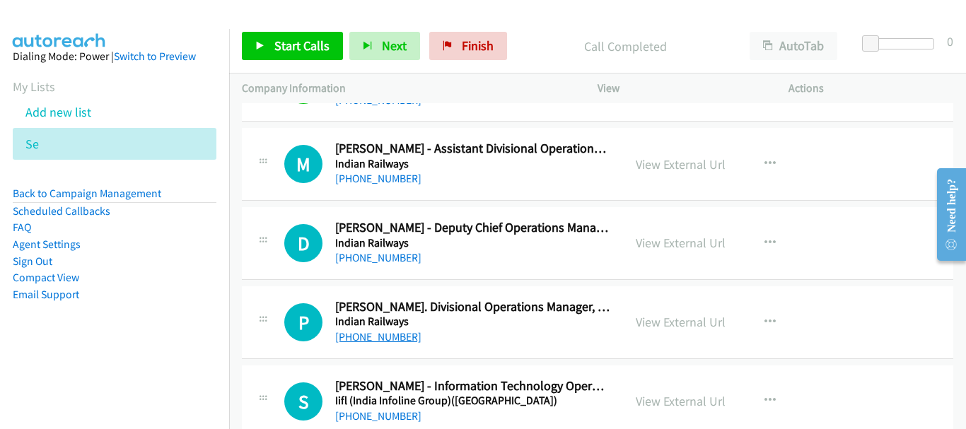
click at [380, 332] on link "+91 90044 90909" at bounding box center [378, 336] width 86 height 13
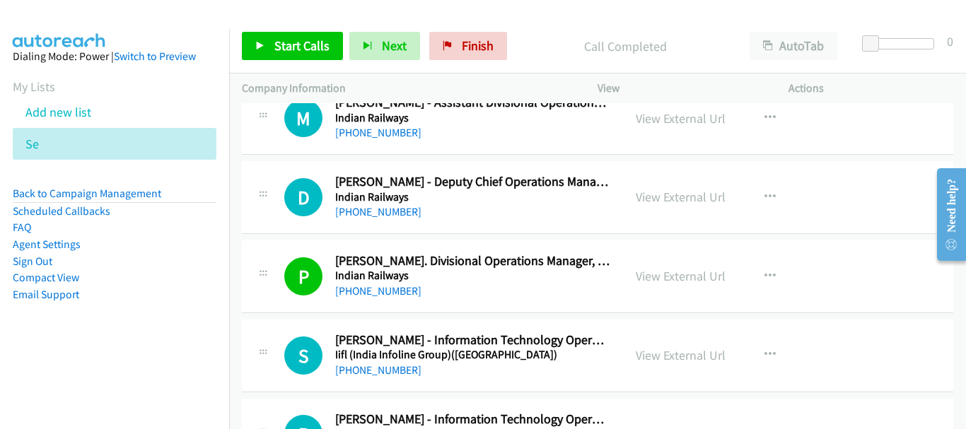
scroll to position [2262, 0]
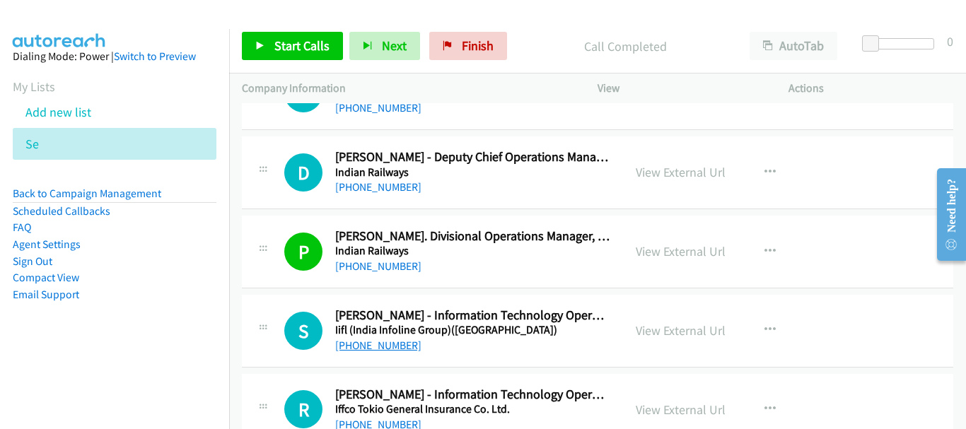
click at [370, 341] on link "+91 96005 98389" at bounding box center [378, 345] width 86 height 13
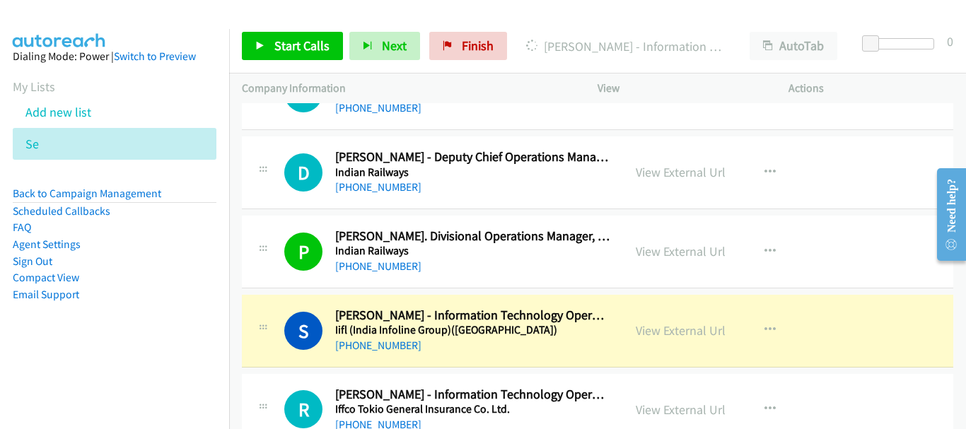
scroll to position [2333, 0]
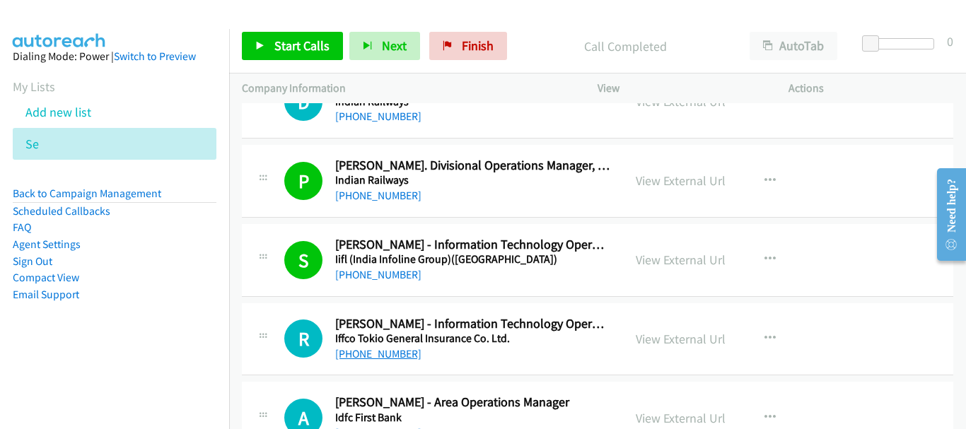
click at [364, 353] on link "+91 93901 27412" at bounding box center [378, 353] width 86 height 13
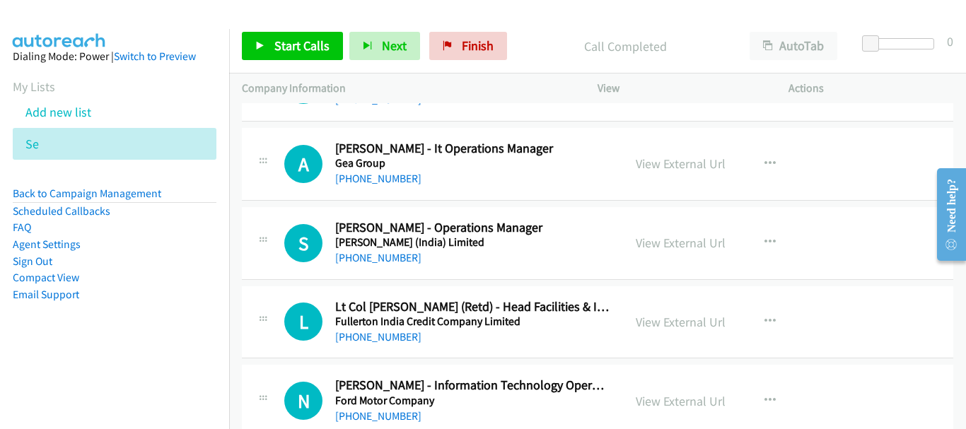
scroll to position [8694, 0]
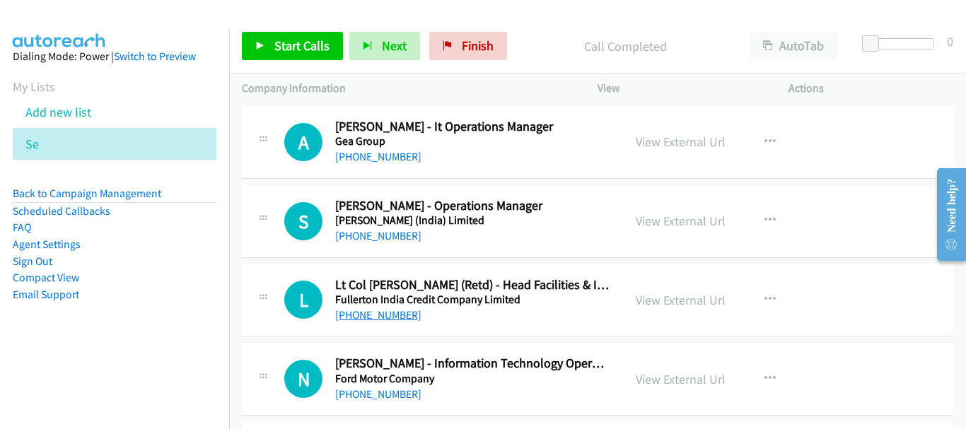
click at [375, 311] on link "+91 82854 78374" at bounding box center [378, 314] width 86 height 13
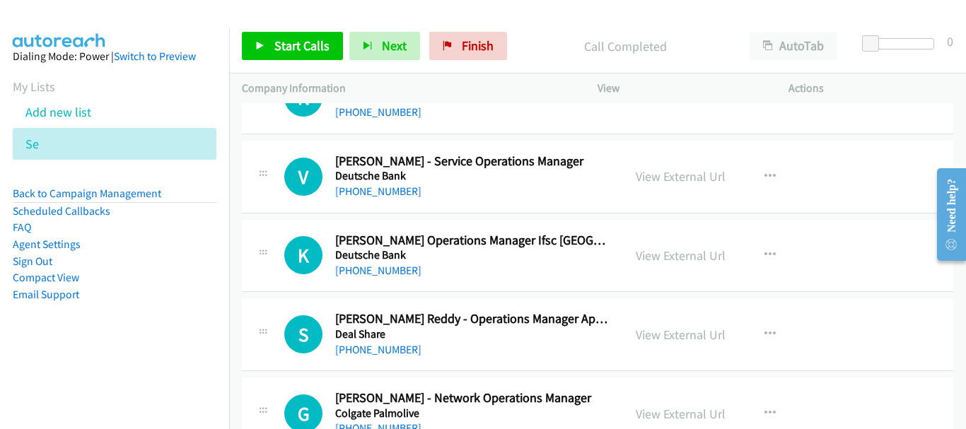
scroll to position [11784, 0]
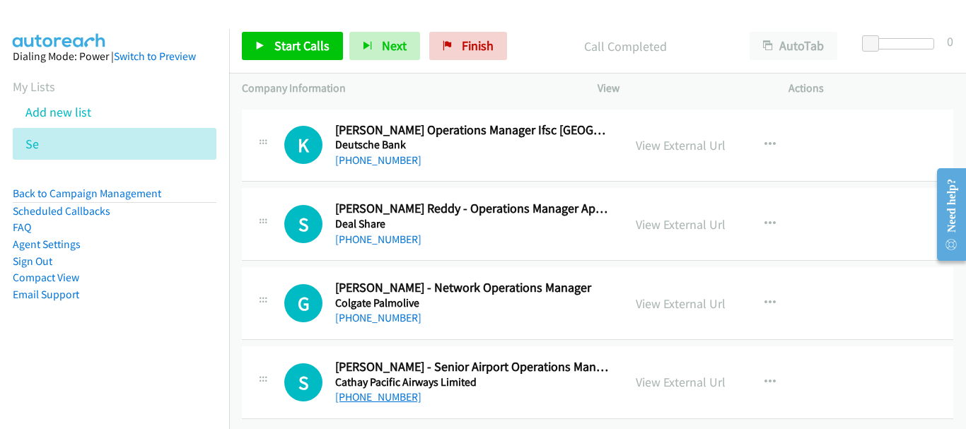
click at [384, 390] on link "+91 98840 82380" at bounding box center [378, 396] width 86 height 13
click at [358, 390] on link "+91 98840 82380" at bounding box center [378, 396] width 86 height 13
click at [375, 311] on link "+91 80560 26160" at bounding box center [378, 317] width 86 height 13
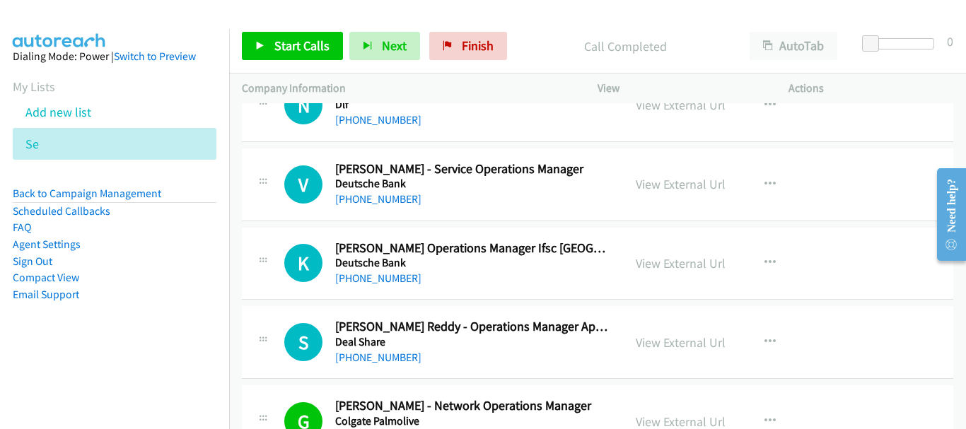
scroll to position [11642, 0]
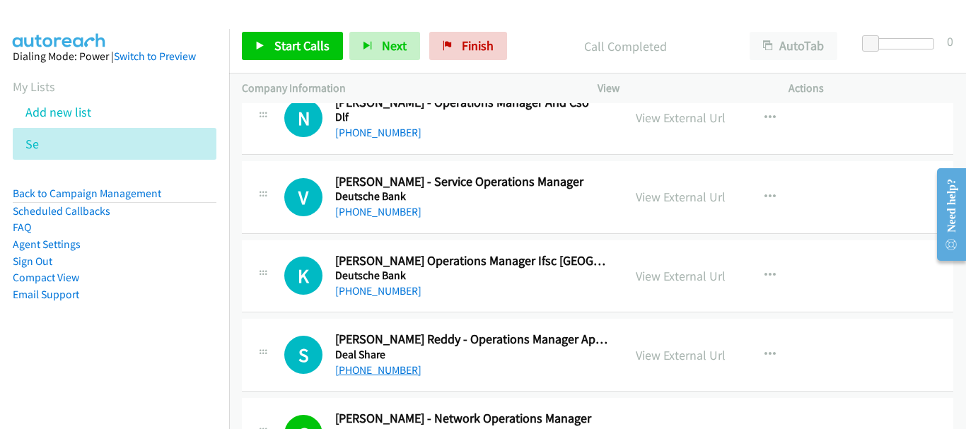
click at [386, 372] on link "+91 70329 90082" at bounding box center [378, 369] width 86 height 13
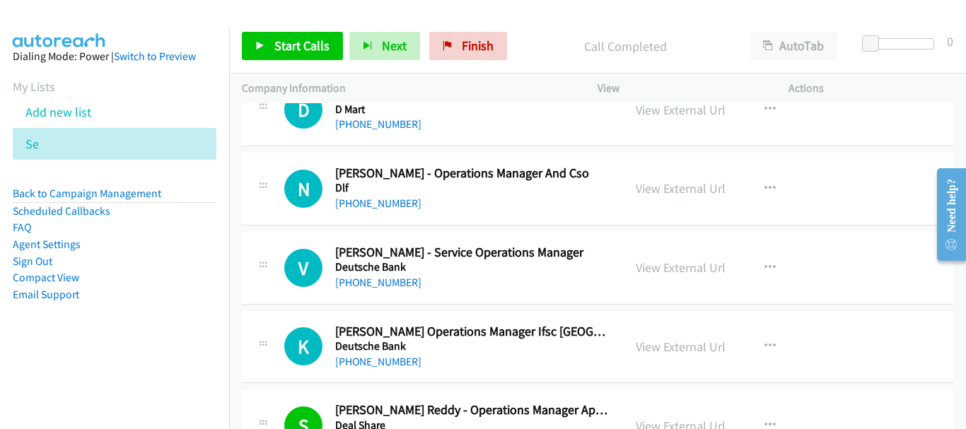
scroll to position [11501, 0]
